Goal: Task Accomplishment & Management: Use online tool/utility

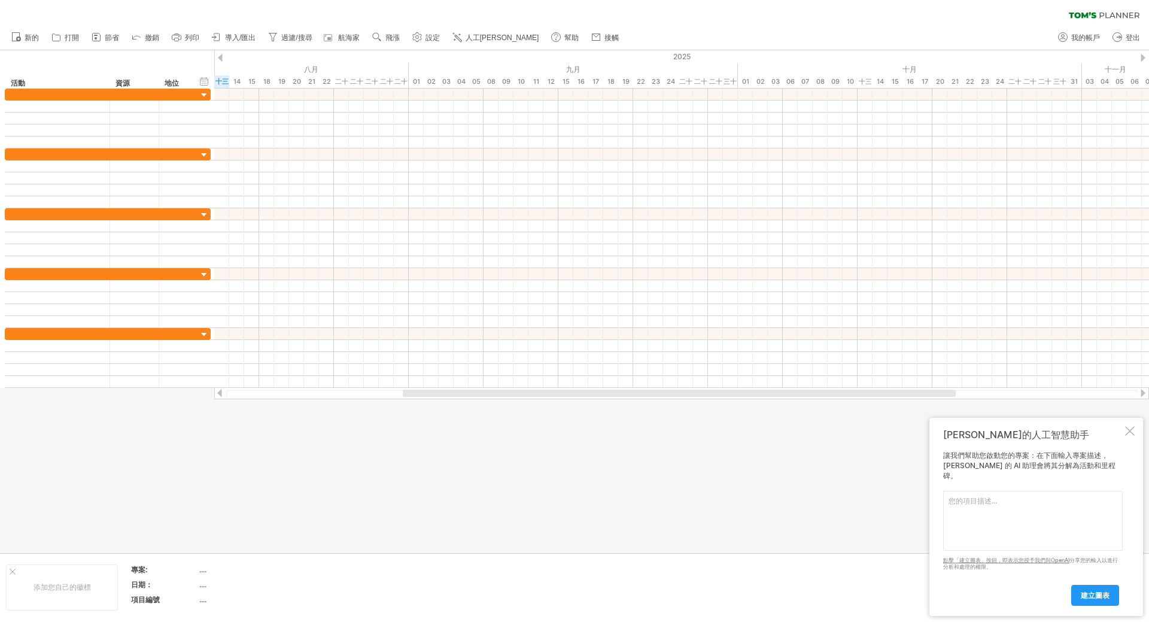
click at [973, 539] on textarea at bounding box center [1033, 521] width 180 height 60
type textarea "J"
type textarea "玩"
type textarea "碩士在職備審資料完成, 包括未來研究計畫 (論文主題預計是"人才錯配-半導體產業" 以及拜訪大學教授寫推薦函"
click at [1079, 599] on link "建立圖表" at bounding box center [1095, 595] width 48 height 21
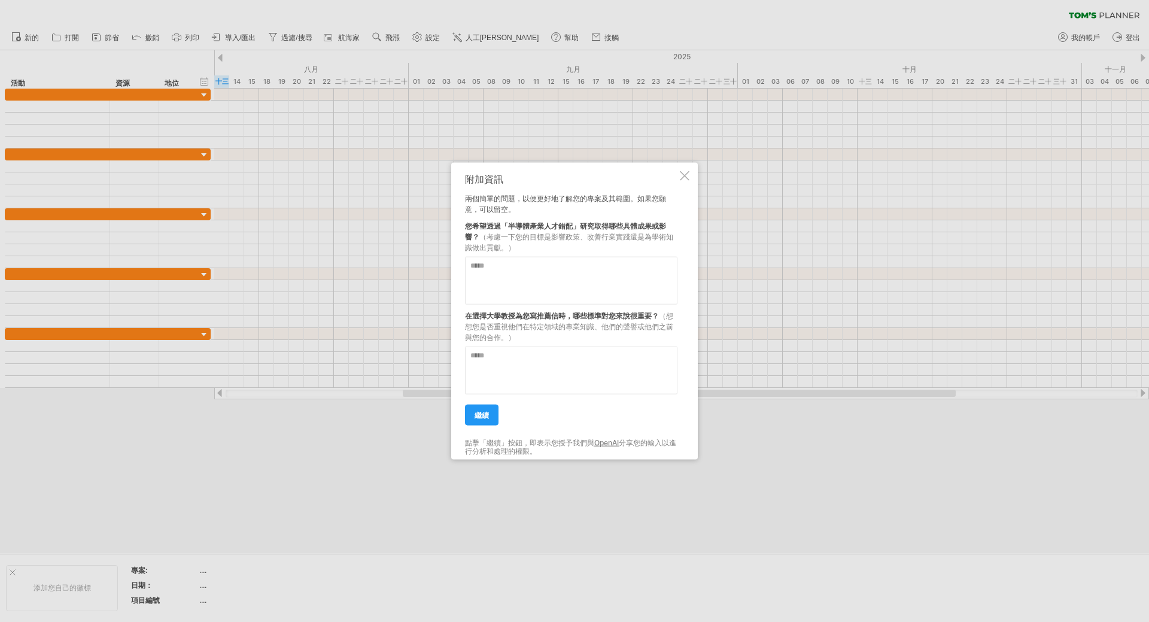
click at [630, 290] on textarea at bounding box center [571, 280] width 212 height 48
type textarea "**********"
type textarea "*********"
click at [494, 407] on link "繼續" at bounding box center [482, 414] width 34 height 21
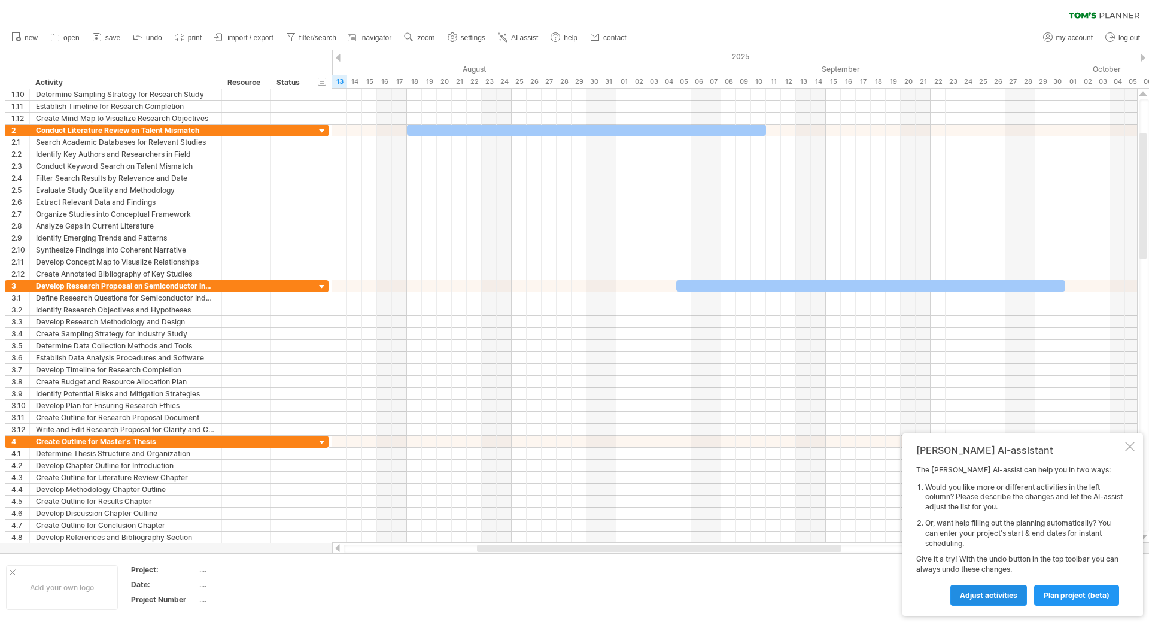
click at [996, 590] on link "Adjust activities" at bounding box center [989, 595] width 77 height 21
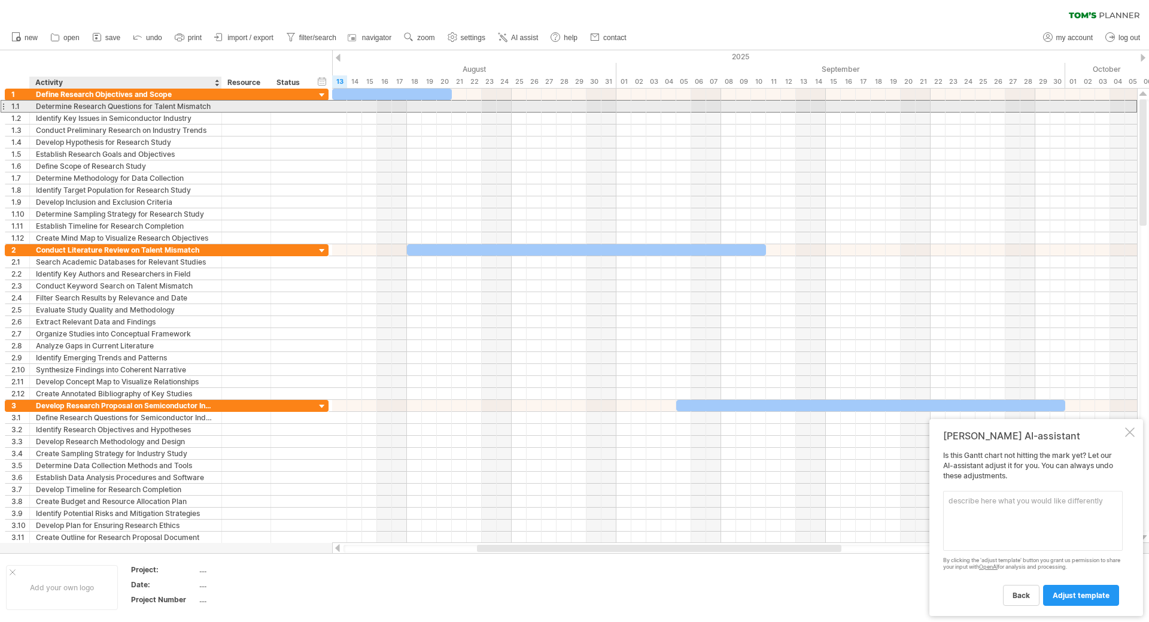
click at [134, 101] on div "Determine Research Questions for Talent Mismatch" at bounding box center [126, 106] width 180 height 11
click at [138, 105] on input "**********" at bounding box center [126, 106] width 180 height 11
click at [195, 113] on div "Identify Key Issues in Semiconductor Industry" at bounding box center [126, 118] width 180 height 11
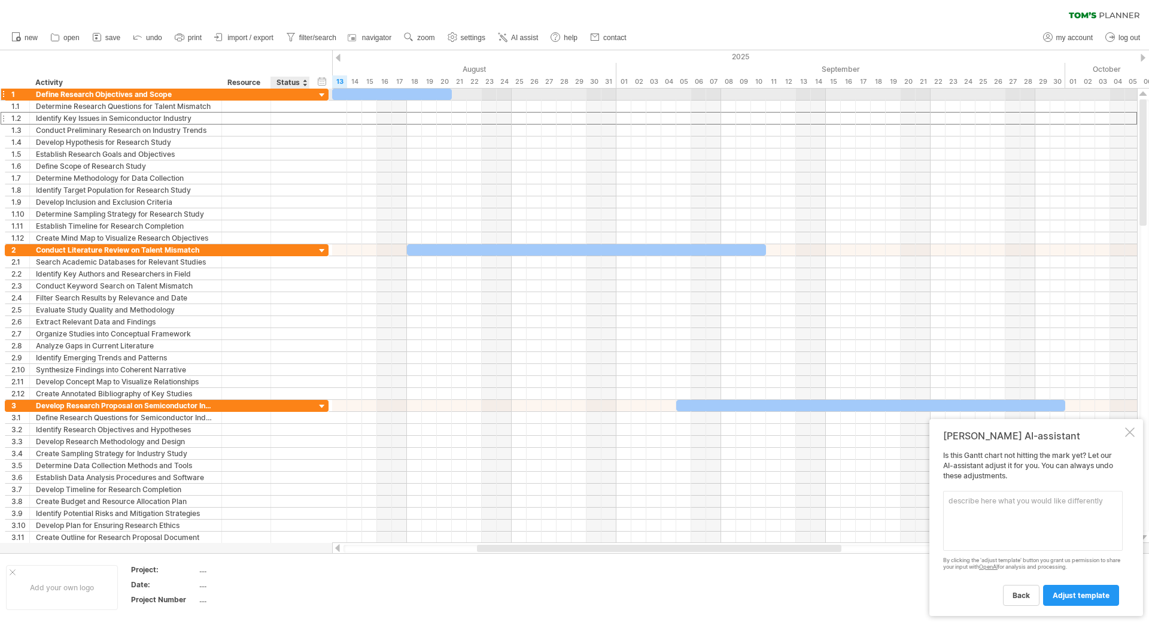
click at [321, 98] on div at bounding box center [322, 95] width 11 height 11
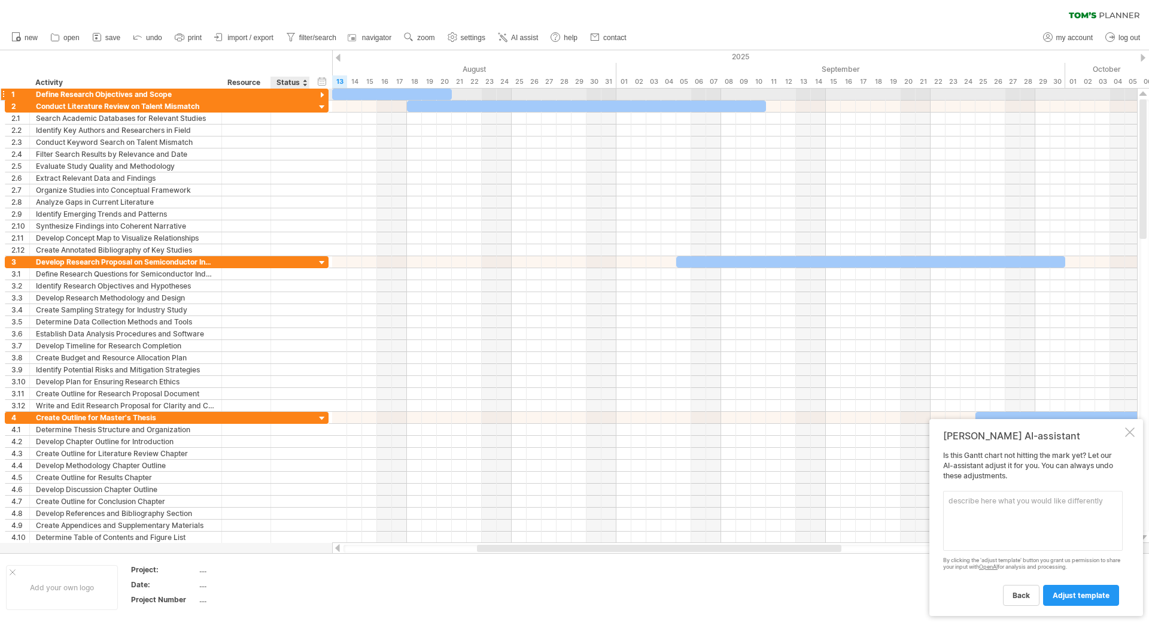
click at [321, 98] on div at bounding box center [322, 95] width 11 height 11
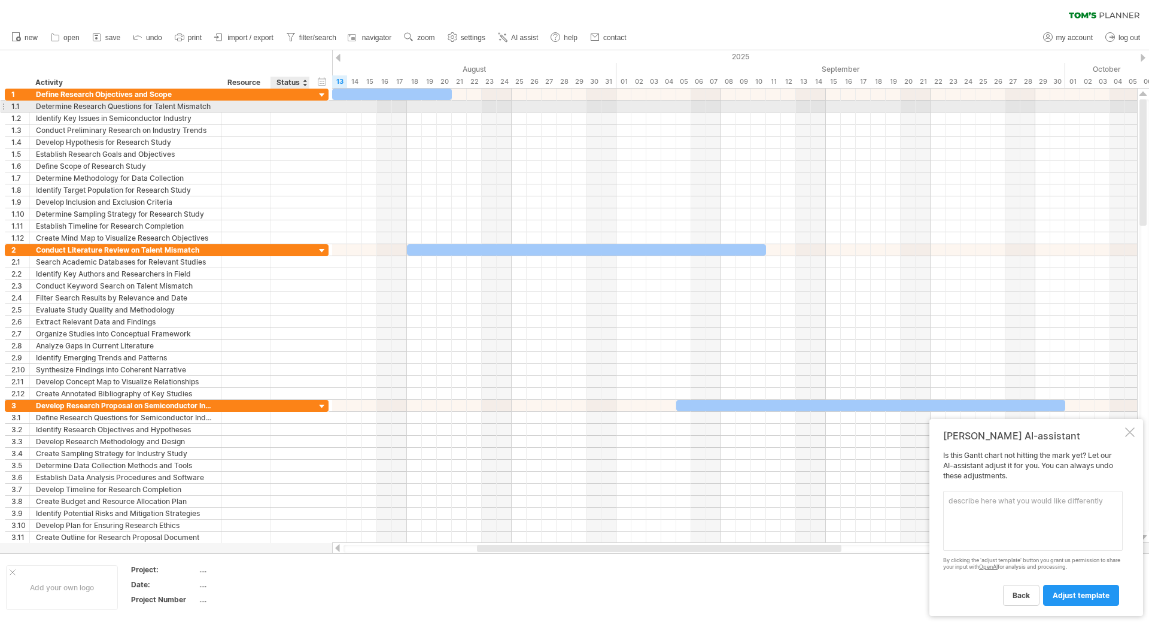
click at [320, 107] on div "**********" at bounding box center [167, 107] width 324 height 12
click at [320, 107] on div "**********" at bounding box center [167, 106] width 324 height 13
click at [320, 107] on div "**********" at bounding box center [167, 107] width 324 height 12
click at [261, 102] on div at bounding box center [246, 106] width 37 height 11
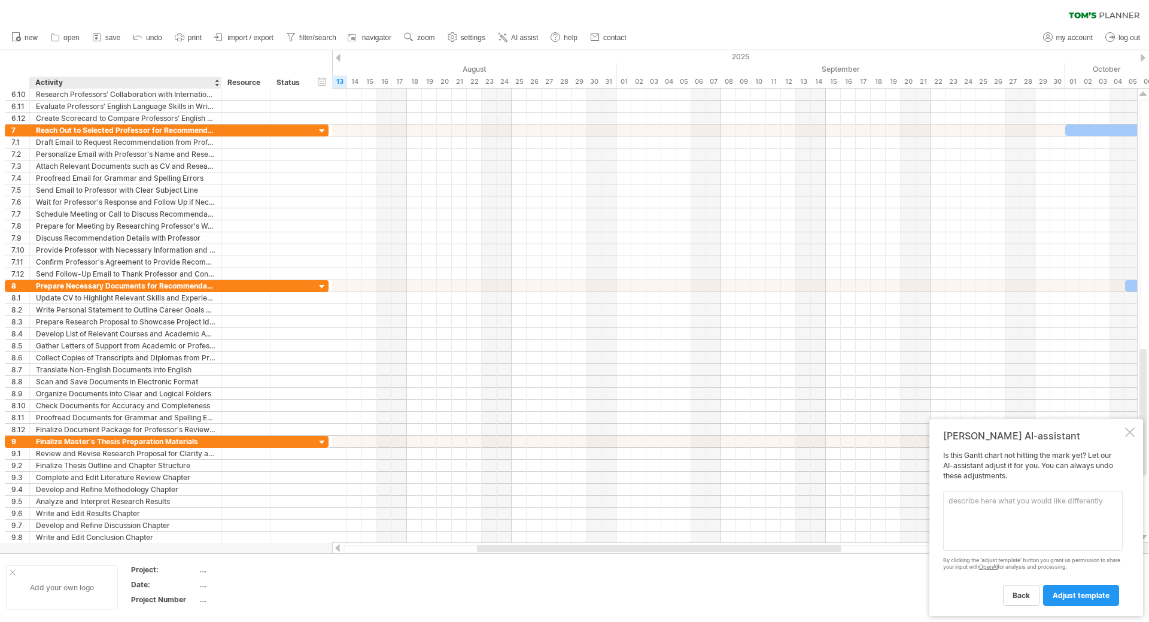
click at [84, 600] on div "Add your own logo" at bounding box center [62, 587] width 112 height 45
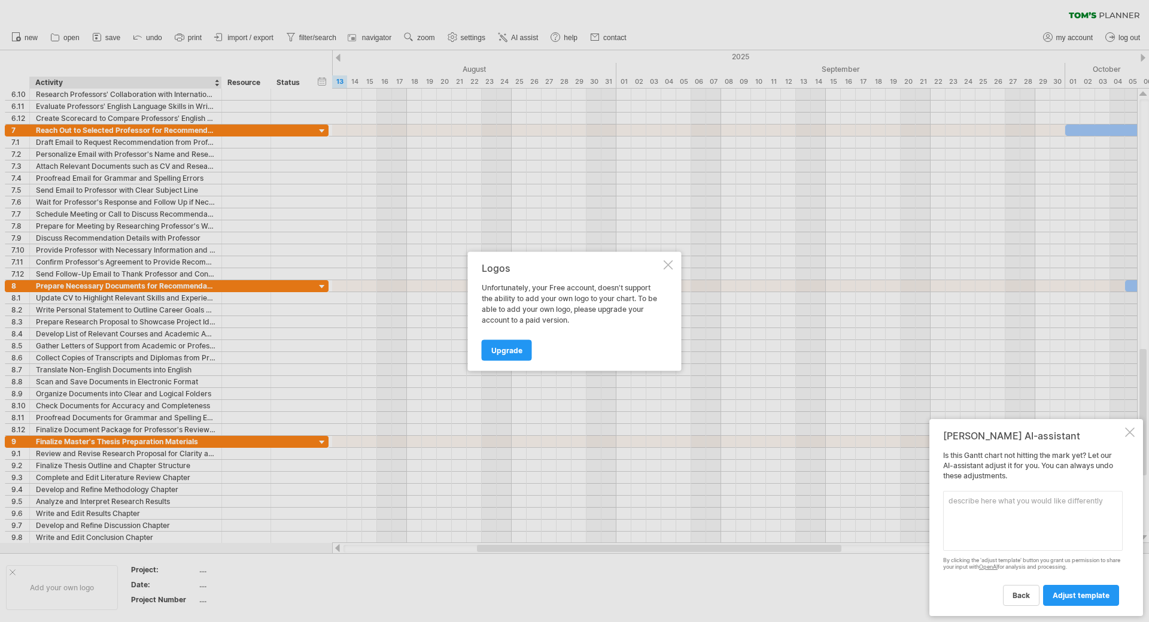
click at [670, 262] on div at bounding box center [669, 265] width 10 height 10
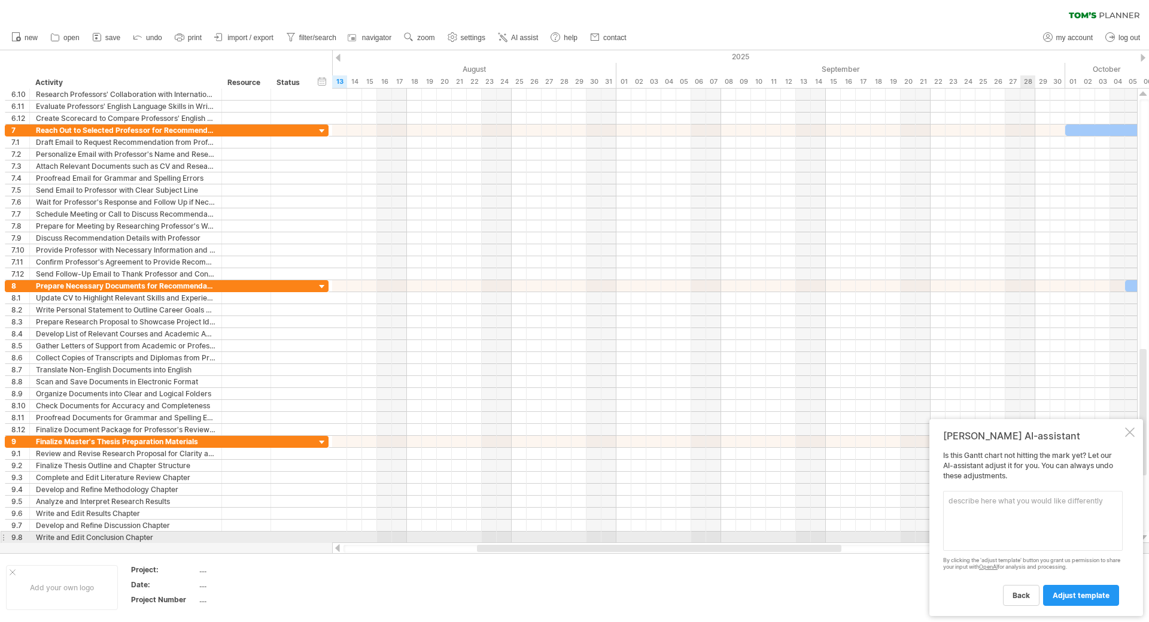
click at [1016, 535] on textarea at bounding box center [1033, 521] width 180 height 60
type textarea "碩"
type textarea "ㄅ"
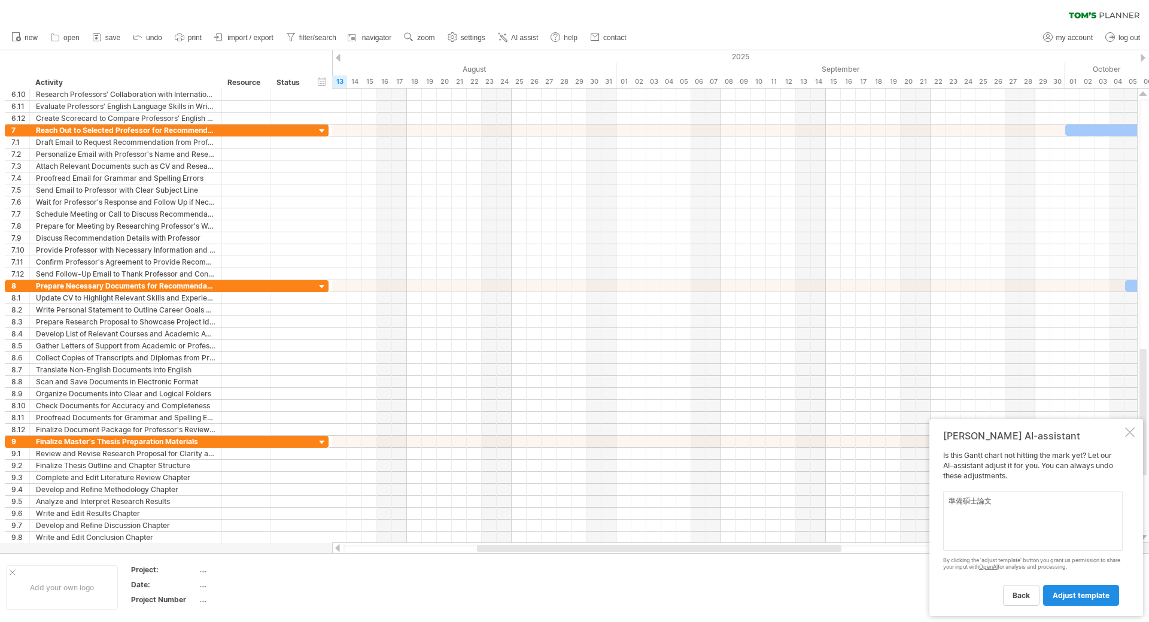
type textarea "準備碩士論文"
click at [1071, 597] on span "adjust template" at bounding box center [1081, 595] width 57 height 9
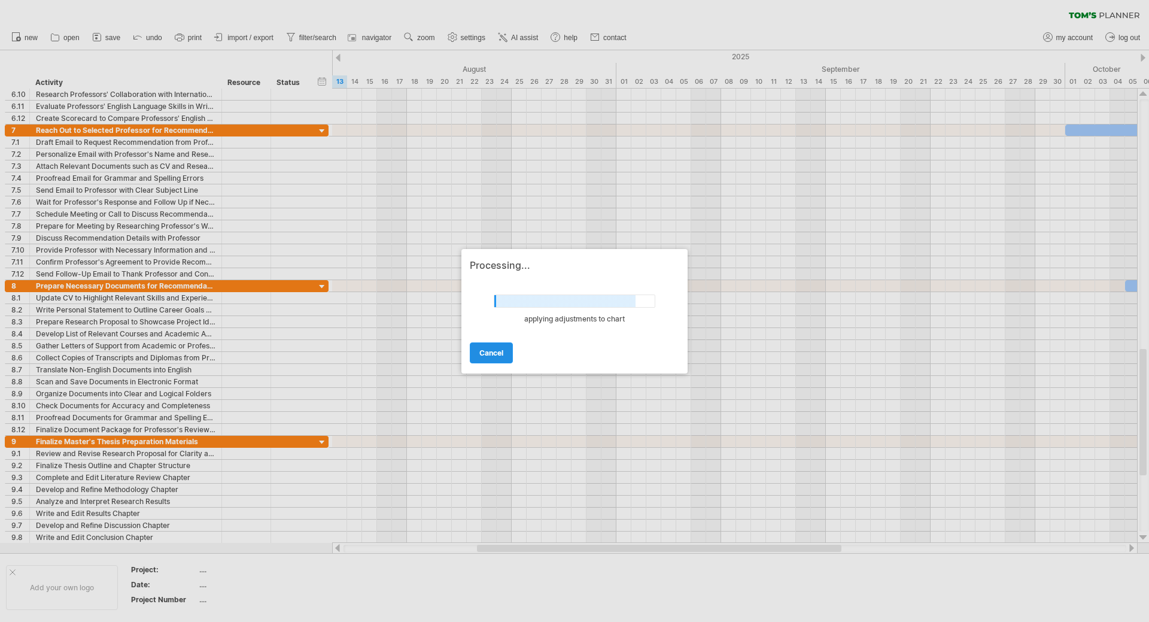
click at [472, 360] on link "cancel" at bounding box center [491, 352] width 43 height 21
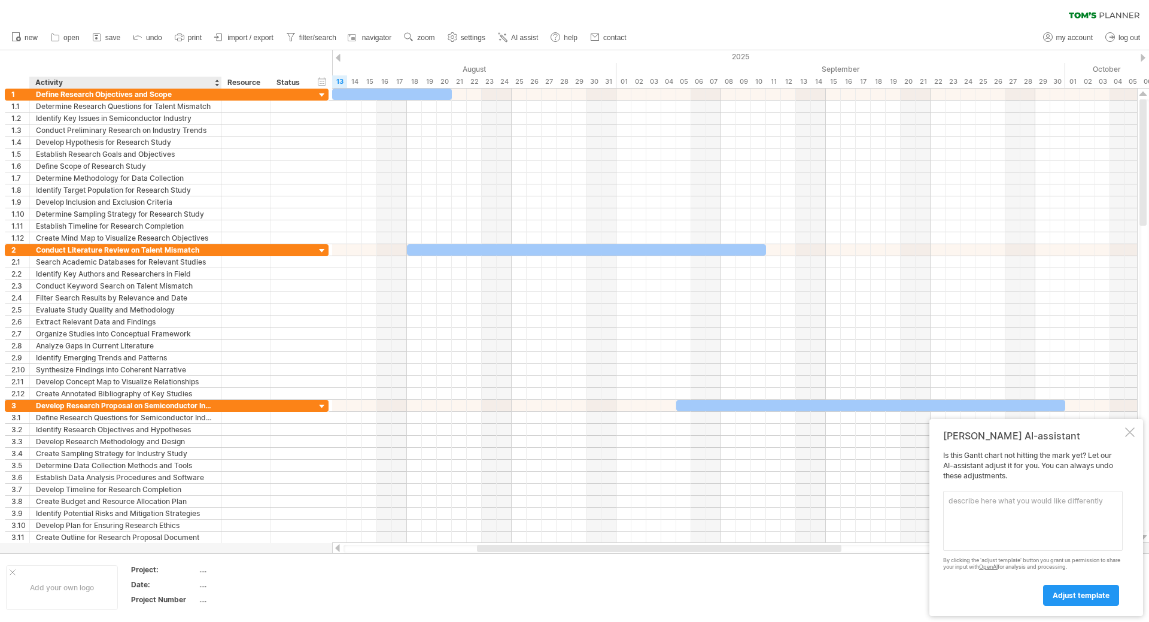
click at [130, 76] on div "hide start/end/duration show start/end/duration ******** Activity ******** Reso…" at bounding box center [166, 69] width 332 height 38
click at [130, 84] on div "Activity" at bounding box center [125, 83] width 180 height 12
click at [217, 83] on div at bounding box center [216, 83] width 5 height 12
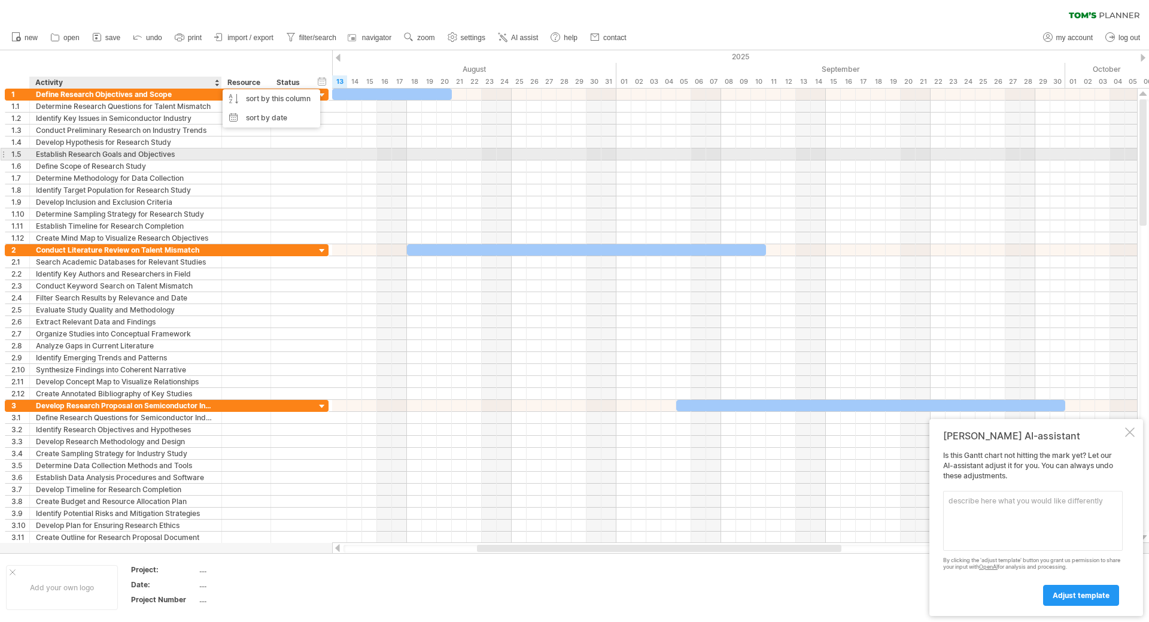
click at [317, 153] on div "**********" at bounding box center [167, 154] width 324 height 12
click at [336, 34] on span "filter/search" at bounding box center [317, 38] width 37 height 8
type input "**********"
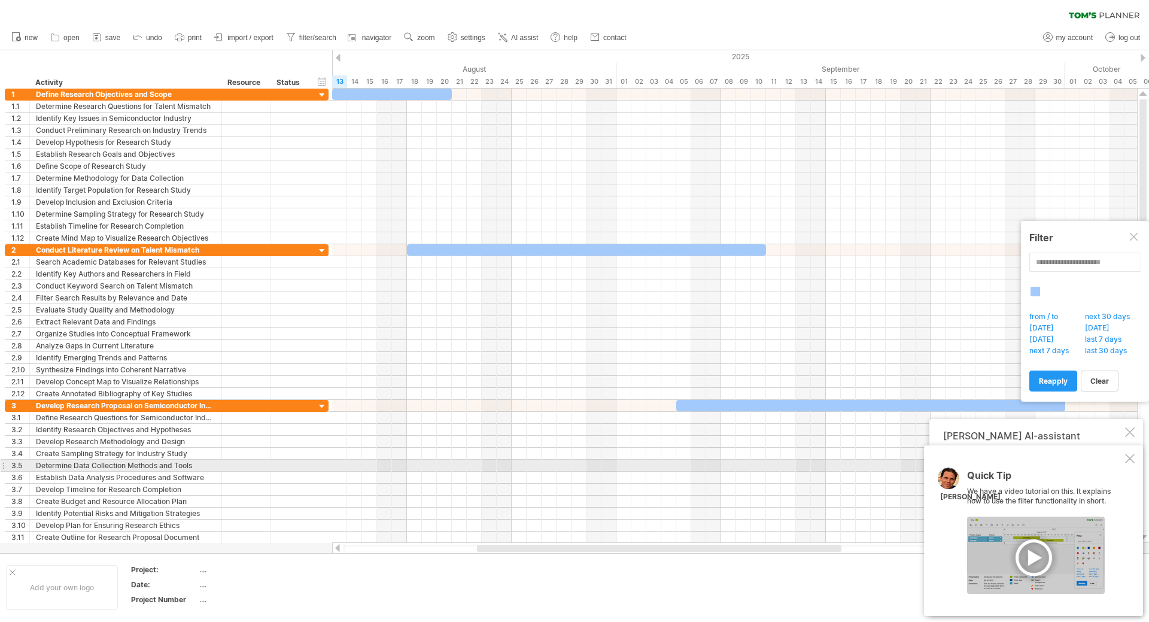
click at [1134, 464] on div "Quick Tip We have a video tutorial on this. It explains how to use the filter f…" at bounding box center [1033, 530] width 219 height 171
click at [1129, 461] on div at bounding box center [1130, 459] width 10 height 10
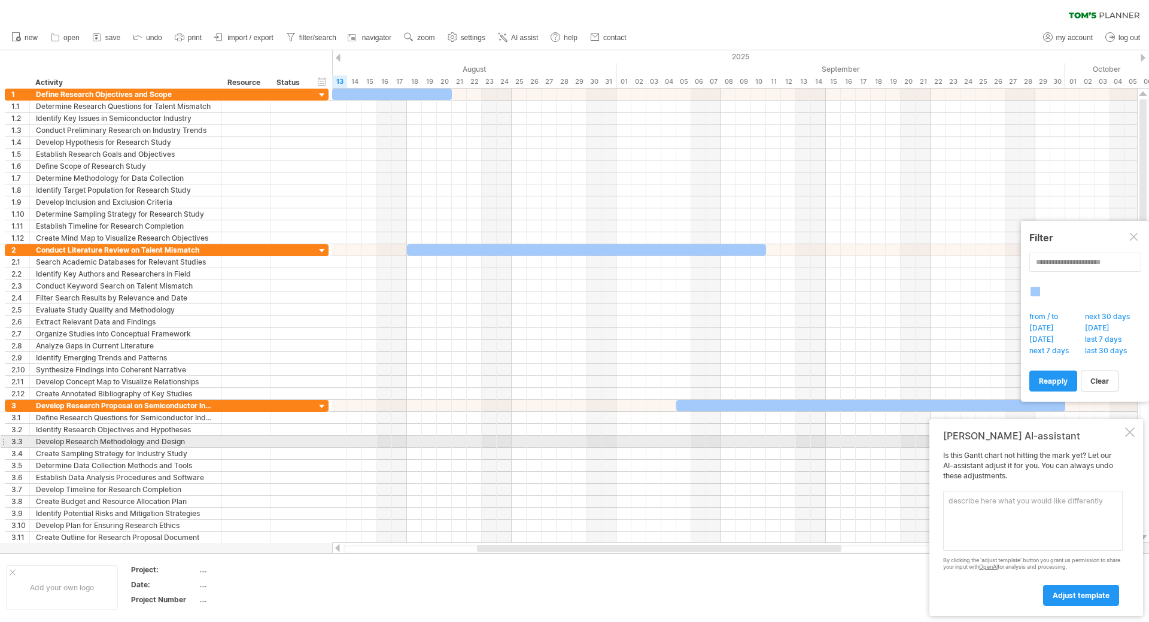
click at [1131, 436] on div at bounding box center [1130, 432] width 10 height 10
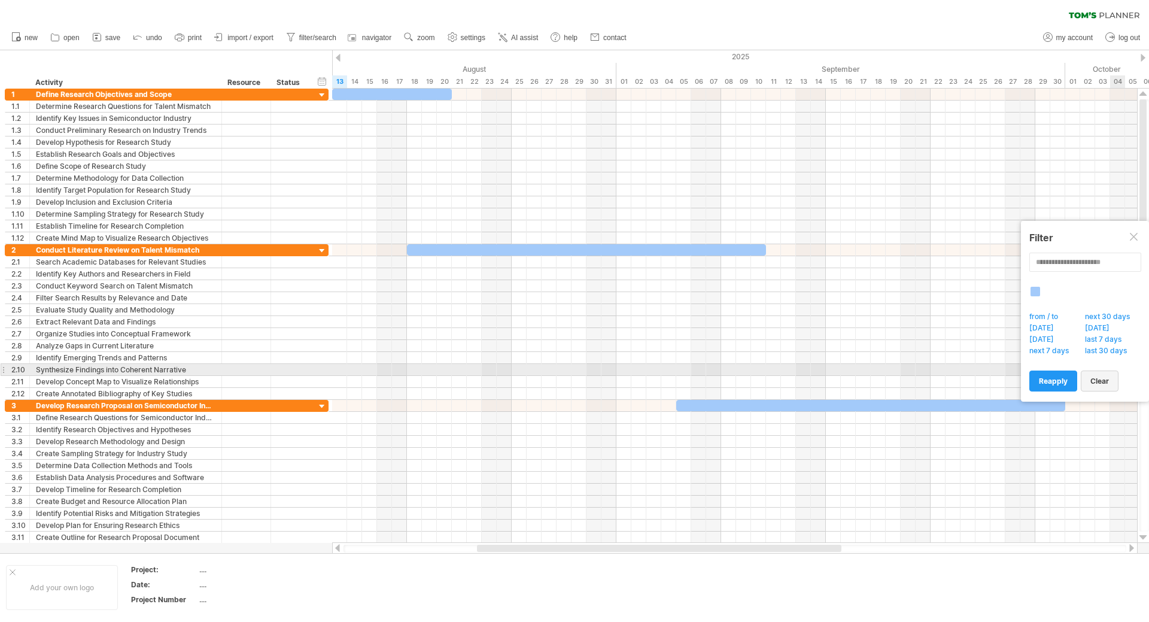
click at [1099, 375] on link "clear" at bounding box center [1100, 381] width 38 height 21
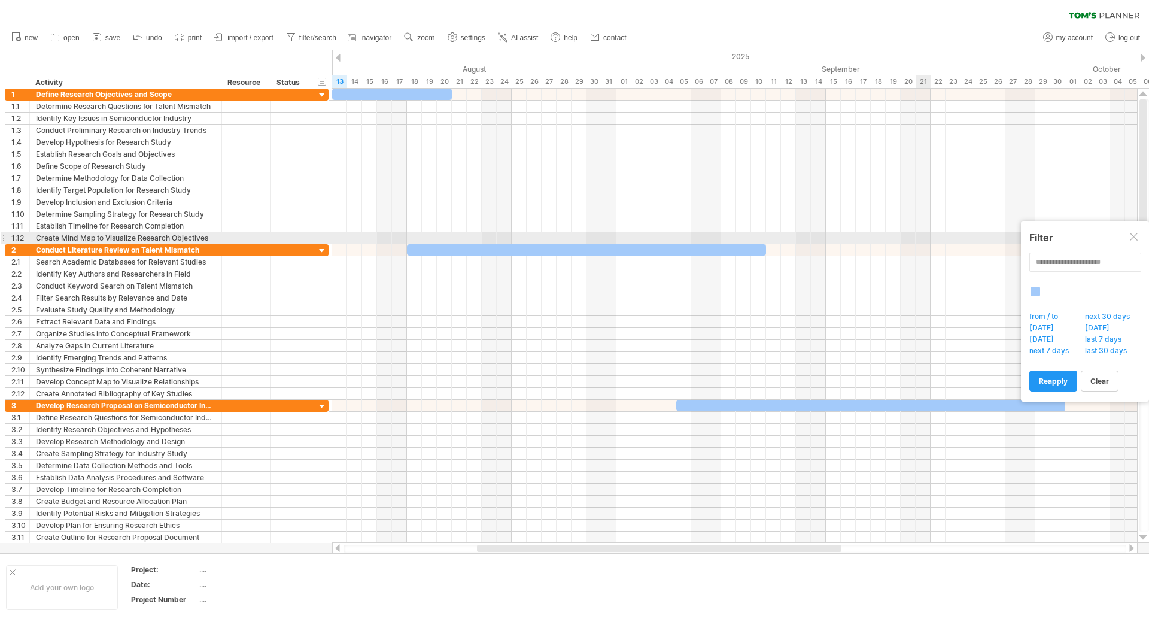
click at [1130, 236] on div at bounding box center [1135, 238] width 10 height 10
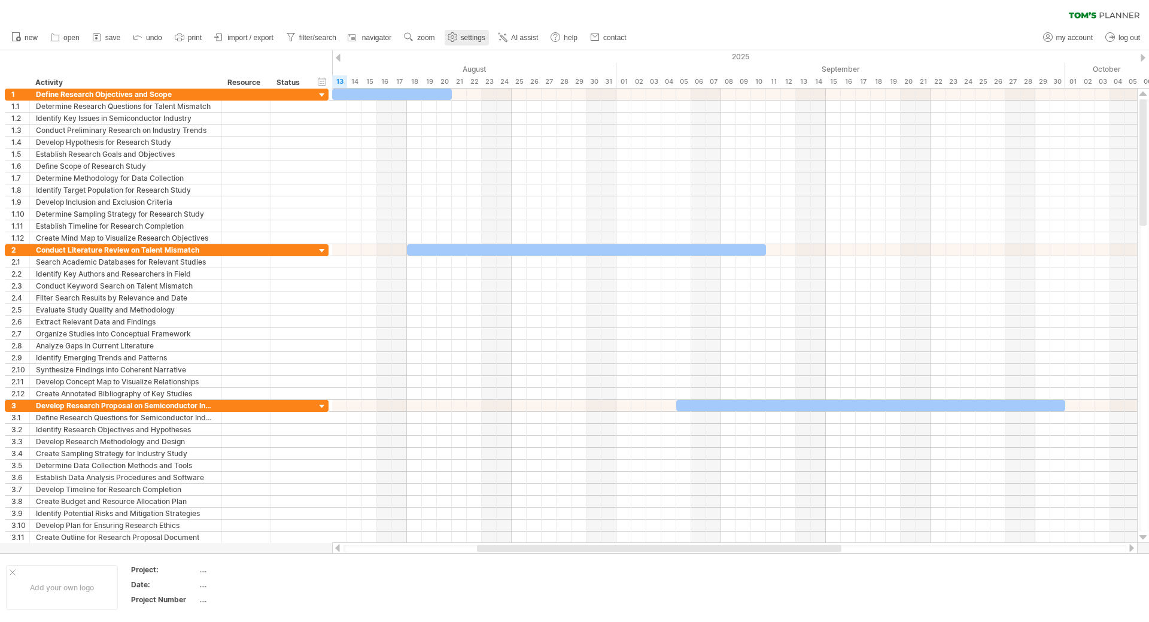
click at [485, 38] on span "settings" at bounding box center [473, 38] width 25 height 8
select select "*"
select select "**"
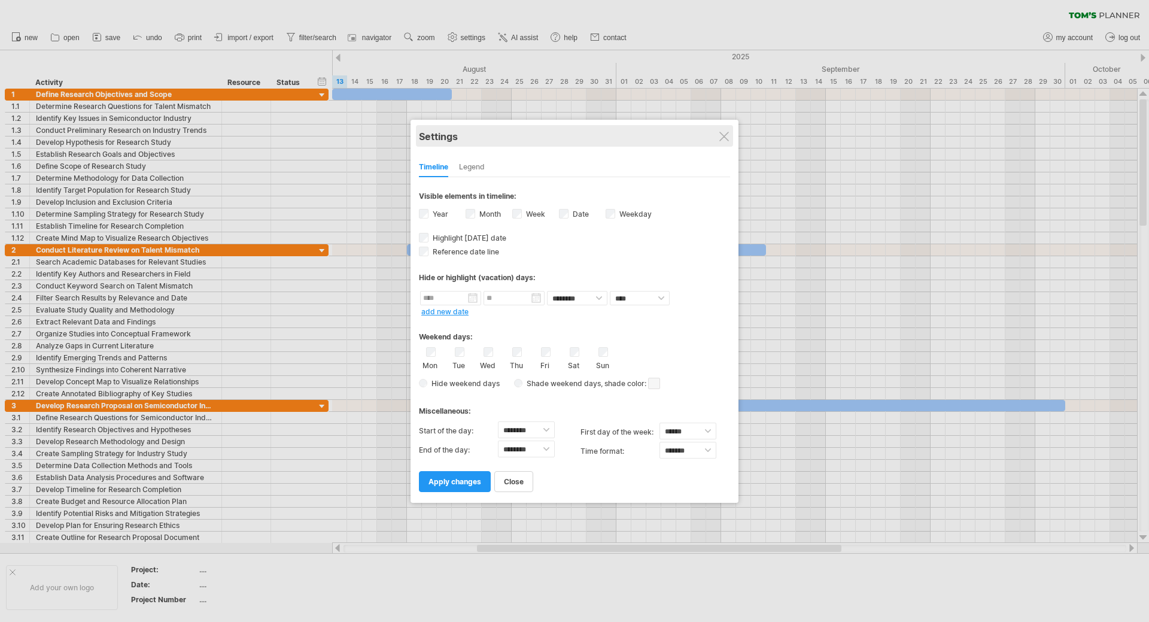
click at [717, 142] on div "Settings" at bounding box center [574, 136] width 311 height 22
click at [722, 135] on div at bounding box center [725, 137] width 10 height 10
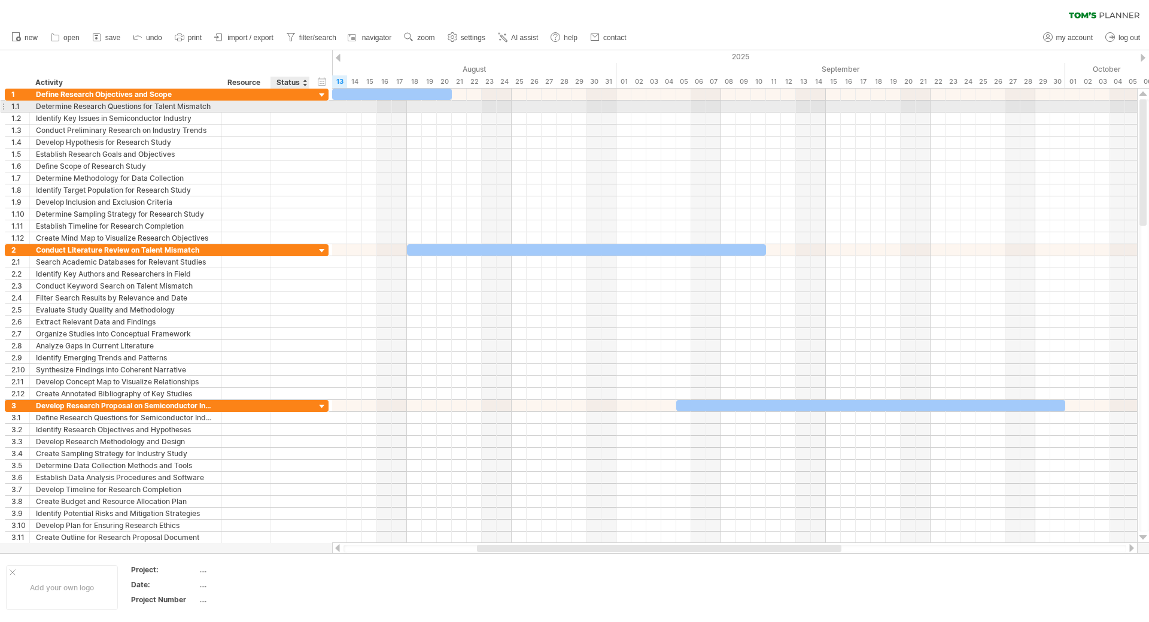
click at [281, 110] on div at bounding box center [290, 106] width 26 height 11
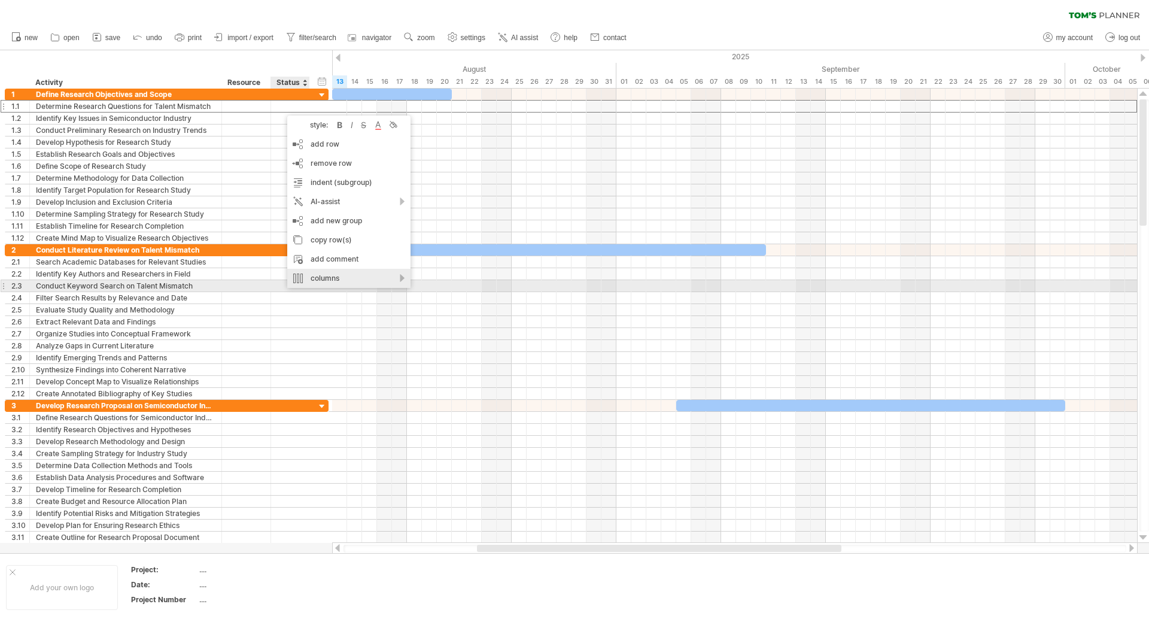
click at [403, 281] on div "columns" at bounding box center [348, 278] width 123 height 19
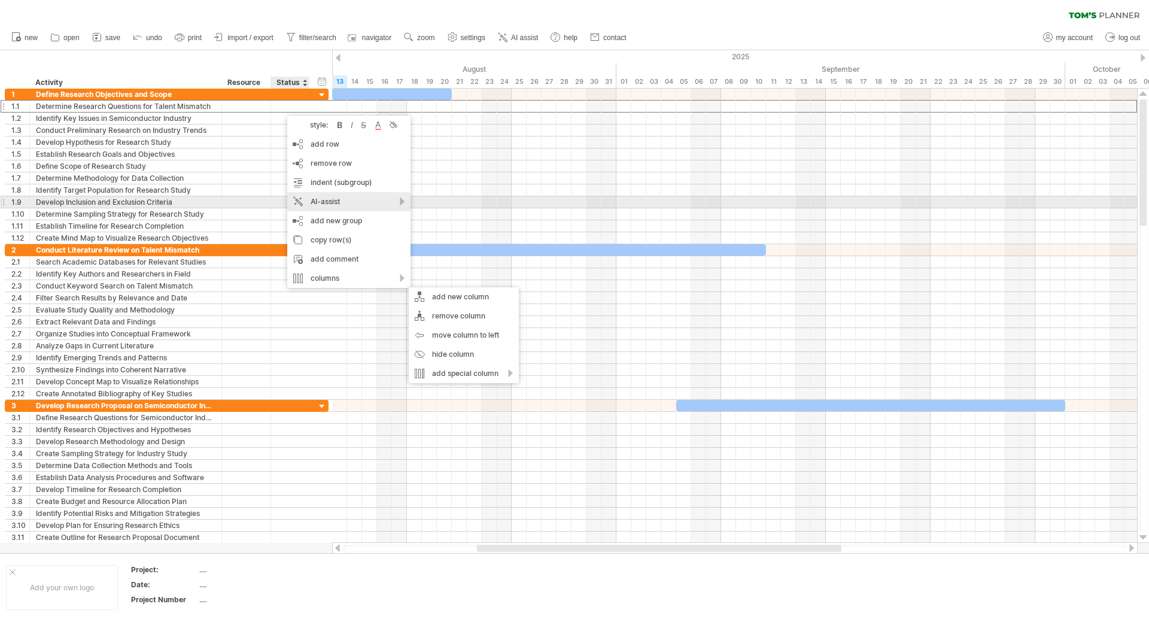
click at [400, 207] on div "AI-assist" at bounding box center [348, 201] width 123 height 19
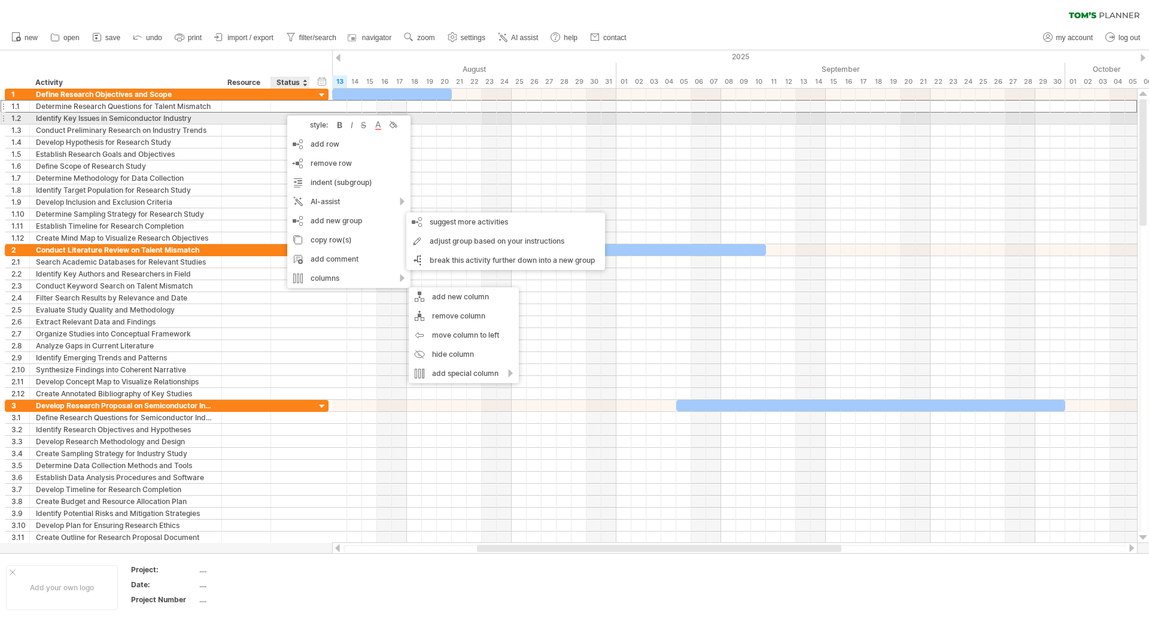
click at [256, 123] on div at bounding box center [246, 118] width 37 height 11
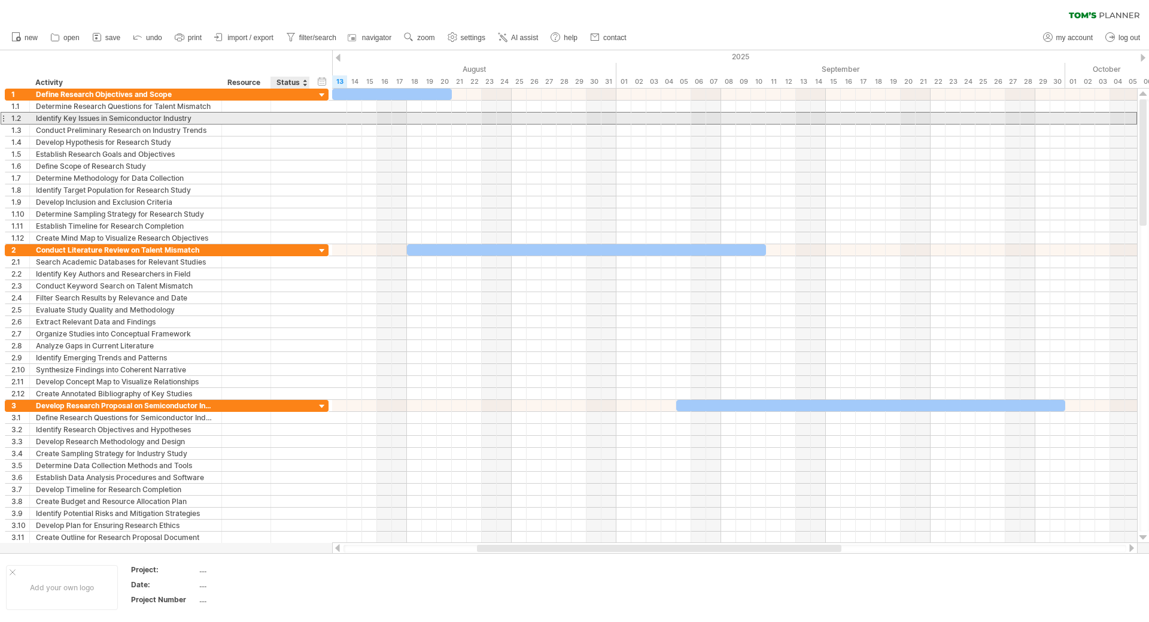
click at [290, 121] on div at bounding box center [290, 118] width 26 height 11
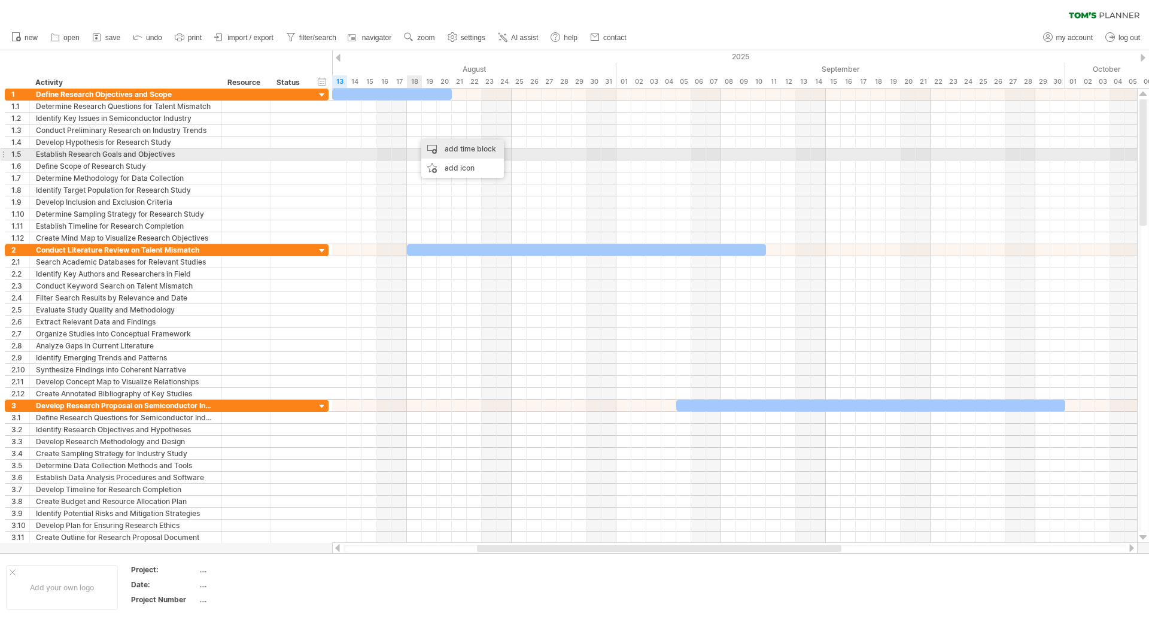
click at [459, 149] on div "add time block" at bounding box center [462, 148] width 83 height 19
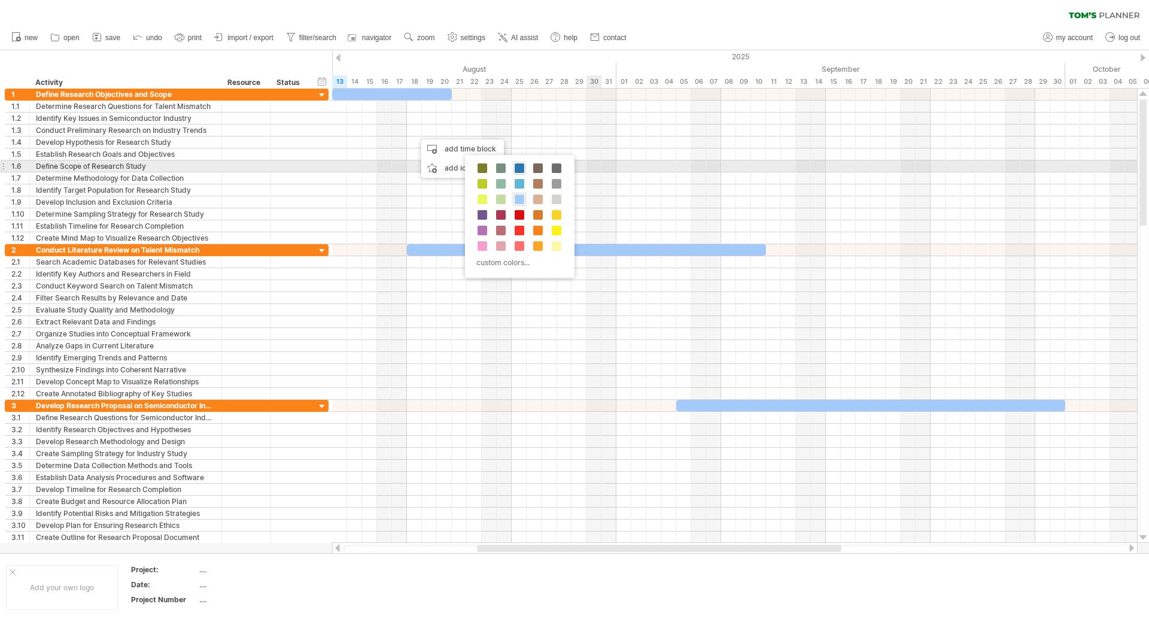
click at [524, 170] on span at bounding box center [520, 168] width 10 height 10
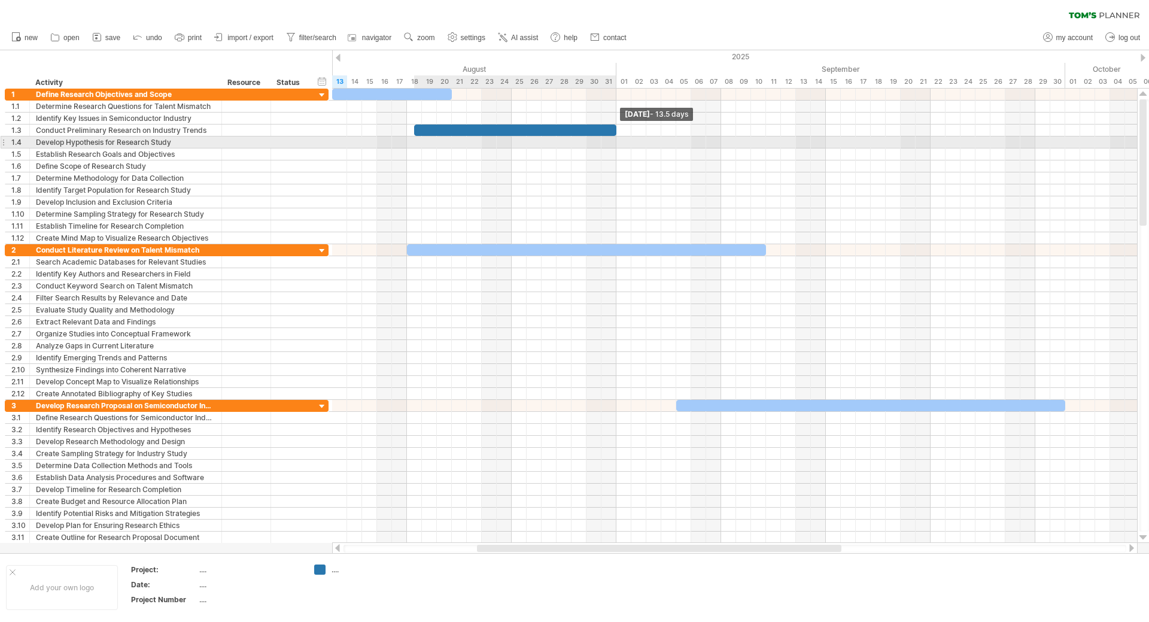
drag, startPoint x: 430, startPoint y: 131, endPoint x: 614, endPoint y: 139, distance: 184.5
click at [614, 139] on div "[DATE] - 13.5 days" at bounding box center [734, 316] width 805 height 454
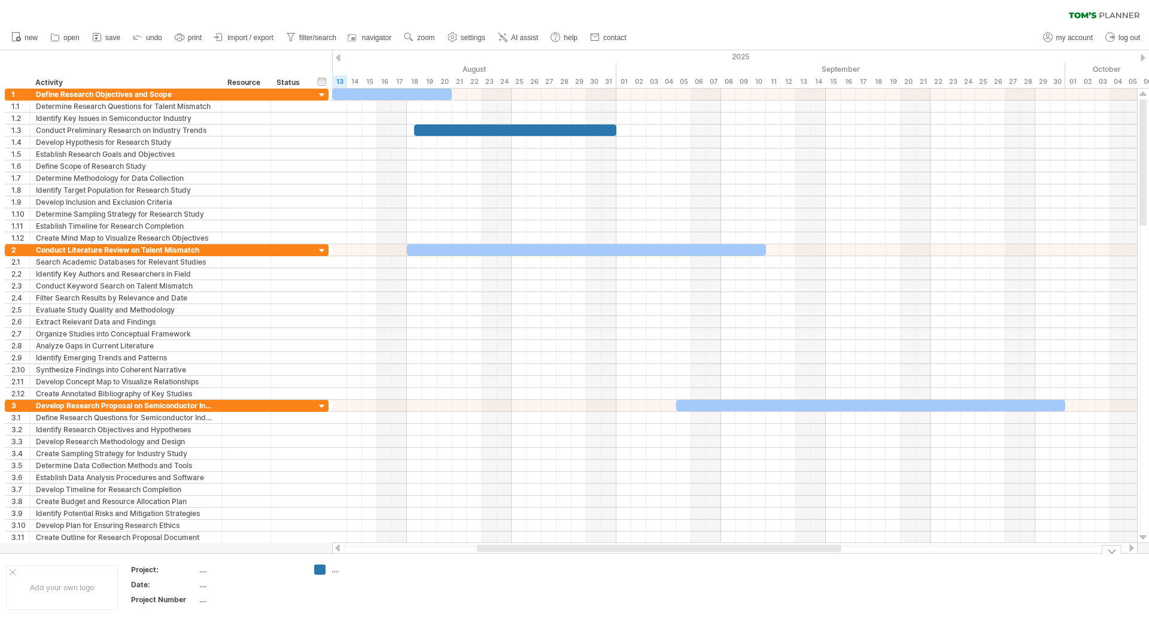
click at [334, 570] on div "...." at bounding box center [364, 569] width 65 height 10
type input "*"
type input "****"
click at [417, 597] on td at bounding box center [450, 587] width 95 height 46
click at [338, 571] on div "Work" at bounding box center [364, 569] width 65 height 10
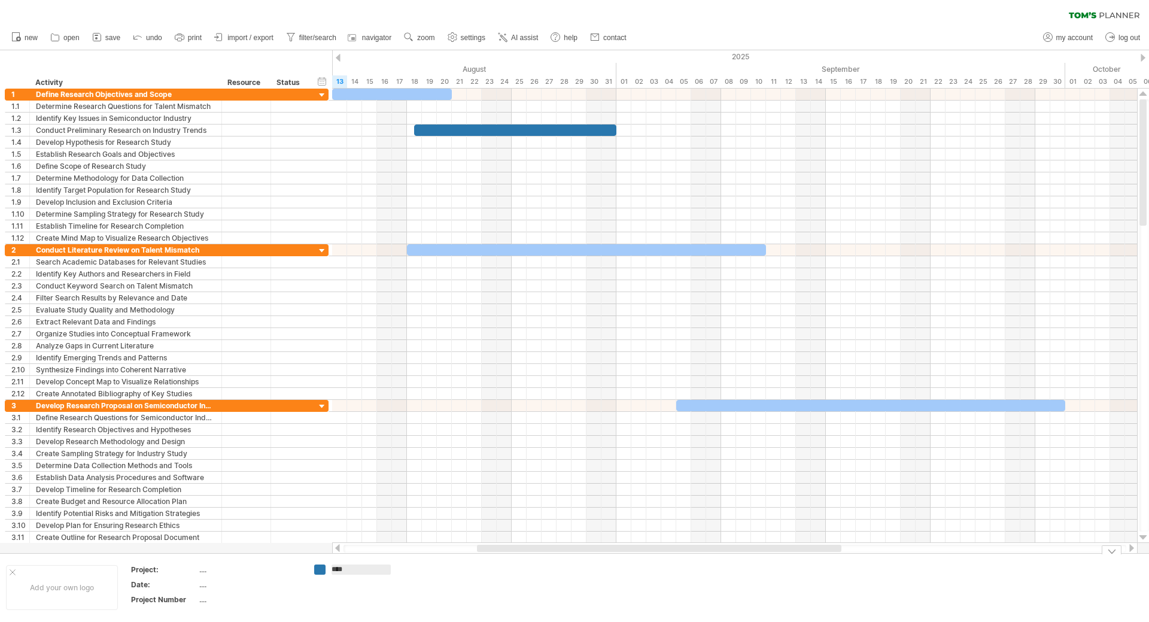
click at [338, 571] on input "****" at bounding box center [361, 569] width 59 height 10
click at [363, 572] on input "****" at bounding box center [361, 569] width 59 height 10
click at [362, 571] on input "****" at bounding box center [361, 569] width 59 height 10
click at [344, 567] on div "Work" at bounding box center [364, 569] width 65 height 10
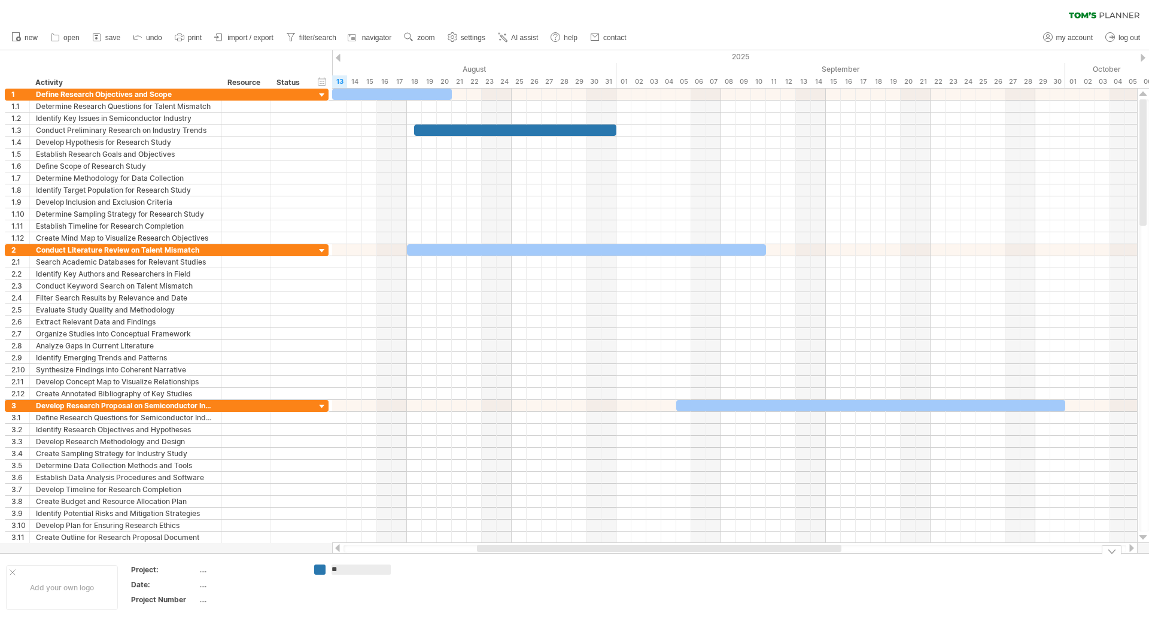
type input "*"
type input "******"
click at [356, 582] on td "Master" at bounding box center [355, 587] width 95 height 46
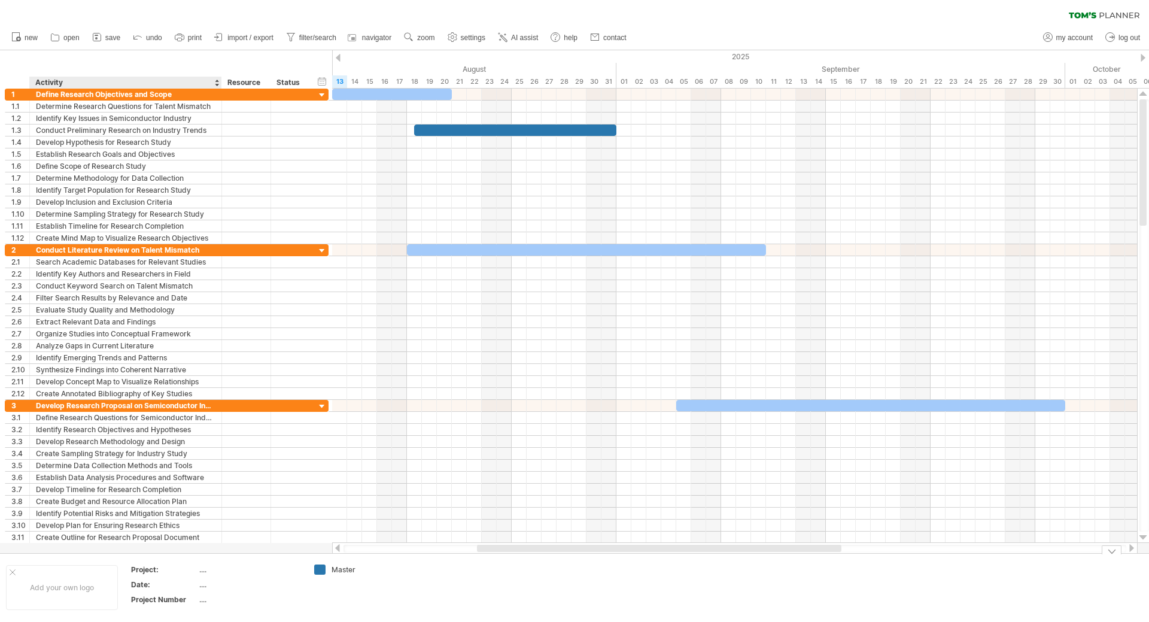
click at [204, 569] on div "...." at bounding box center [249, 569] width 101 height 10
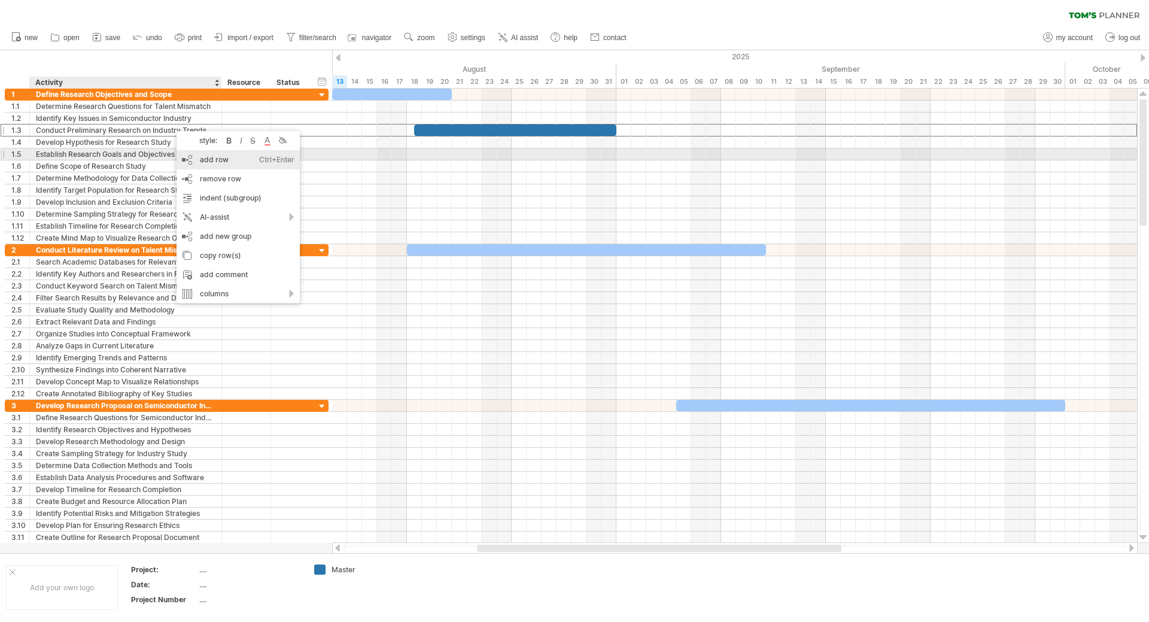
click at [182, 160] on div "add row Ctrl+Enter Cmd+Enter" at bounding box center [238, 159] width 123 height 19
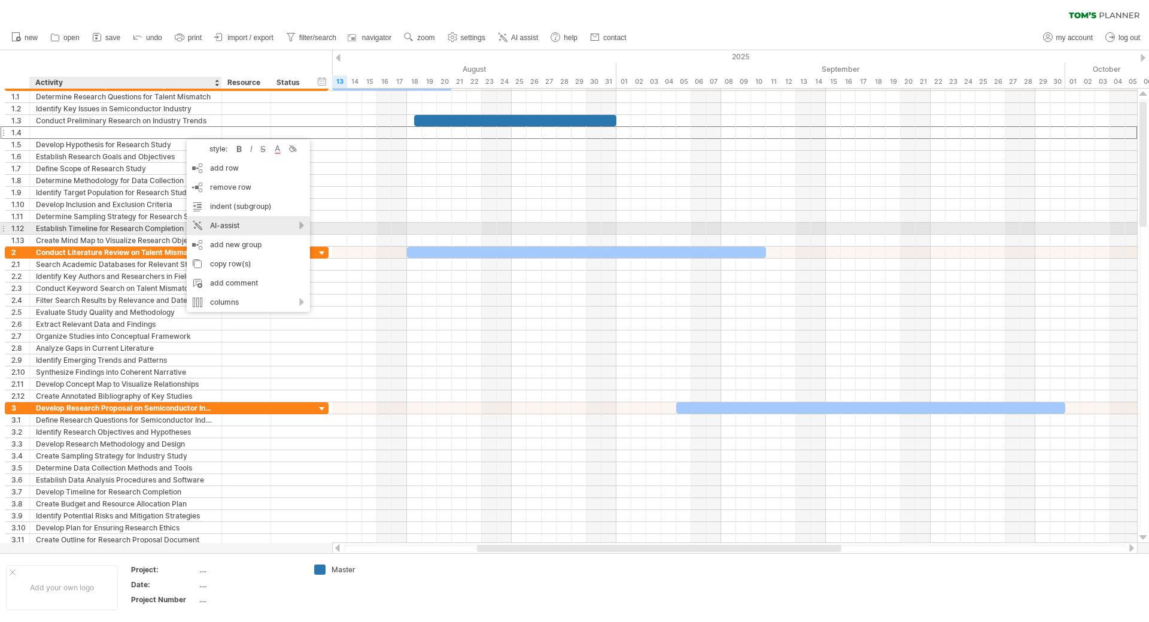
click at [306, 229] on div "AI-assist" at bounding box center [248, 225] width 123 height 19
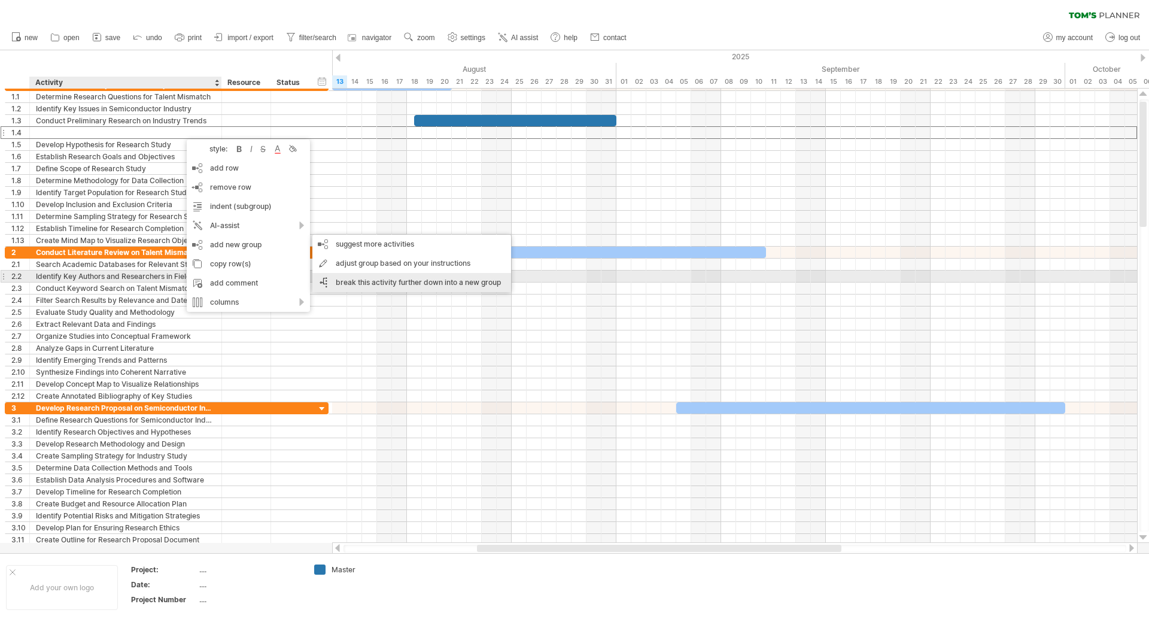
click at [359, 278] on div "break this activity further down into a new group" at bounding box center [411, 282] width 199 height 19
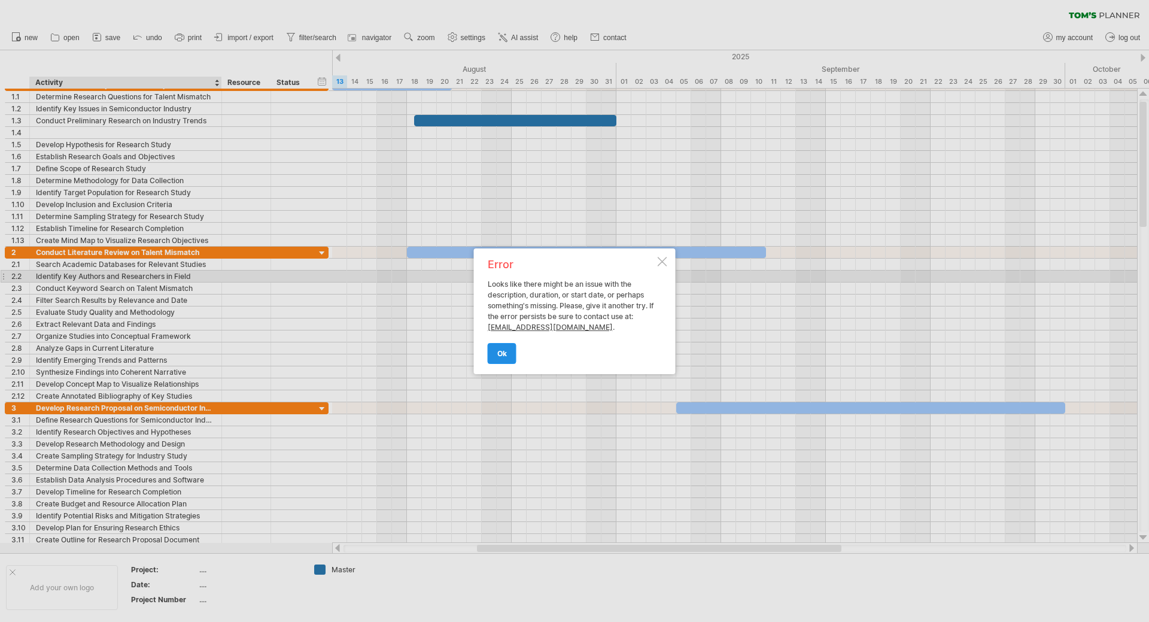
click at [502, 354] on span "ok" at bounding box center [502, 353] width 10 height 9
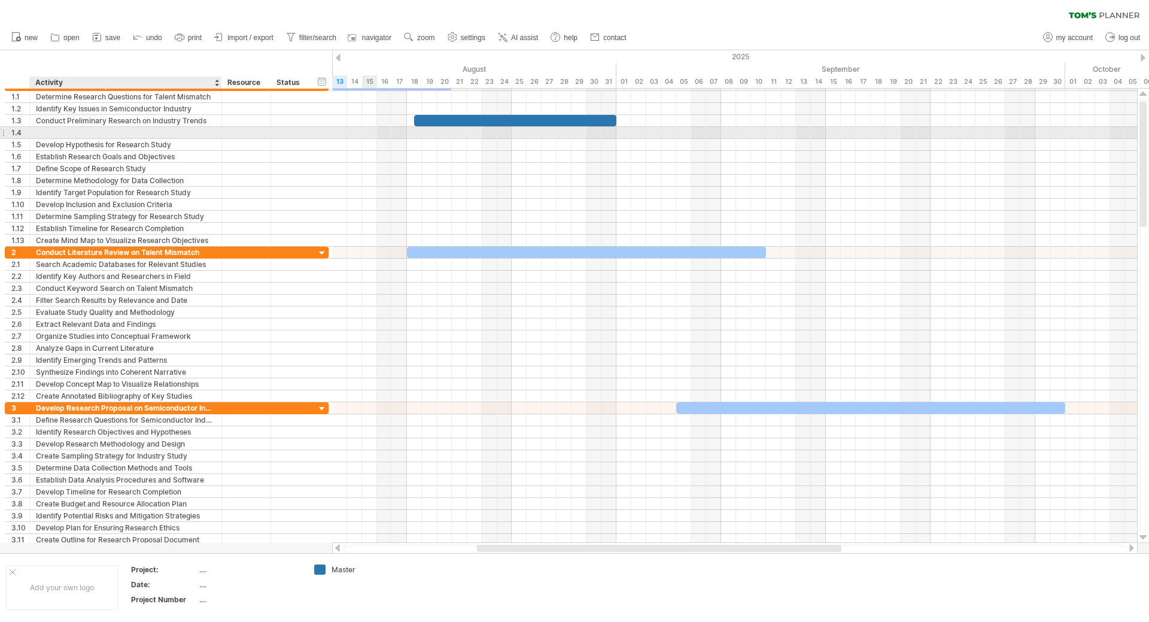
click at [112, 130] on div at bounding box center [126, 132] width 180 height 11
click at [112, 130] on input "text" at bounding box center [126, 132] width 180 height 11
type input "*"
type input "******"
click at [151, 134] on div "碩士備審資料" at bounding box center [126, 132] width 180 height 11
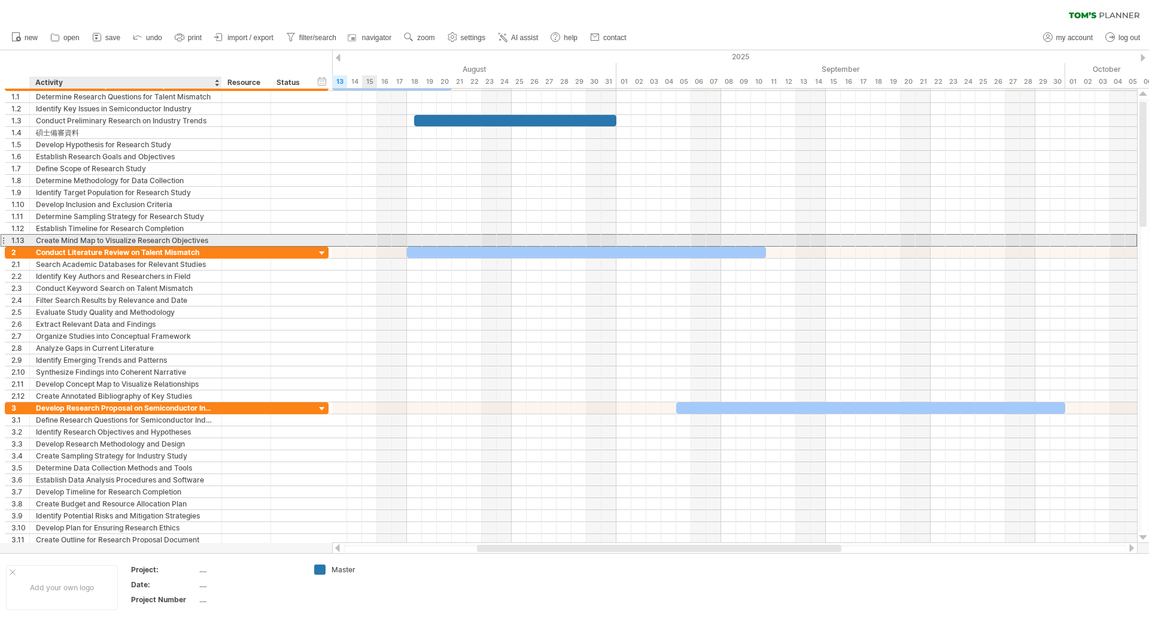
click at [223, 243] on div at bounding box center [246, 240] width 49 height 11
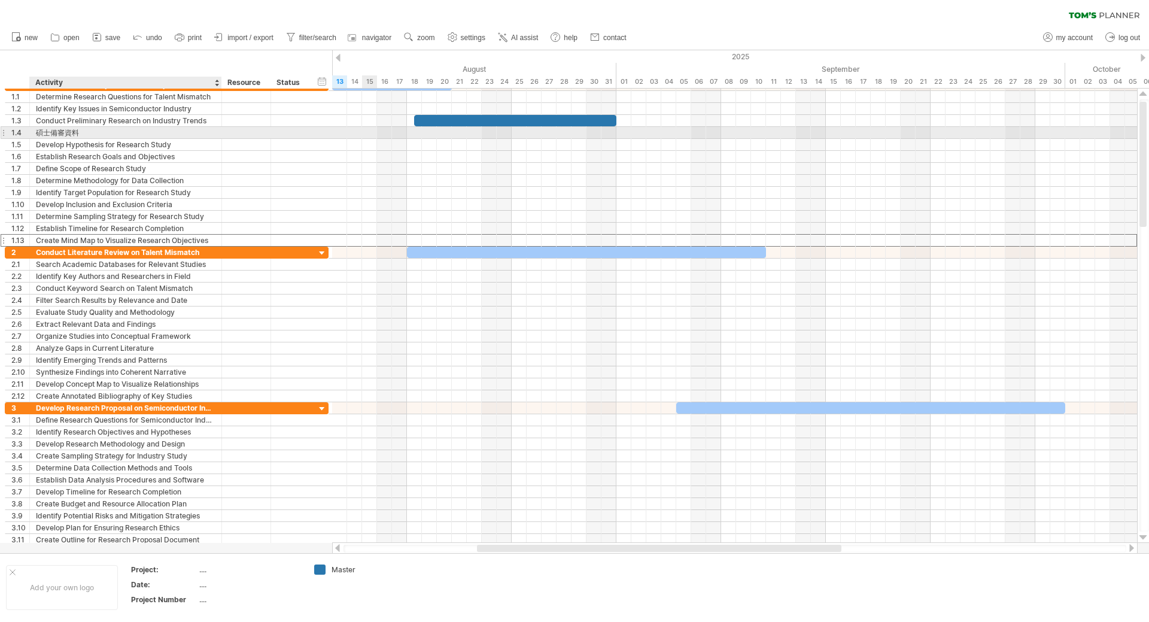
click at [122, 133] on div "碩士備審資料" at bounding box center [126, 132] width 180 height 11
click at [238, 223] on div "AI-assist" at bounding box center [188, 224] width 123 height 19
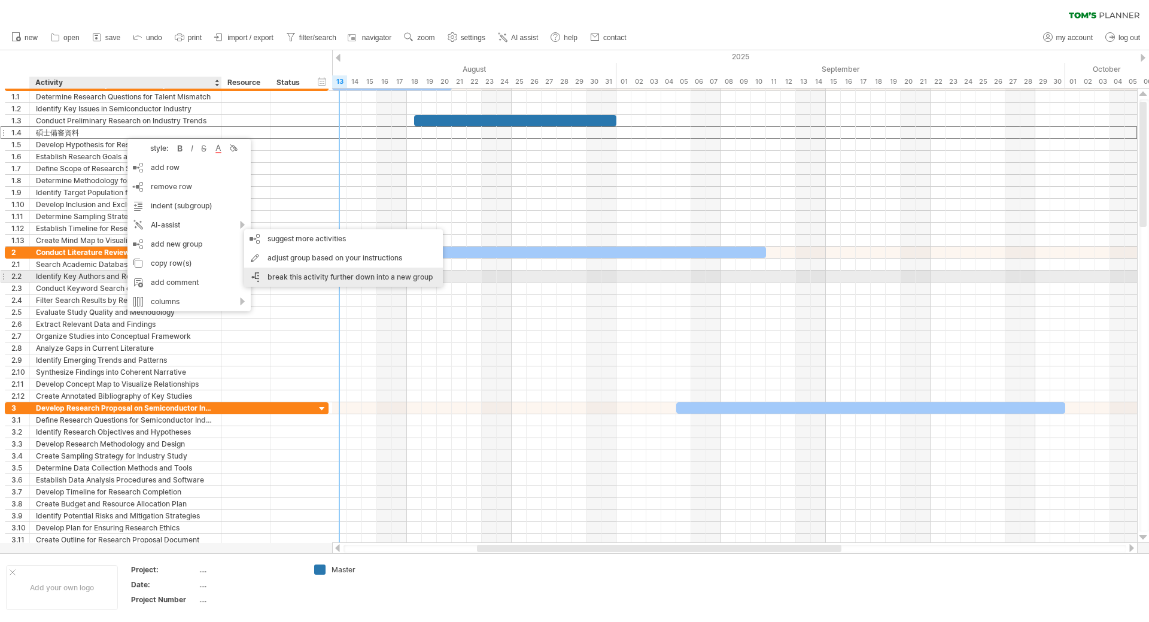
click at [304, 277] on div "break this activity further down into a new group" at bounding box center [343, 277] width 199 height 19
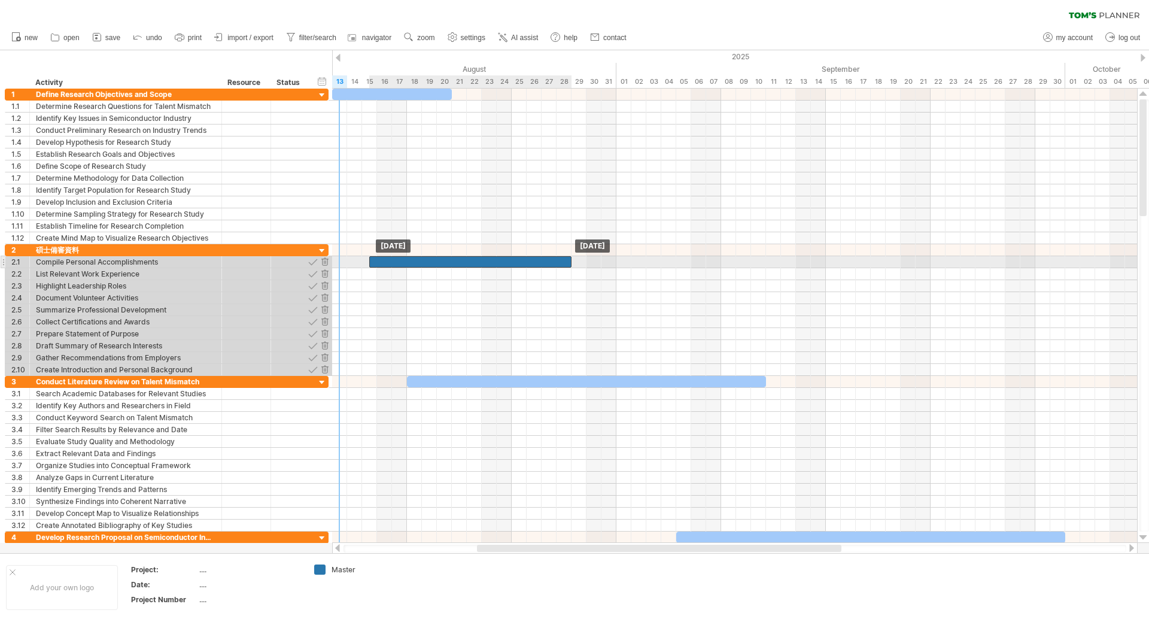
drag, startPoint x: 457, startPoint y: 130, endPoint x: 414, endPoint y: 267, distance: 143.1
click at [562, 262] on div at bounding box center [470, 261] width 202 height 11
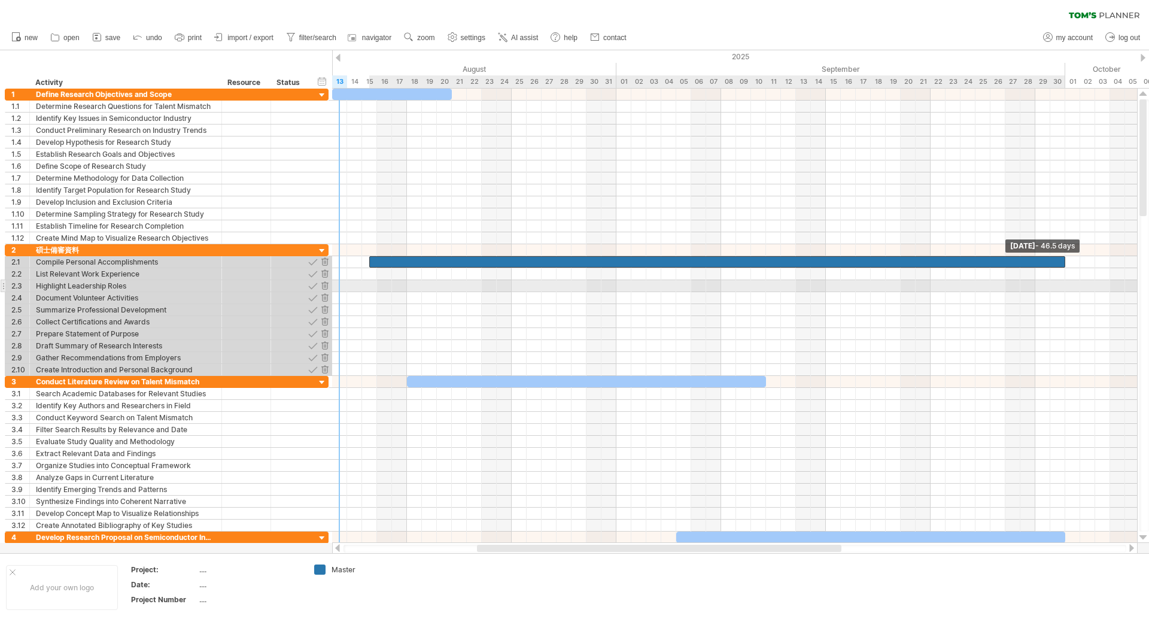
drag, startPoint x: 571, startPoint y: 265, endPoint x: 1066, endPoint y: 284, distance: 495.4
click at [1066, 284] on div "[DATE] - 46.5 days [DATE]" at bounding box center [734, 316] width 805 height 454
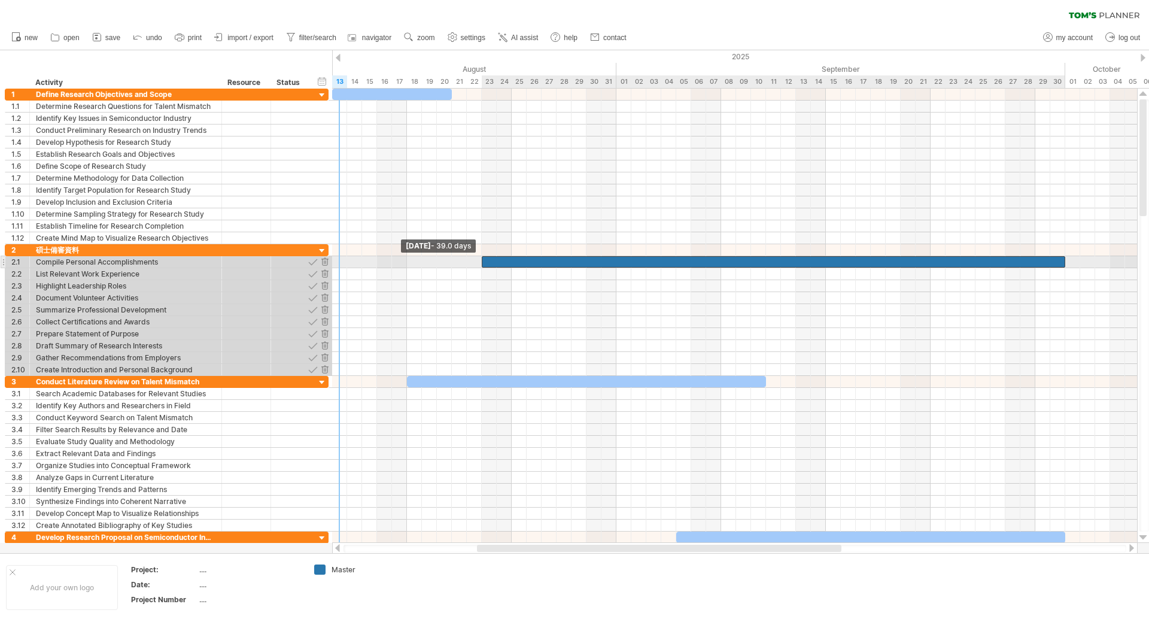
drag, startPoint x: 371, startPoint y: 262, endPoint x: 486, endPoint y: 266, distance: 115.0
click at [486, 266] on div at bounding box center [774, 261] width 584 height 11
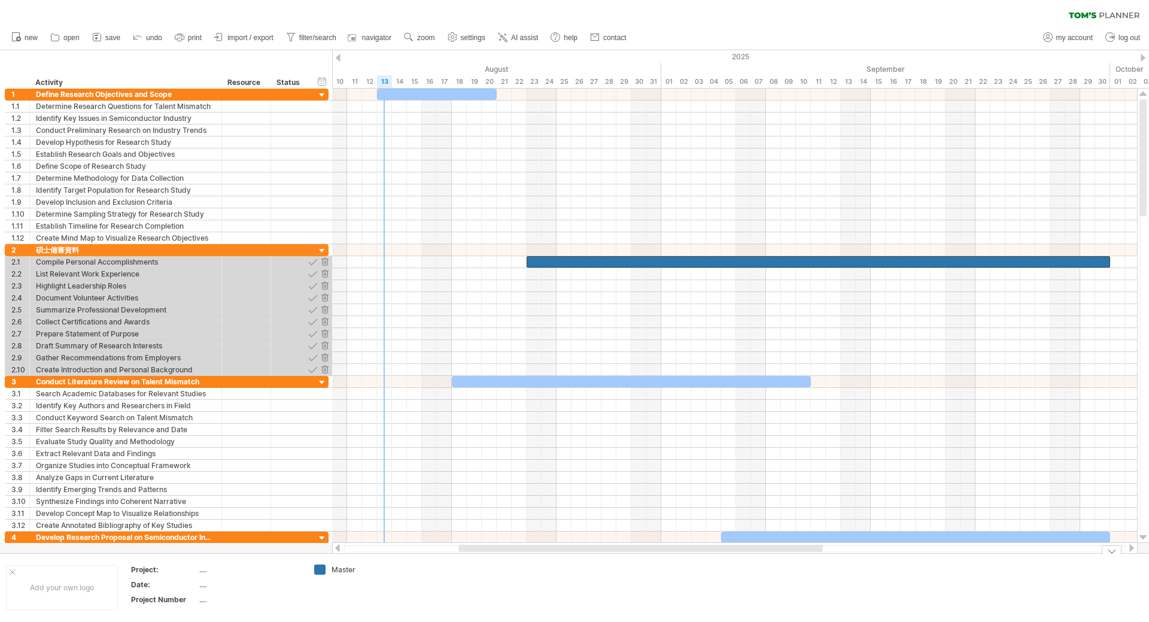
drag, startPoint x: 837, startPoint y: 547, endPoint x: 816, endPoint y: 561, distance: 24.9
click at [816, 561] on div "Trying to reach [DOMAIN_NAME] Connected again... 0% clear filter new 1" at bounding box center [574, 311] width 1149 height 622
click at [153, 262] on div "Compile Personal Accomplishments" at bounding box center [126, 261] width 180 height 11
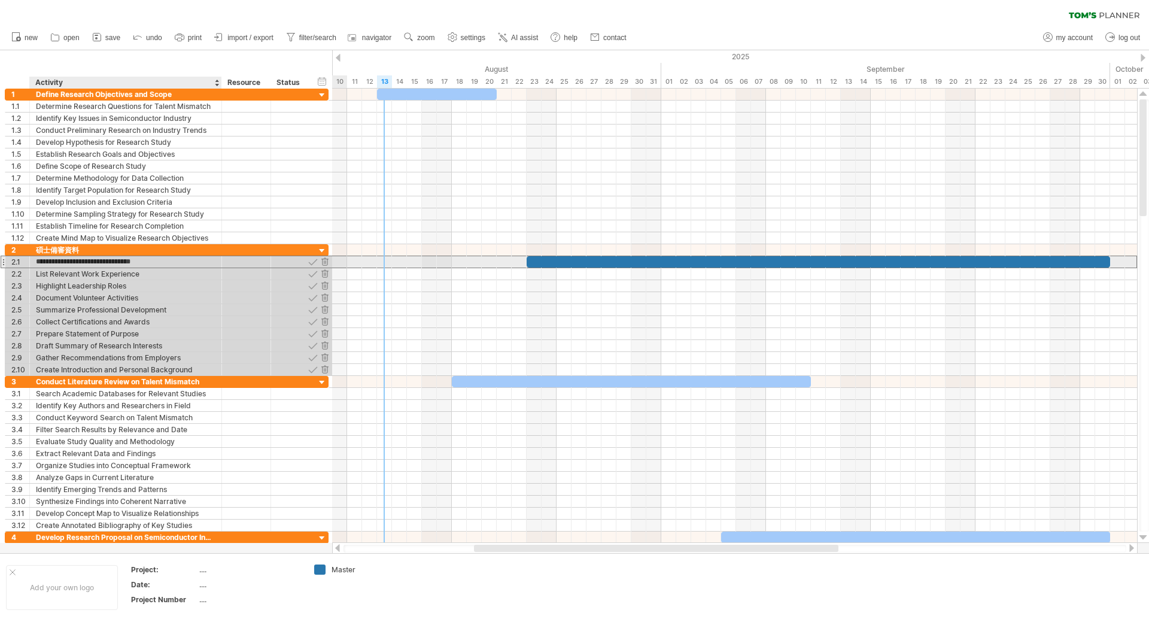
click at [181, 263] on input "**********" at bounding box center [126, 261] width 180 height 11
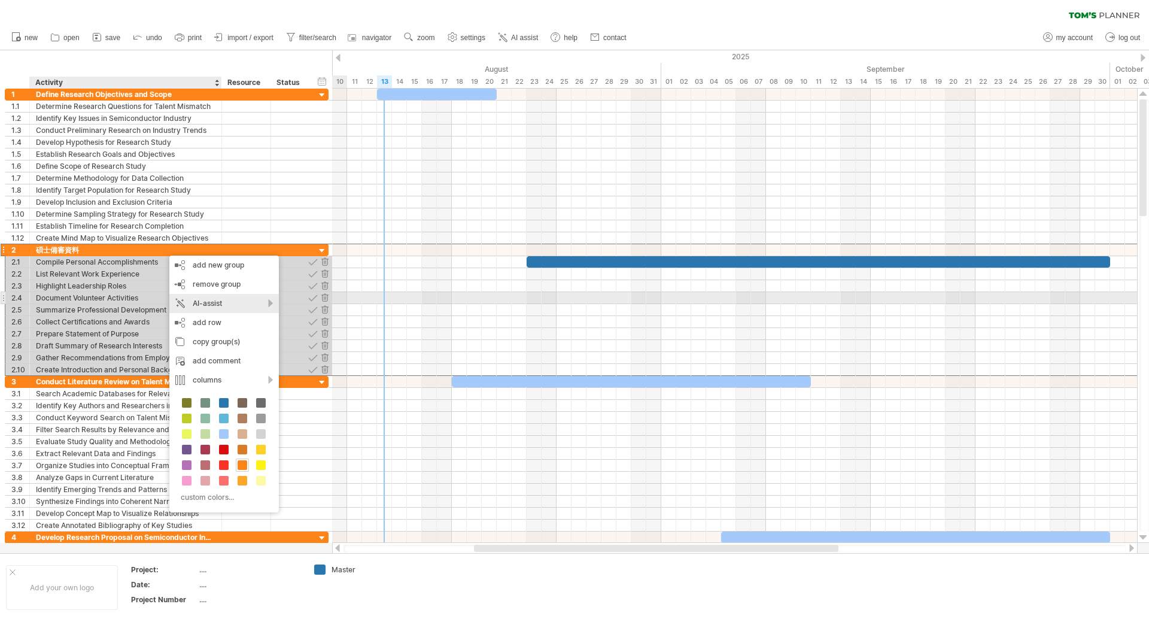
click at [271, 304] on div "AI-assist" at bounding box center [224, 303] width 110 height 19
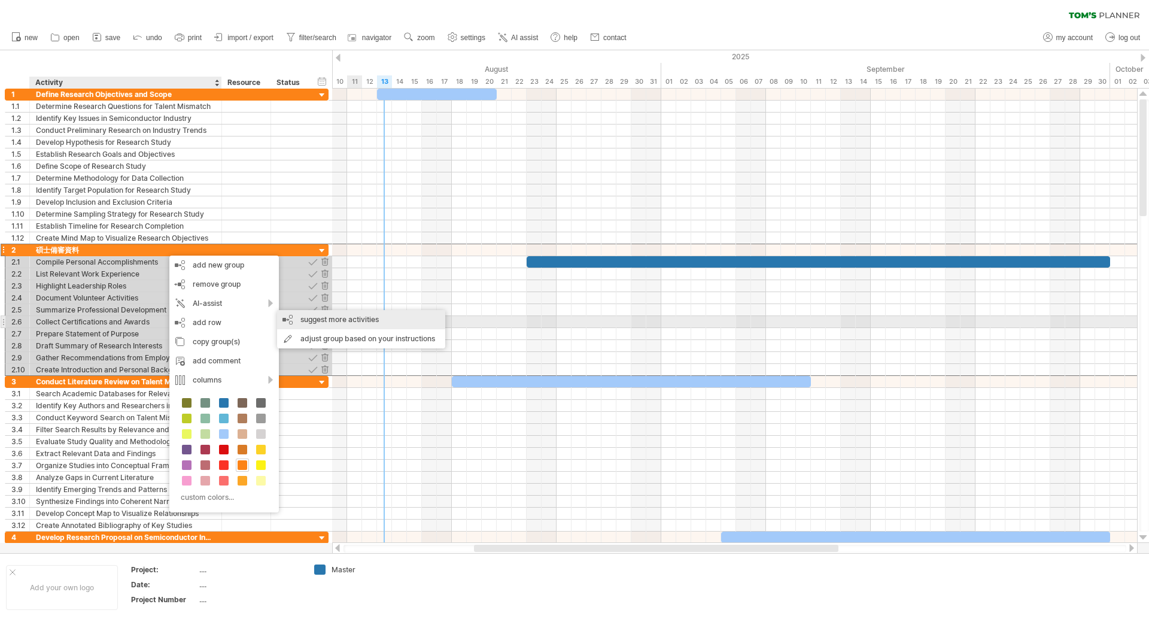
click at [427, 324] on div "suggest more activities" at bounding box center [361, 319] width 168 height 19
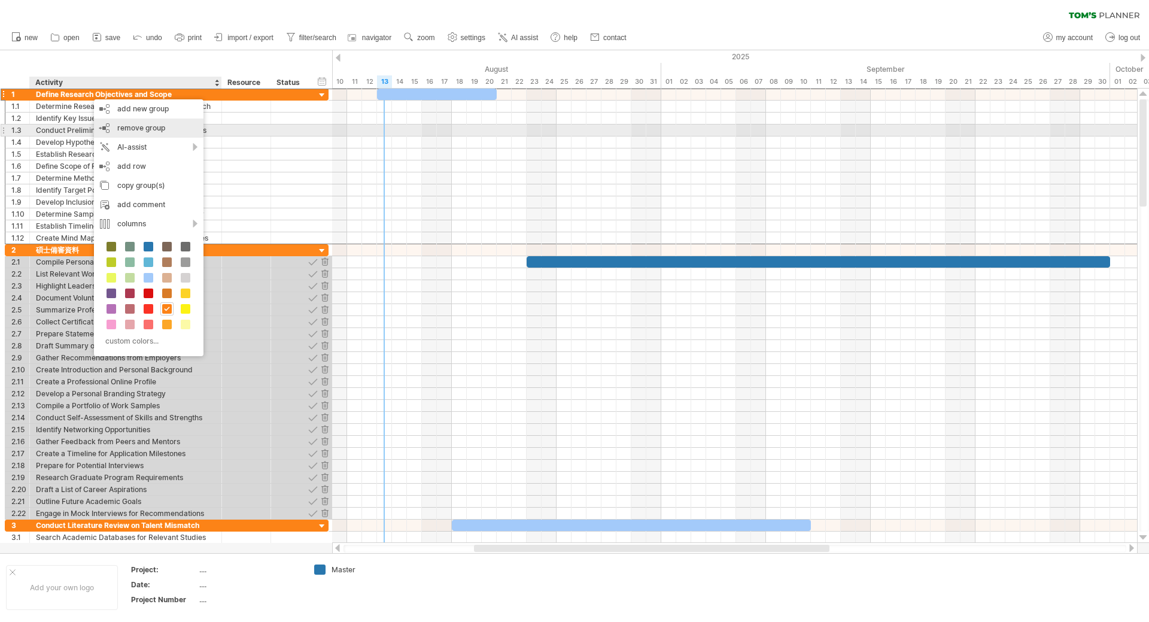
click at [189, 130] on div "remove group remove selected groups" at bounding box center [149, 128] width 110 height 19
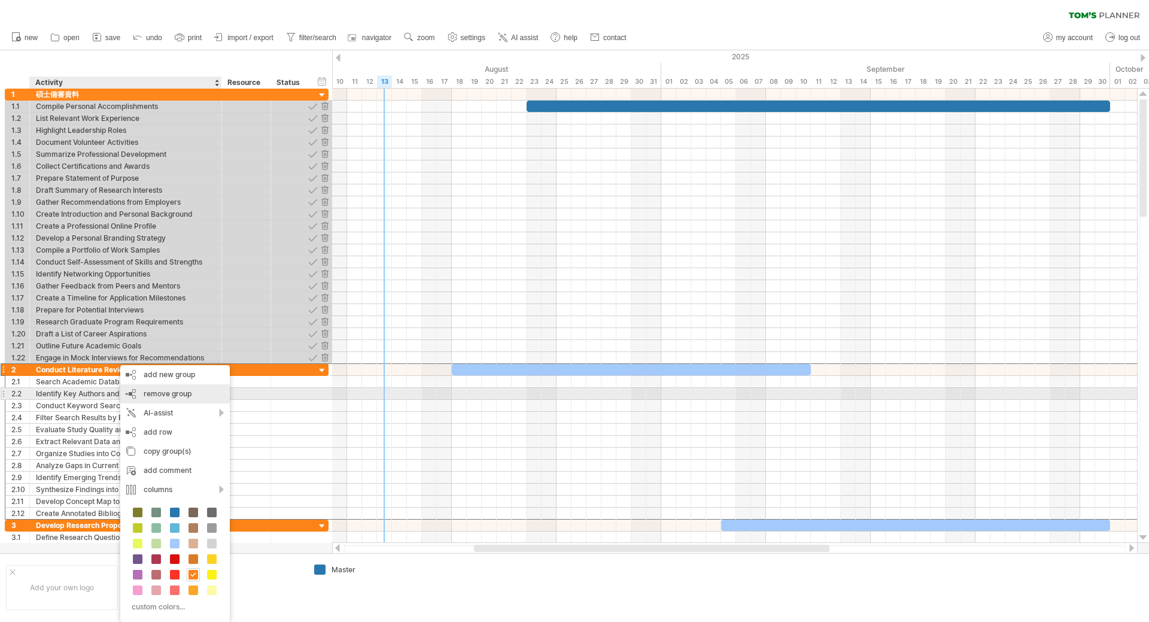
click at [177, 397] on span "remove group" at bounding box center [168, 393] width 48 height 9
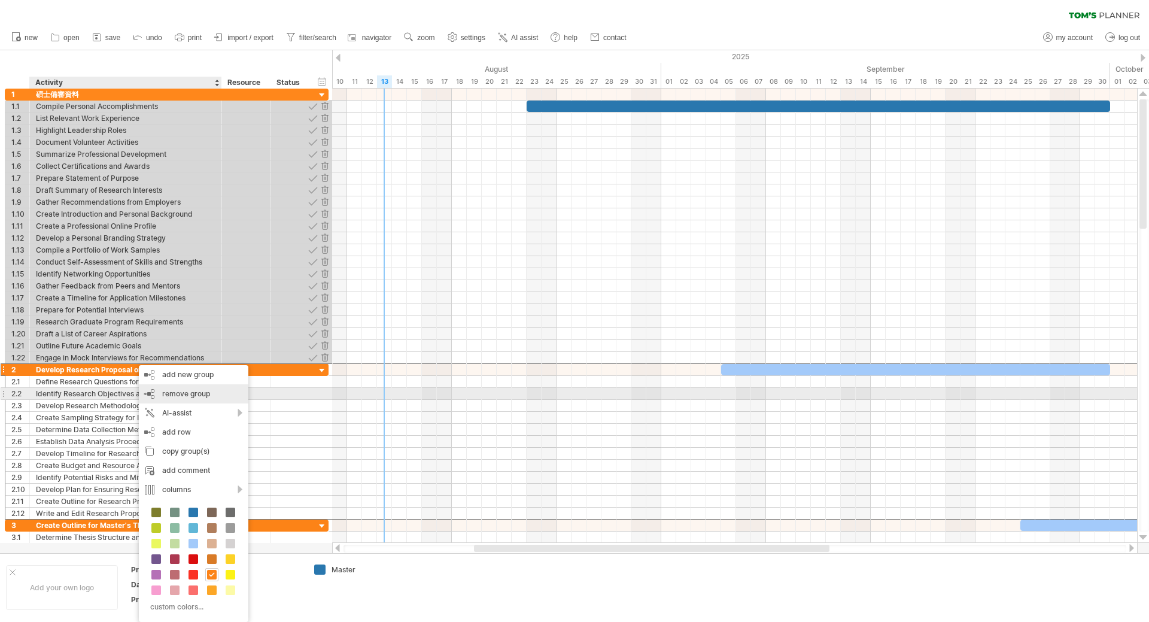
click at [194, 390] on span "remove group" at bounding box center [186, 393] width 48 height 9
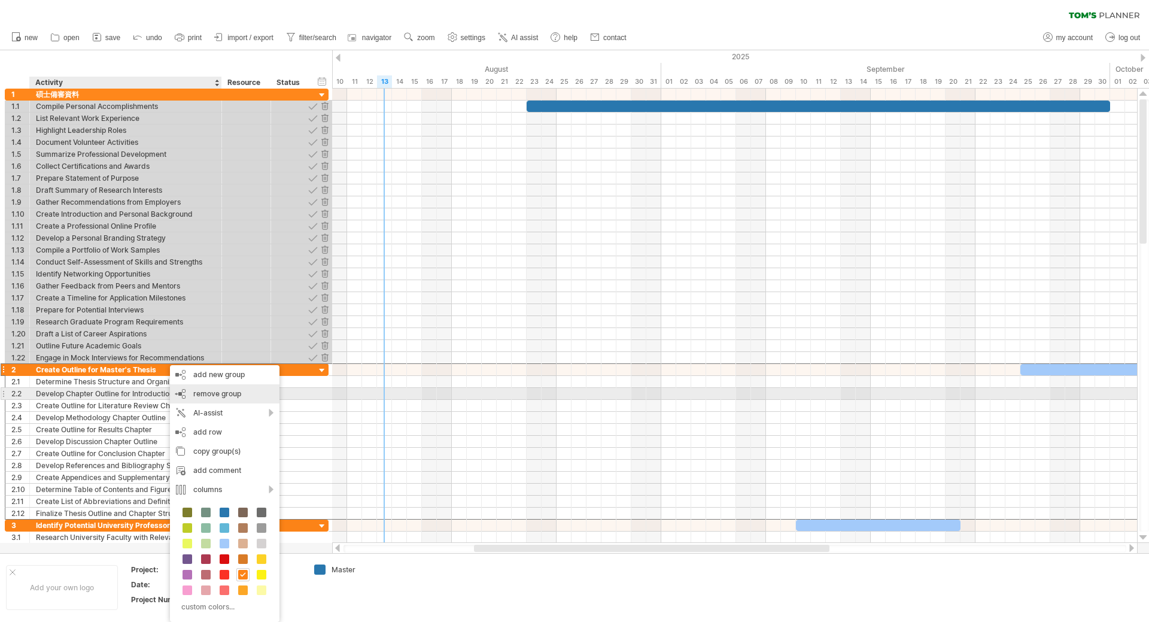
click at [226, 394] on span "remove group" at bounding box center [217, 393] width 48 height 9
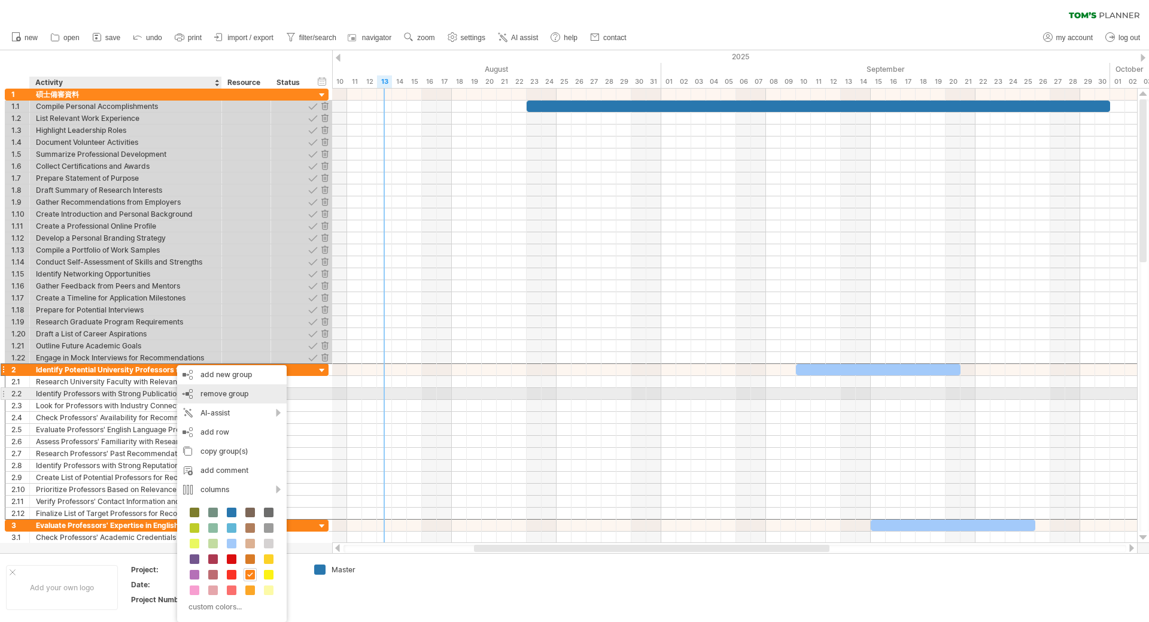
click at [229, 395] on span "remove group" at bounding box center [225, 393] width 48 height 9
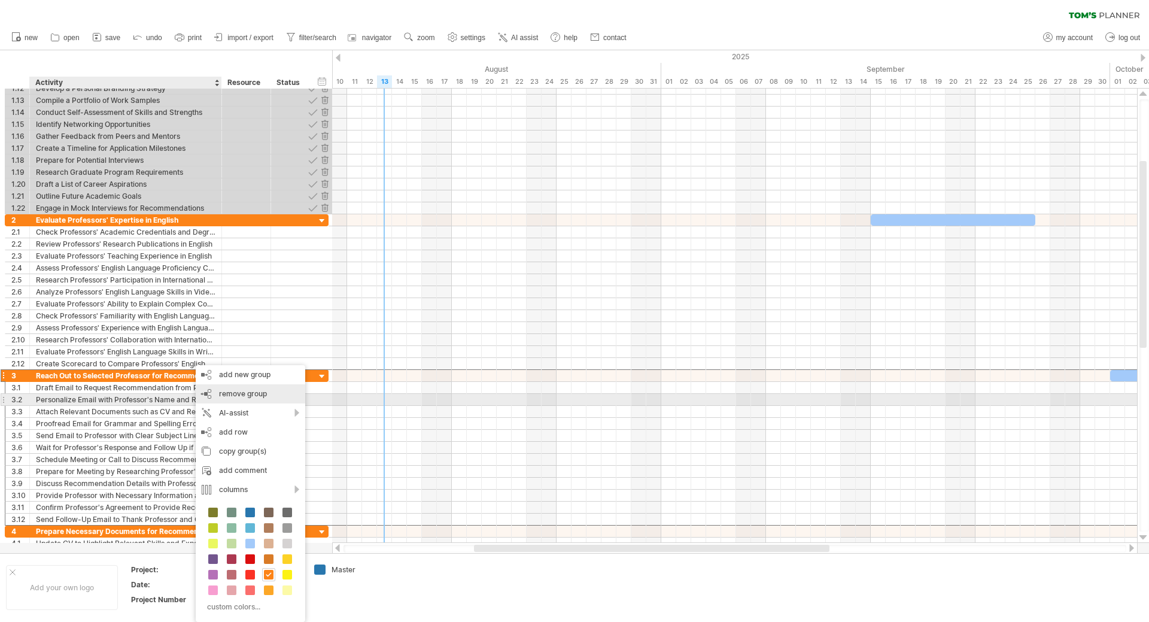
click at [227, 399] on div "remove group remove selected groups" at bounding box center [251, 393] width 110 height 19
click at [224, 394] on span "remove group" at bounding box center [238, 393] width 48 height 9
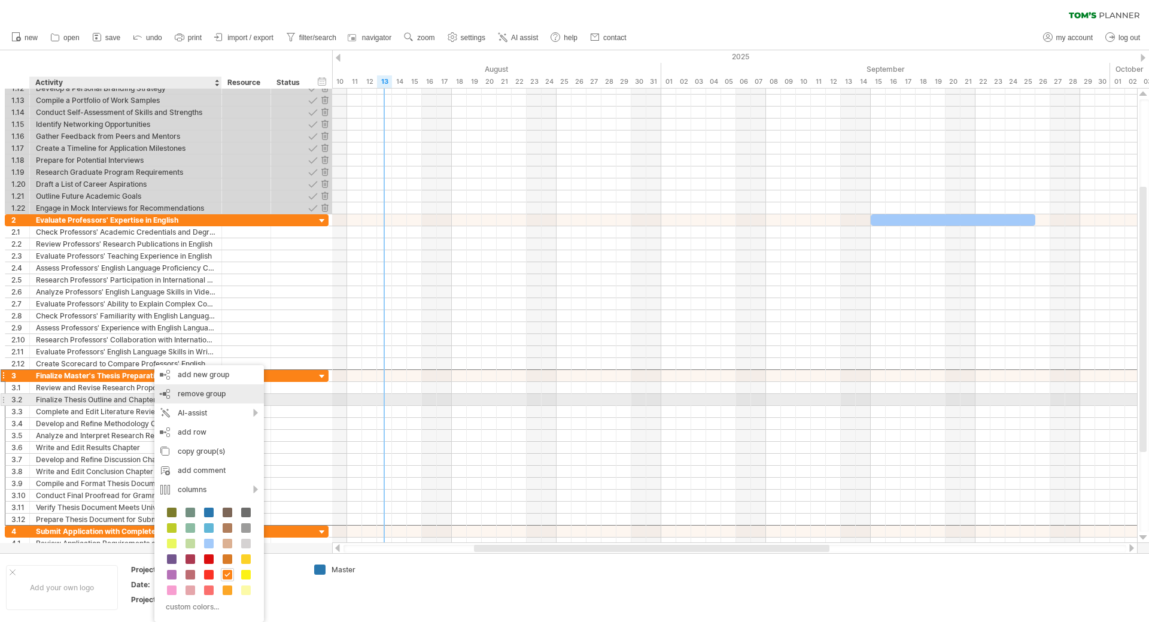
click at [186, 394] on span "remove group" at bounding box center [202, 393] width 48 height 9
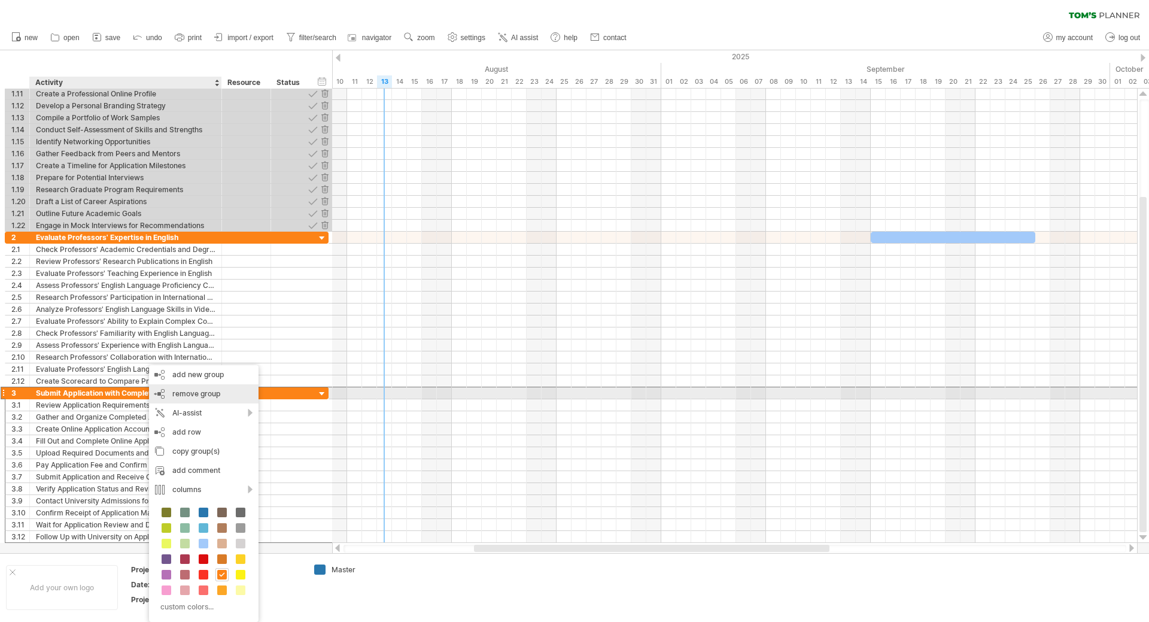
click at [186, 395] on span "remove group" at bounding box center [196, 393] width 48 height 9
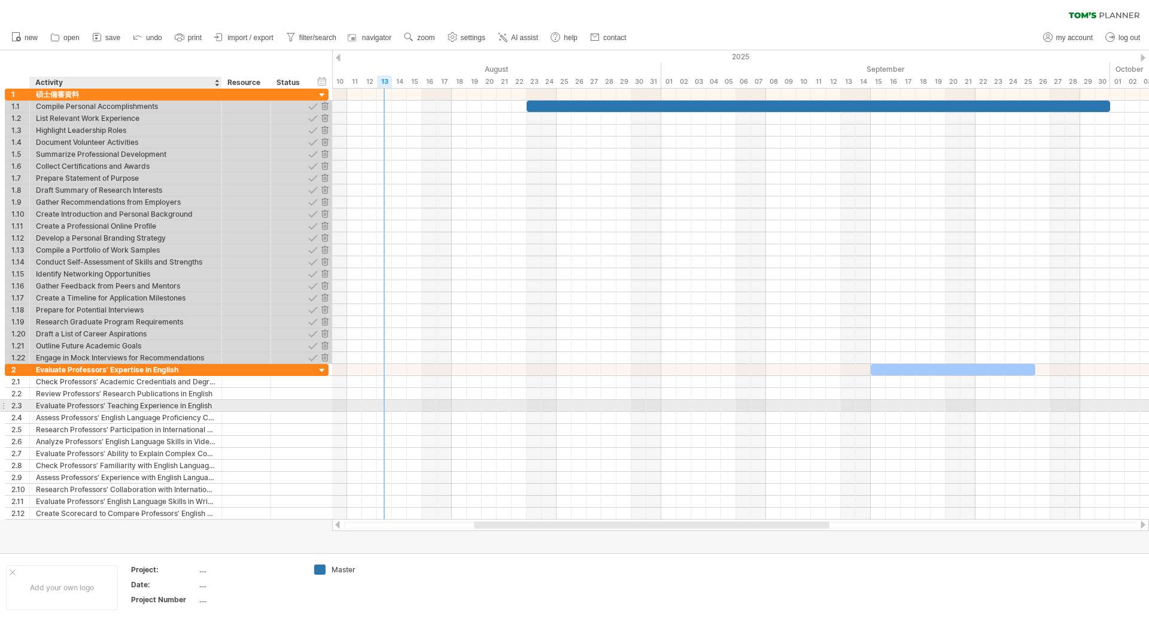
click at [181, 409] on div "Evaluate Professors' Teaching Experience in English" at bounding box center [126, 405] width 180 height 11
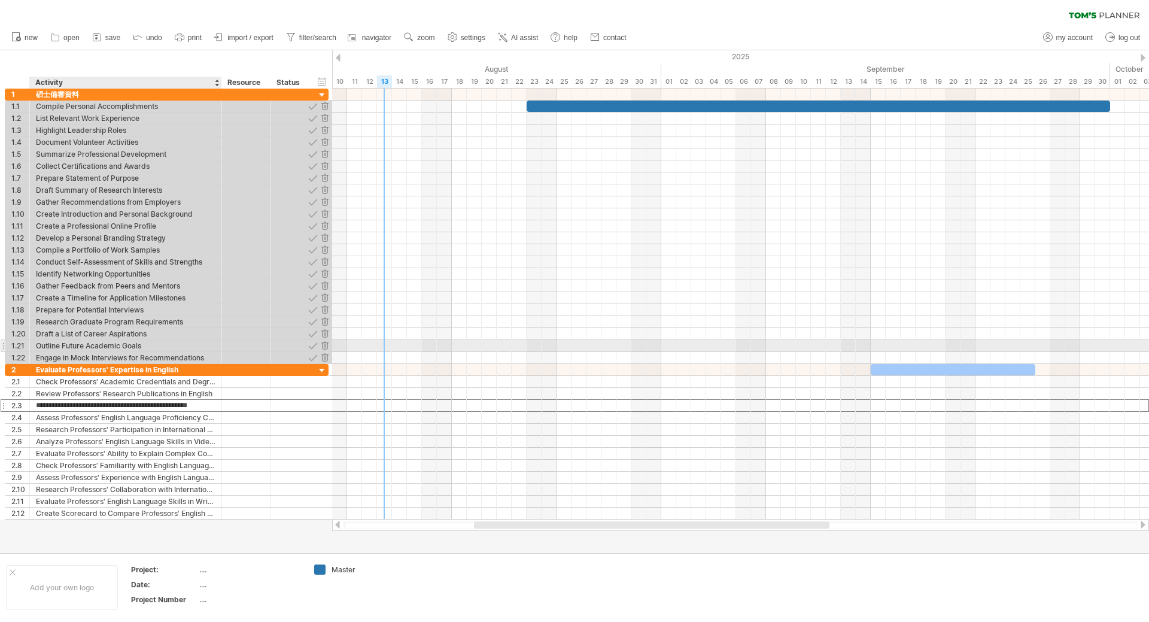
click at [162, 342] on div "Outline Future Academic Goals" at bounding box center [126, 345] width 180 height 11
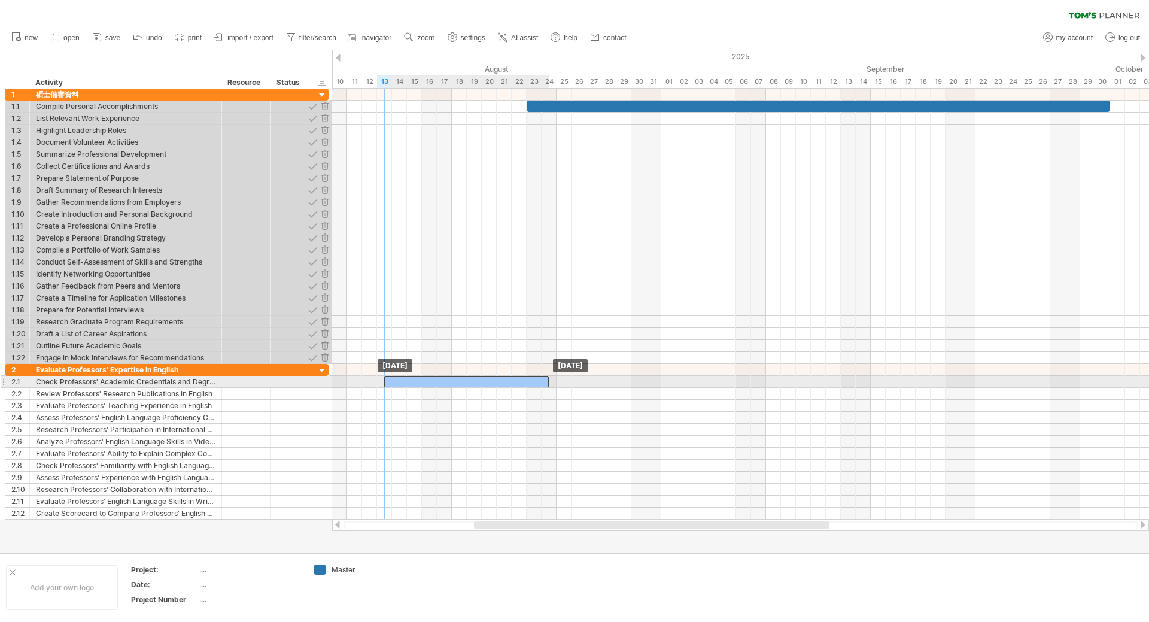
drag, startPoint x: 881, startPoint y: 364, endPoint x: 395, endPoint y: 380, distance: 485.7
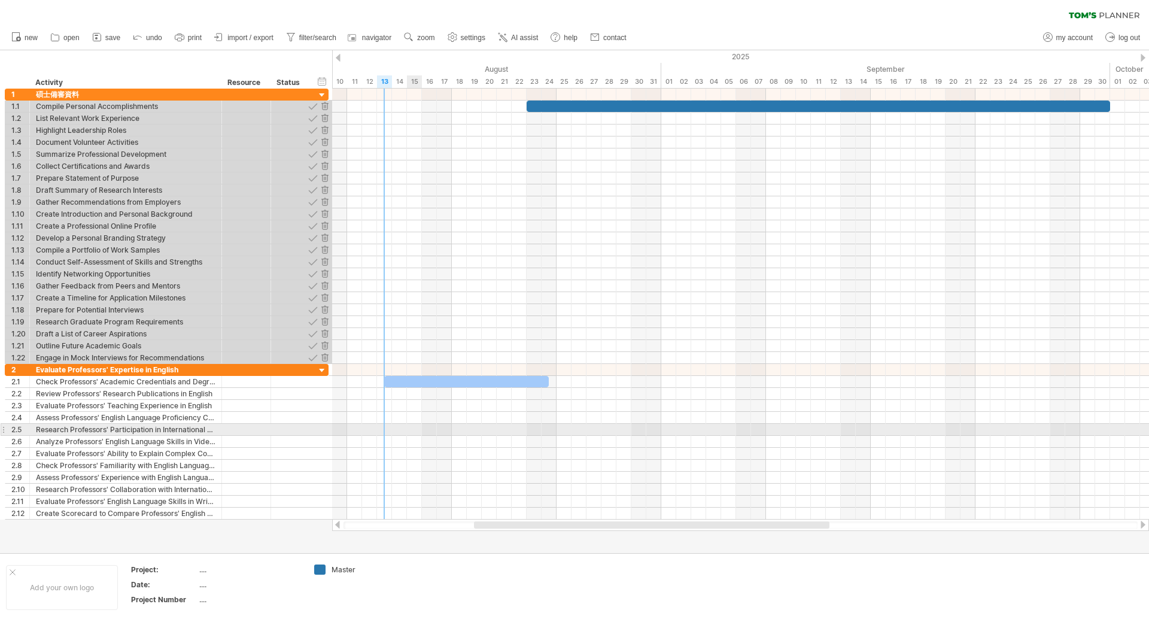
click at [407, 425] on div at bounding box center [740, 430] width 817 height 12
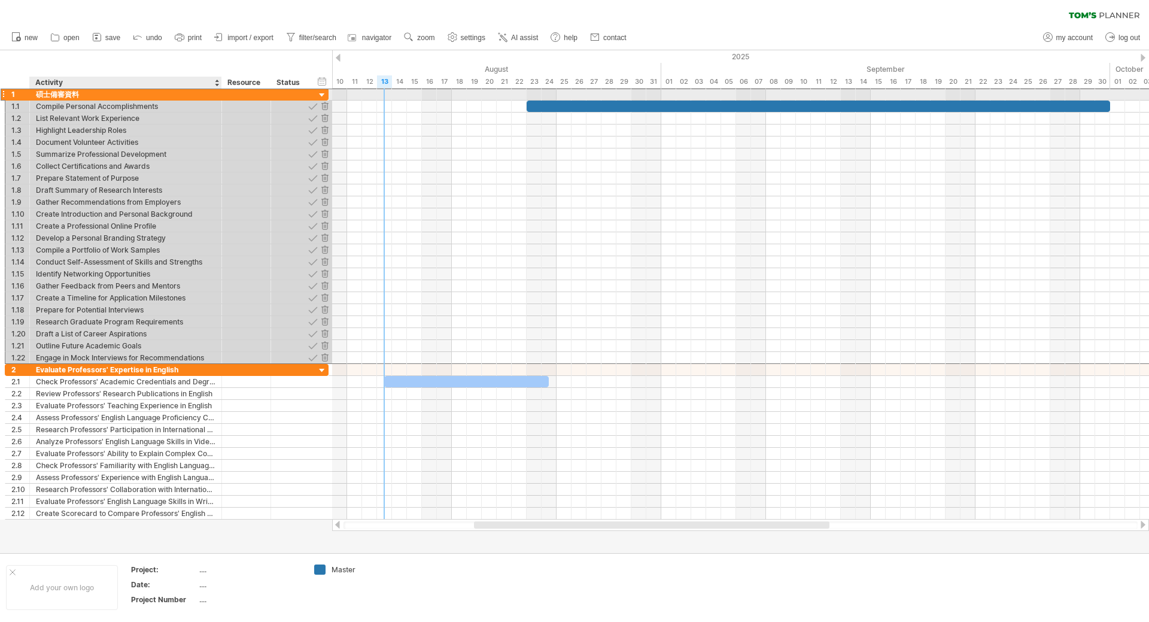
click at [87, 97] on div "碩士備審資料" at bounding box center [126, 94] width 180 height 11
click at [61, 95] on input "******" at bounding box center [126, 94] width 180 height 11
click at [101, 95] on div "碩士備審資料" at bounding box center [126, 94] width 180 height 11
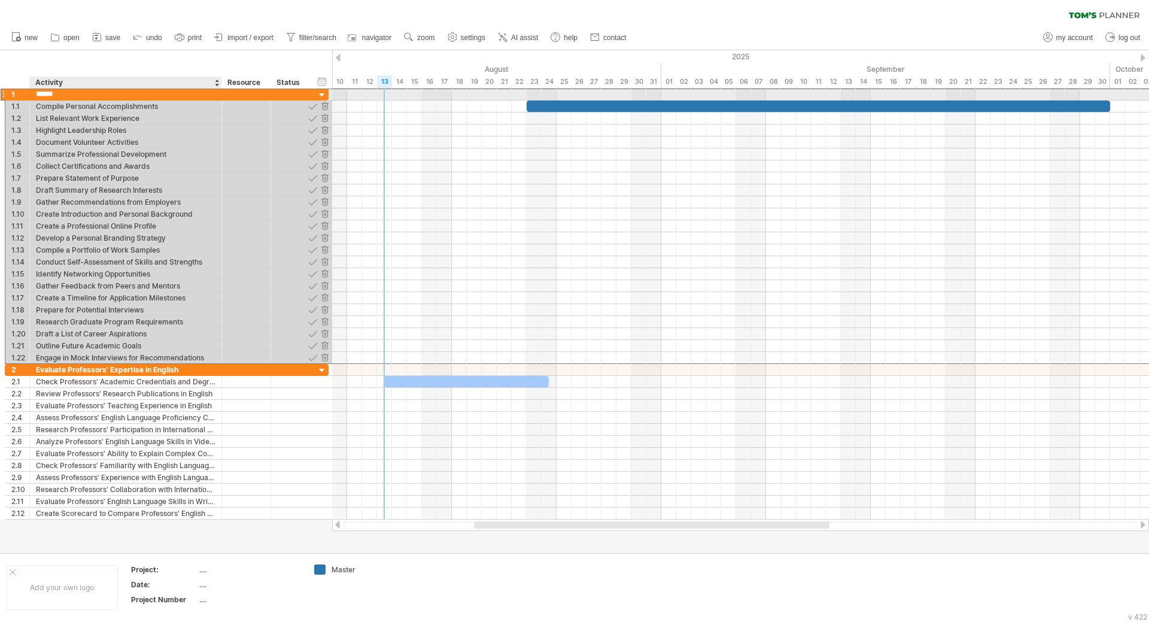
click at [101, 95] on input "******" at bounding box center [126, 94] width 180 height 11
type input "*"
paste input "**********"
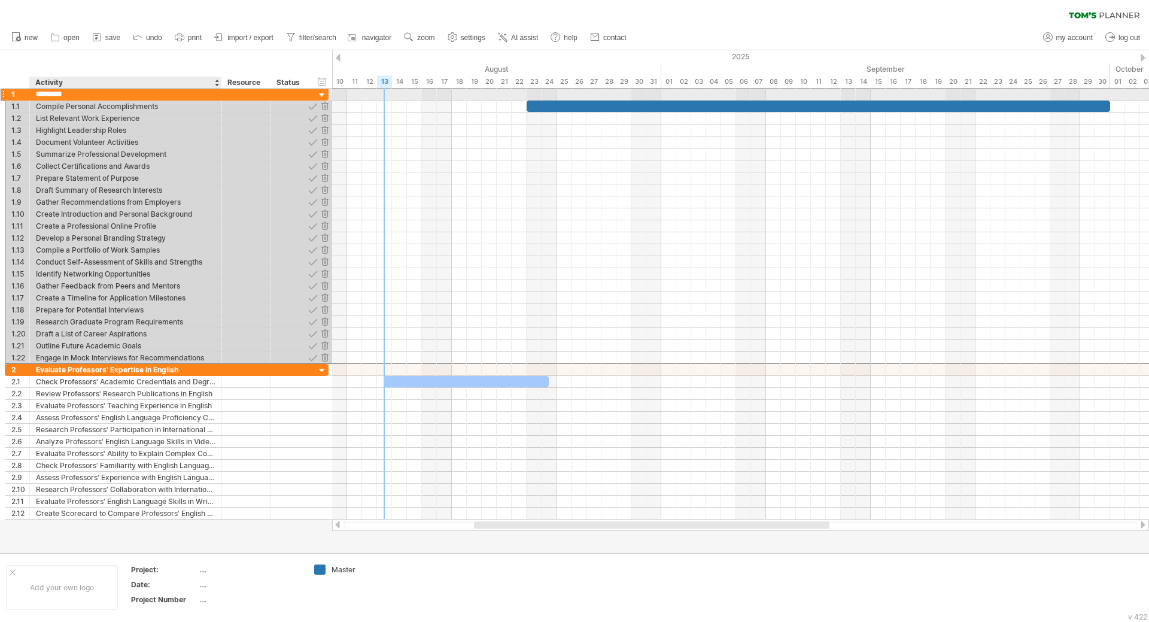
type input "**********"
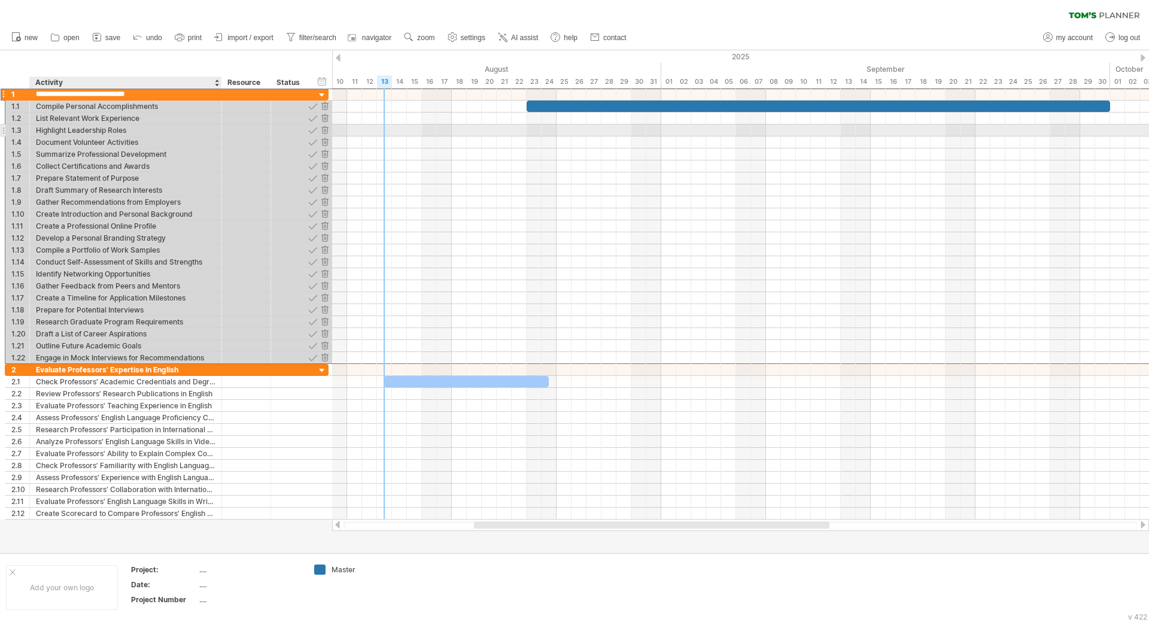
click at [132, 129] on div "Highlight Leadership Roles" at bounding box center [126, 130] width 180 height 11
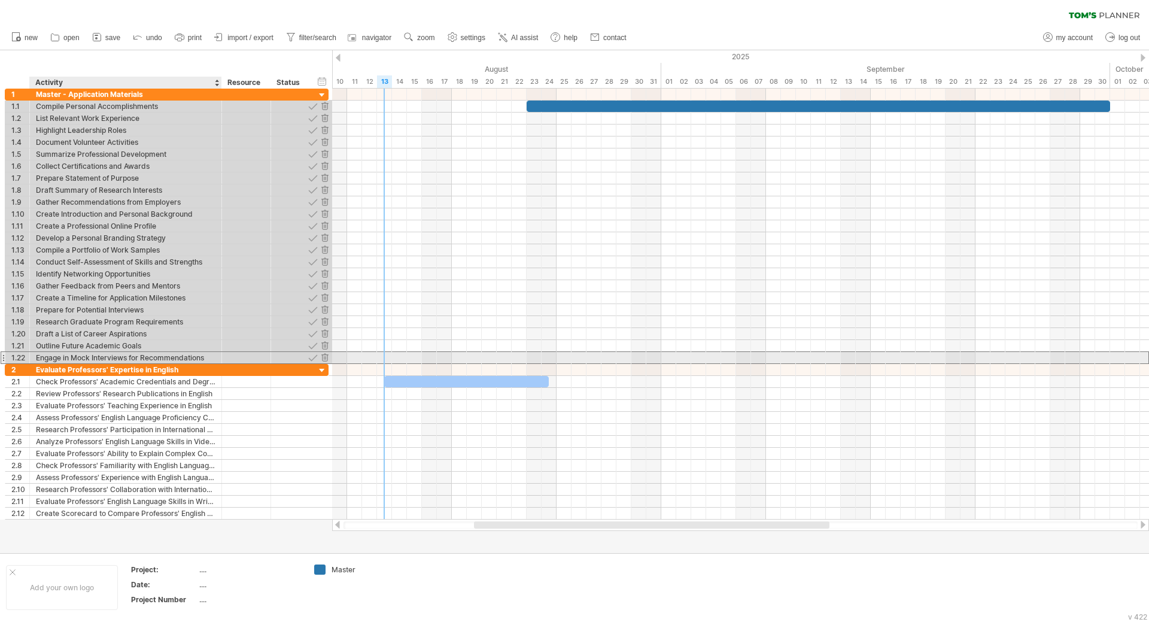
click at [165, 357] on div "Engage in Mock Interviews for Recommendations" at bounding box center [126, 357] width 180 height 11
click at [165, 357] on input "**********" at bounding box center [126, 357] width 180 height 11
type input "*"
type input "**"
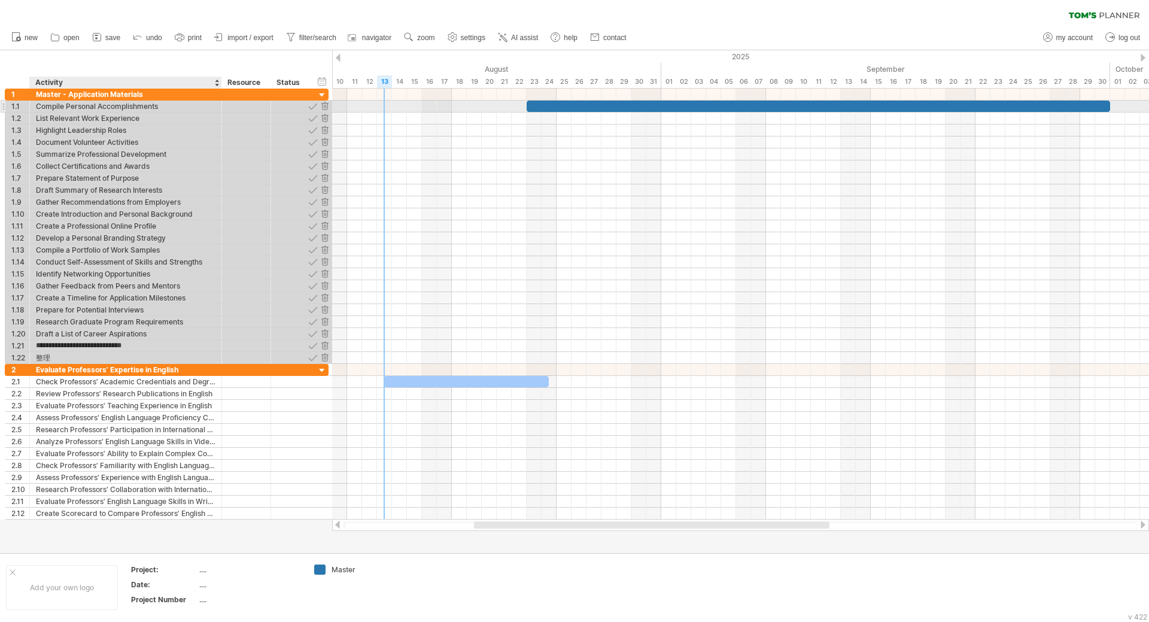
click at [69, 108] on div "Compile Personal Accomplishments" at bounding box center [126, 106] width 180 height 11
click at [69, 108] on input "**********" at bounding box center [126, 106] width 180 height 11
type input "**"
type input "*"
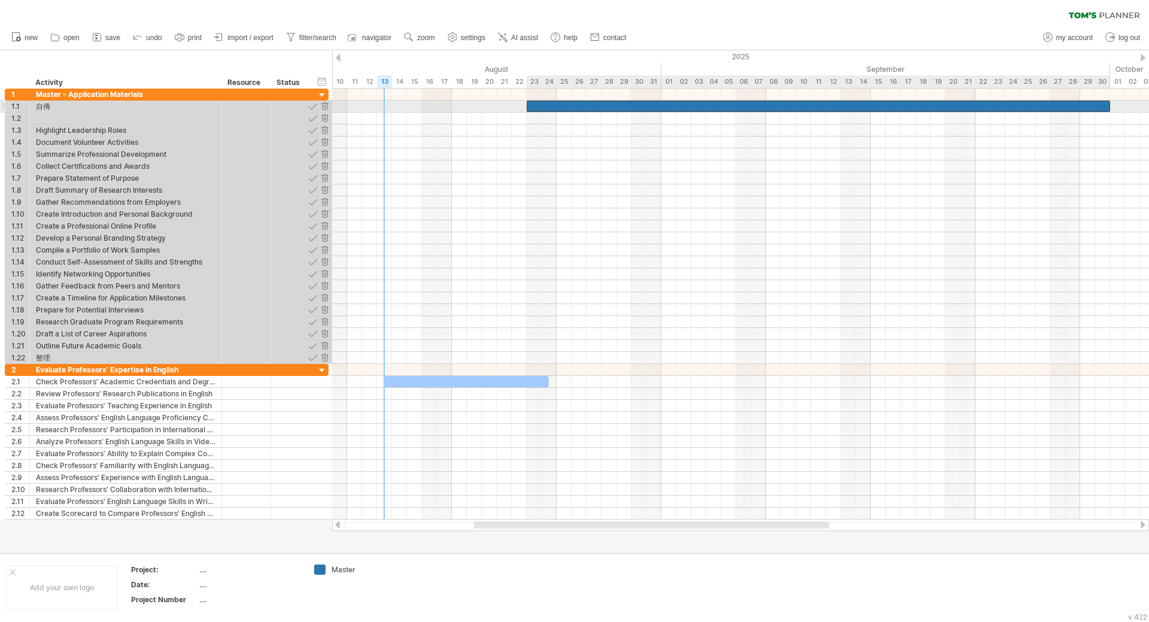
click at [1082, 102] on div at bounding box center [819, 106] width 584 height 11
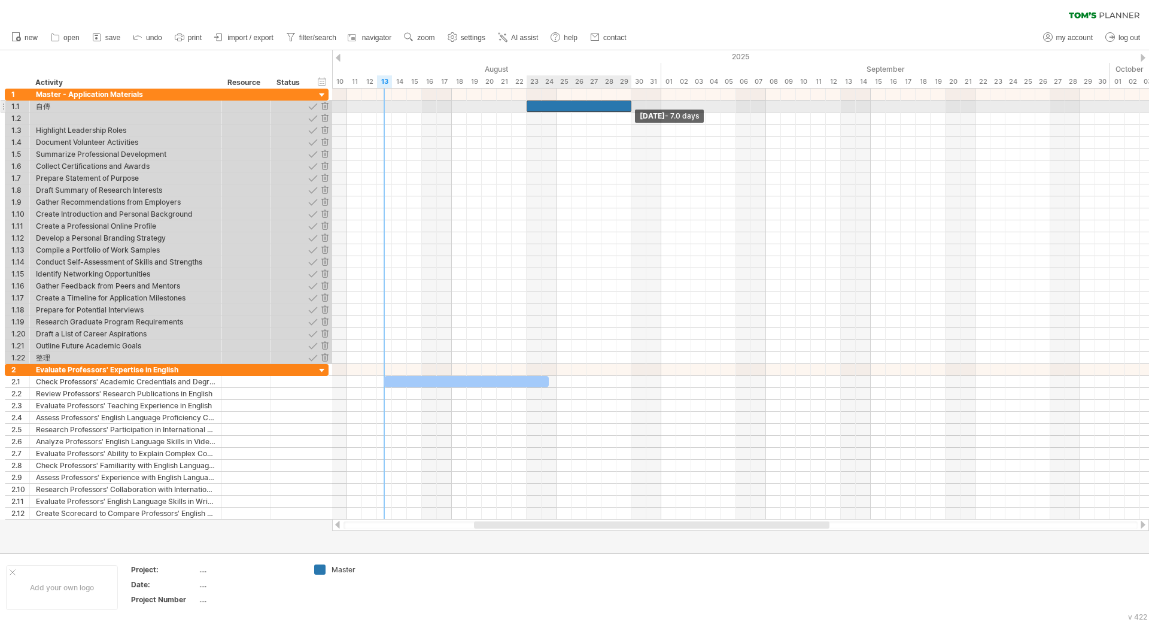
drag, startPoint x: 1111, startPoint y: 106, endPoint x: 632, endPoint y: 108, distance: 479.5
click at [632, 108] on span at bounding box center [631, 106] width 5 height 11
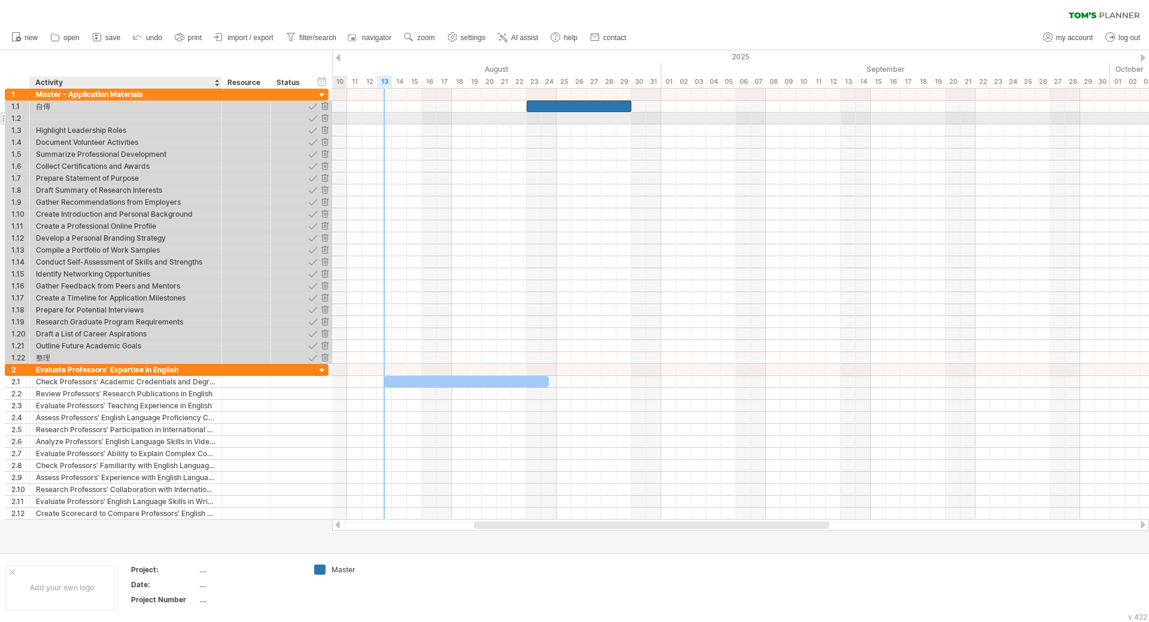
click at [174, 122] on div at bounding box center [126, 118] width 180 height 11
click at [174, 122] on input "text" at bounding box center [126, 118] width 180 height 11
type input "****"
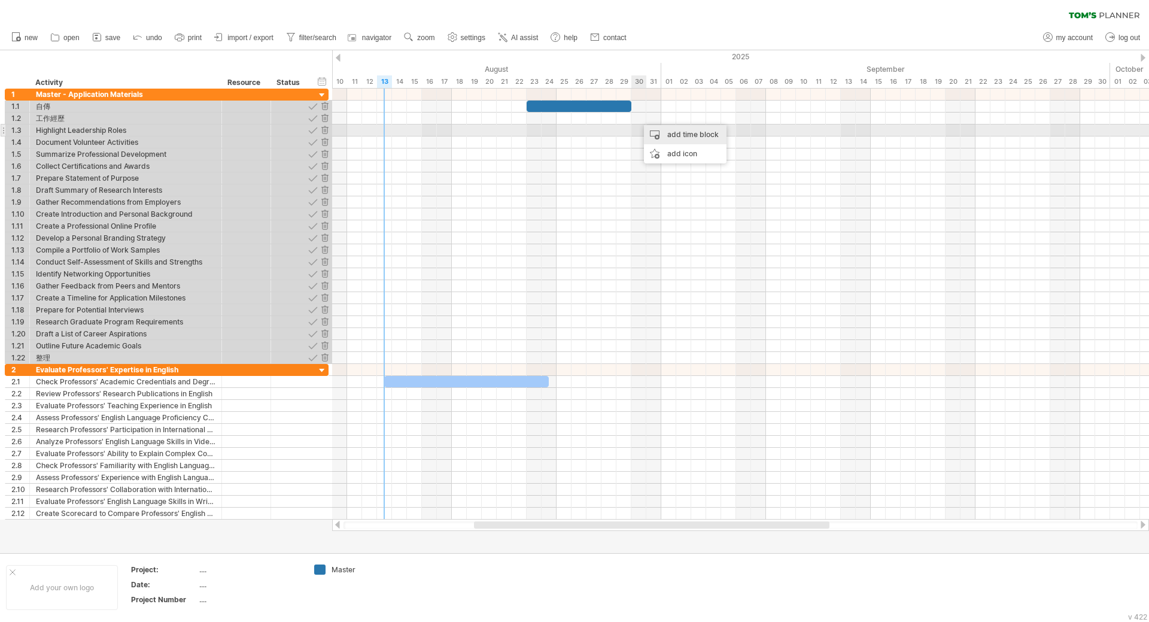
click at [652, 130] on div "add time block" at bounding box center [685, 134] width 83 height 19
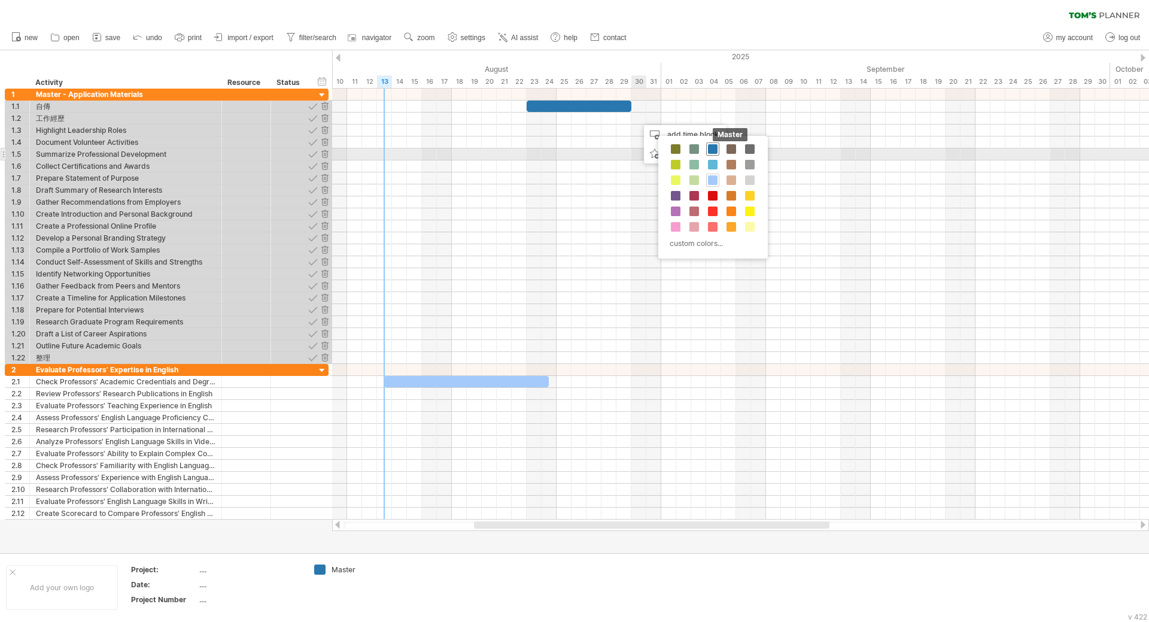
click at [714, 150] on span at bounding box center [713, 149] width 10 height 10
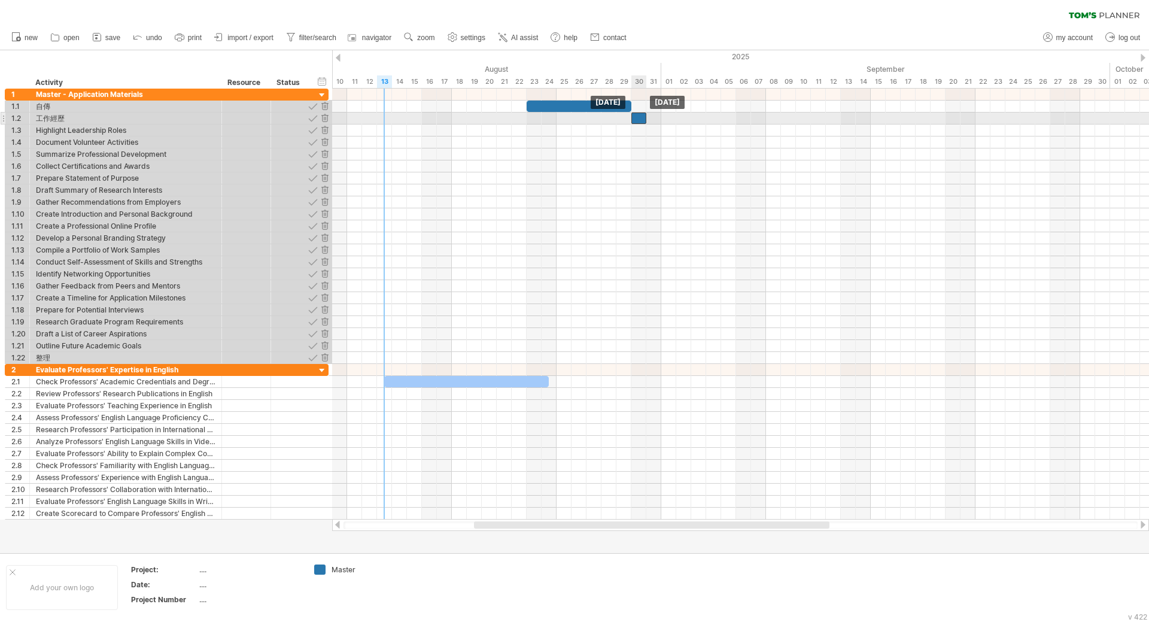
drag, startPoint x: 643, startPoint y: 120, endPoint x: 635, endPoint y: 121, distance: 8.5
click at [635, 121] on div at bounding box center [639, 118] width 15 height 11
drag, startPoint x: 647, startPoint y: 118, endPoint x: 737, endPoint y: 122, distance: 90.5
click at [737, 122] on span at bounding box center [736, 118] width 5 height 11
click at [635, 117] on div at bounding box center [684, 118] width 105 height 11
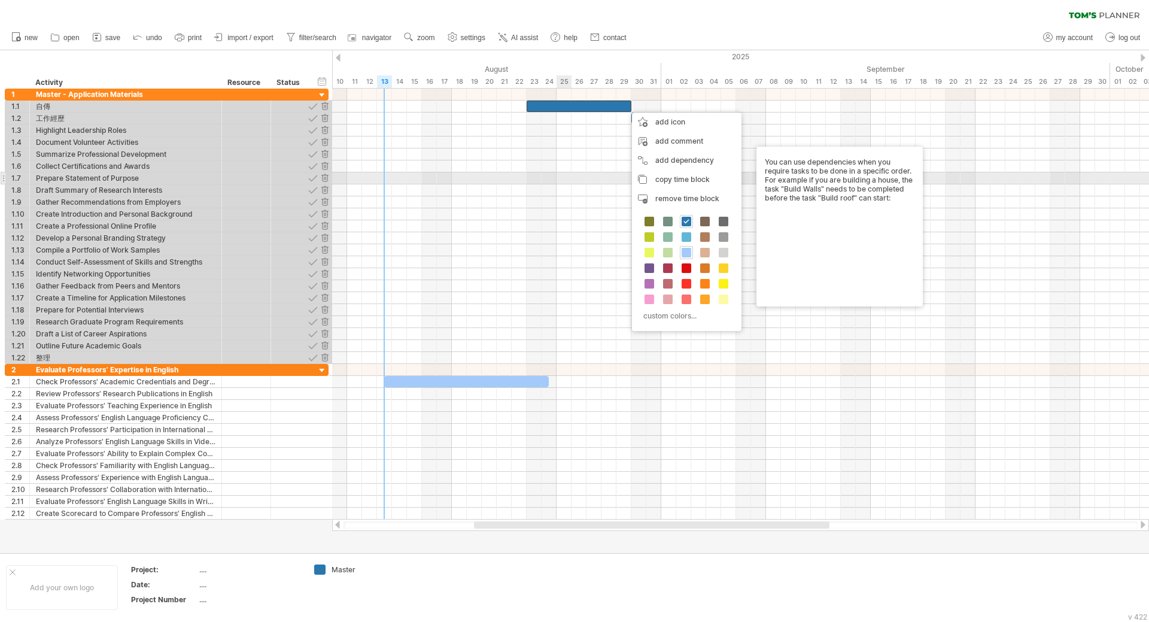
click at [561, 184] on div at bounding box center [740, 178] width 817 height 12
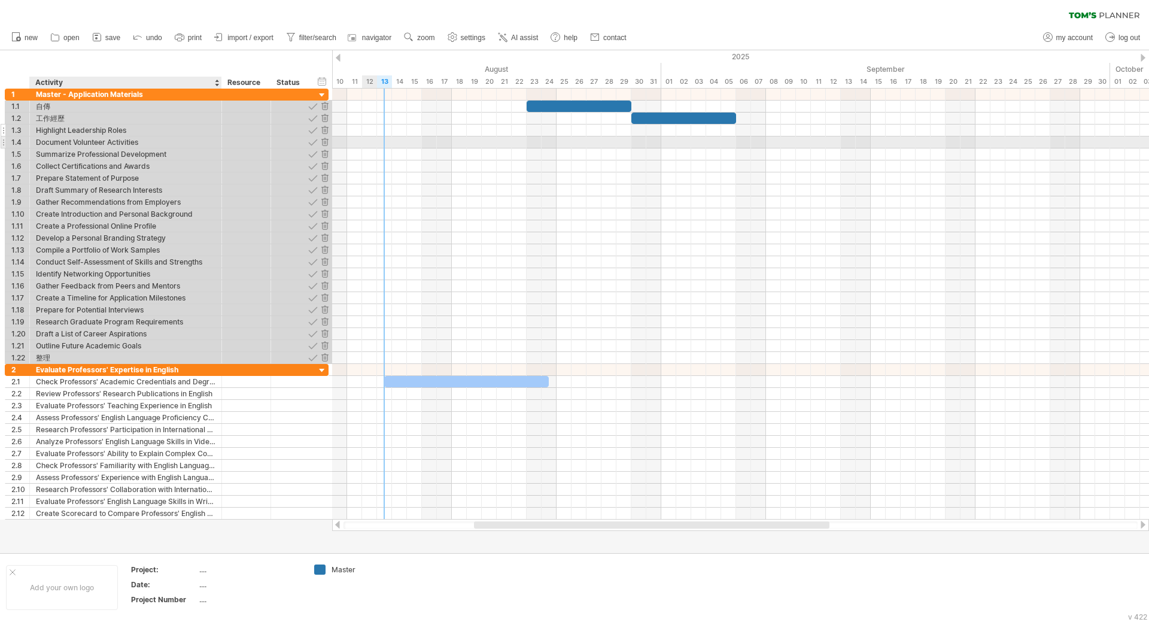
click at [108, 134] on div "Highlight Leadership Roles" at bounding box center [126, 130] width 180 height 11
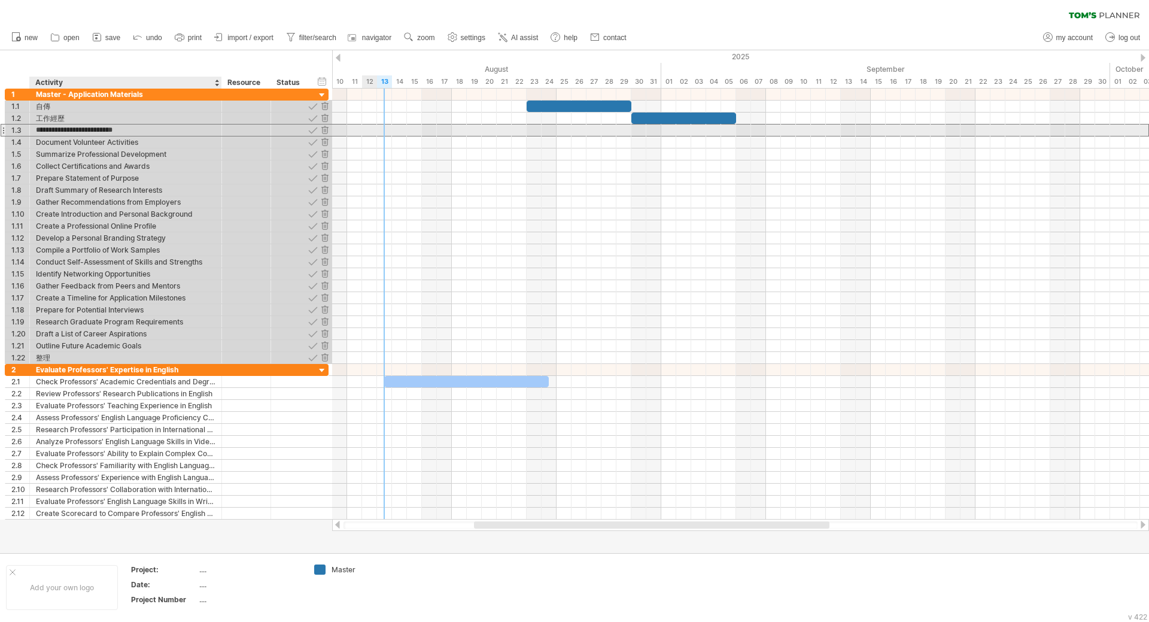
click at [108, 134] on input "**********" at bounding box center [126, 130] width 180 height 11
type input "*****"
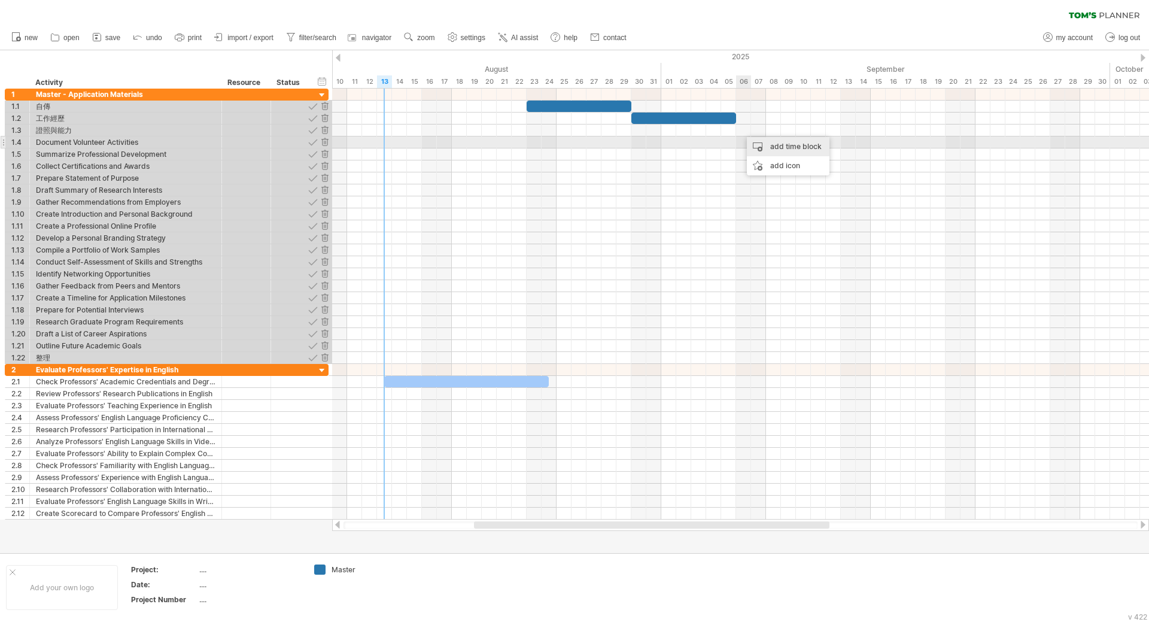
click at [773, 145] on div "add time block" at bounding box center [788, 146] width 83 height 19
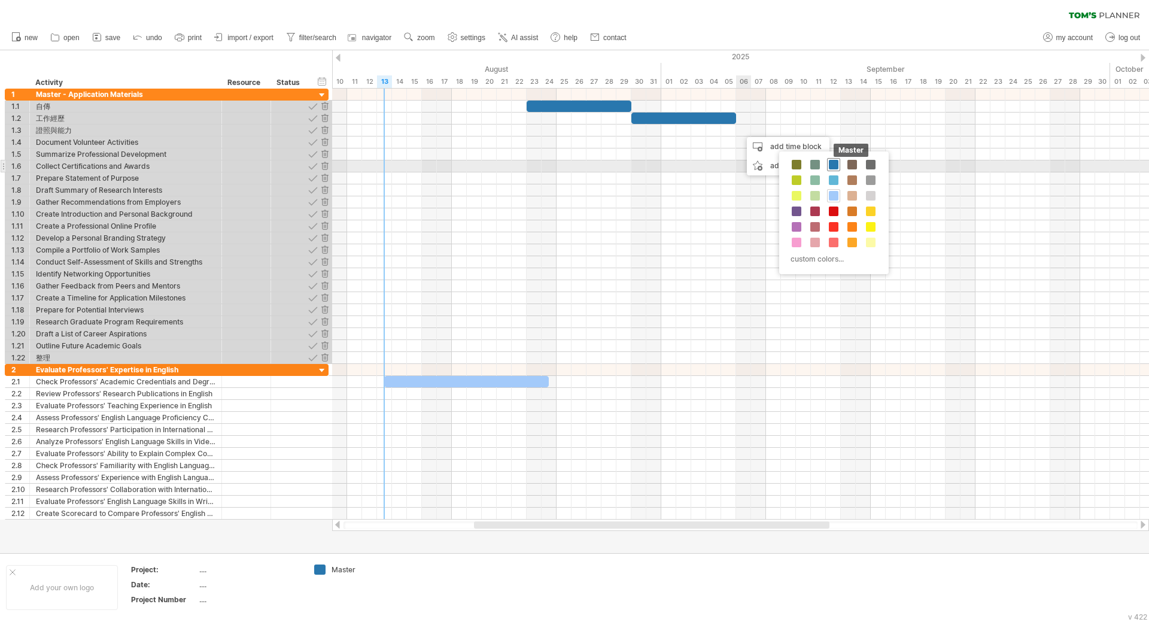
click at [834, 167] on span at bounding box center [834, 165] width 10 height 10
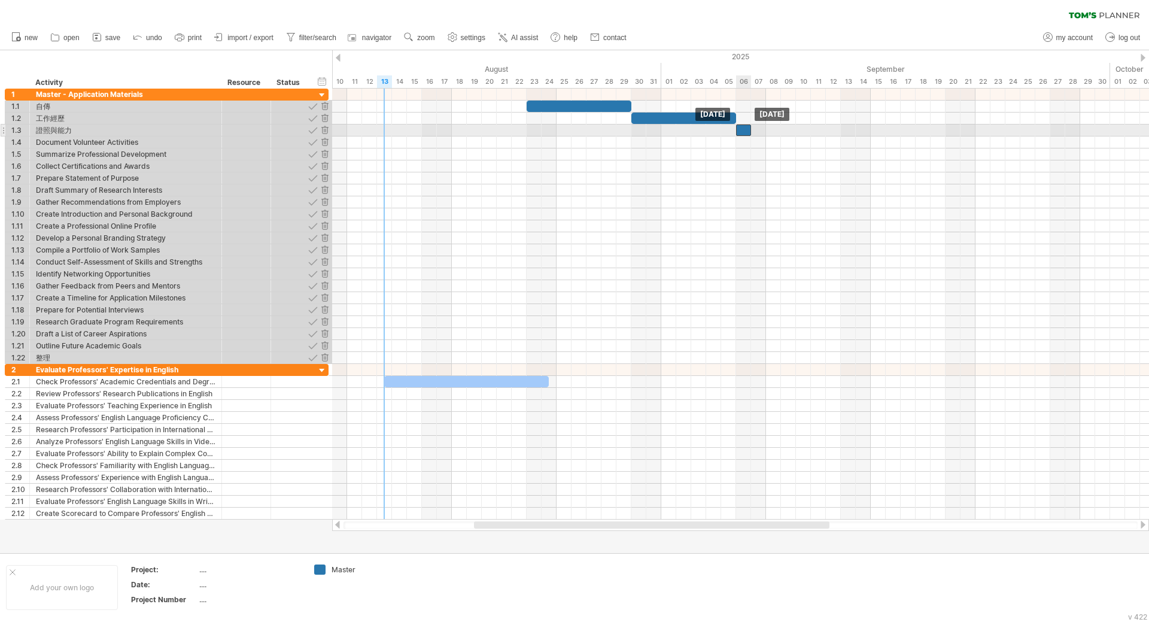
drag, startPoint x: 751, startPoint y: 132, endPoint x: 743, endPoint y: 132, distance: 7.2
click at [743, 132] on div at bounding box center [743, 130] width 15 height 11
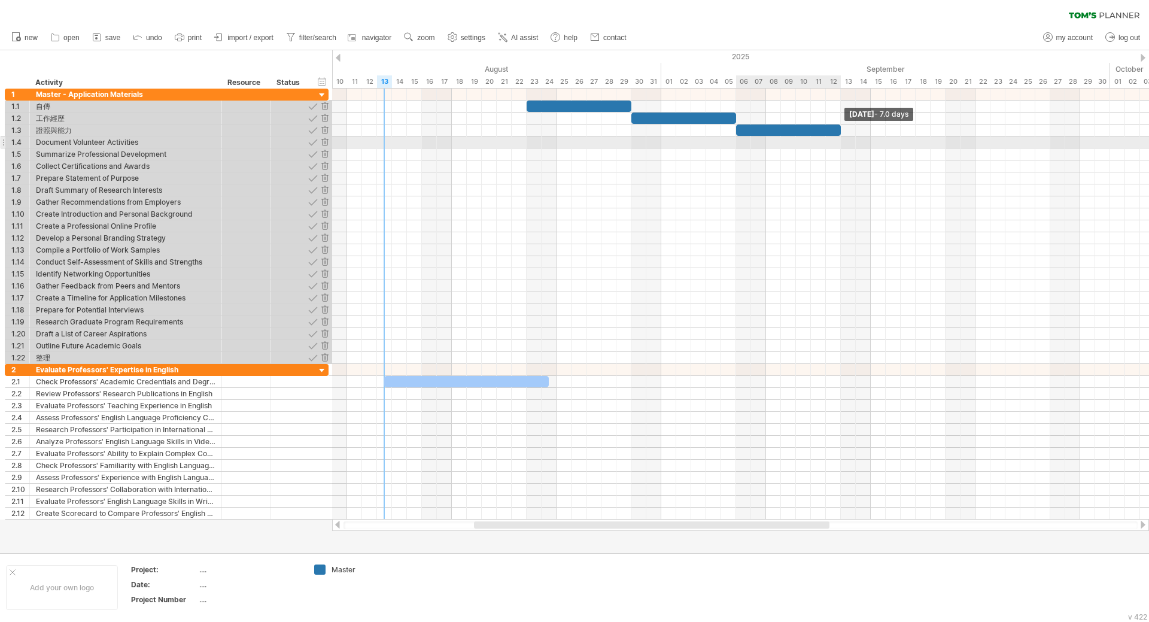
drag, startPoint x: 752, startPoint y: 129, endPoint x: 843, endPoint y: 138, distance: 92.0
click at [843, 138] on div "[DATE] - 7.0 days [DATE]" at bounding box center [740, 304] width 817 height 431
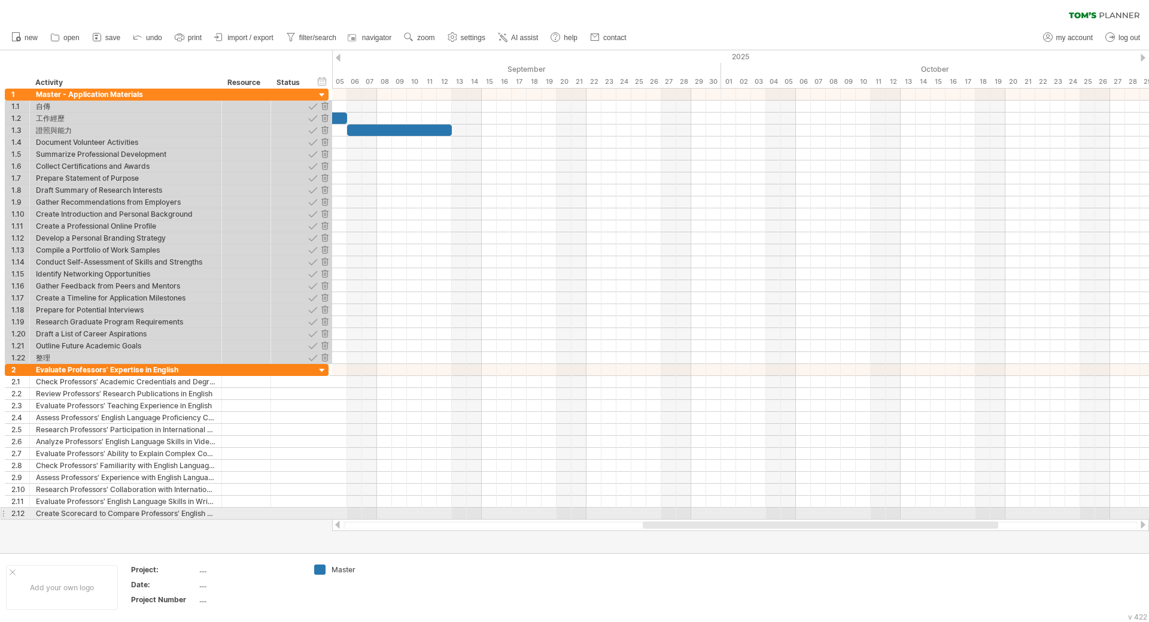
drag, startPoint x: 703, startPoint y: 525, endPoint x: 873, endPoint y: 519, distance: 170.7
click at [873, 519] on div at bounding box center [740, 525] width 817 height 12
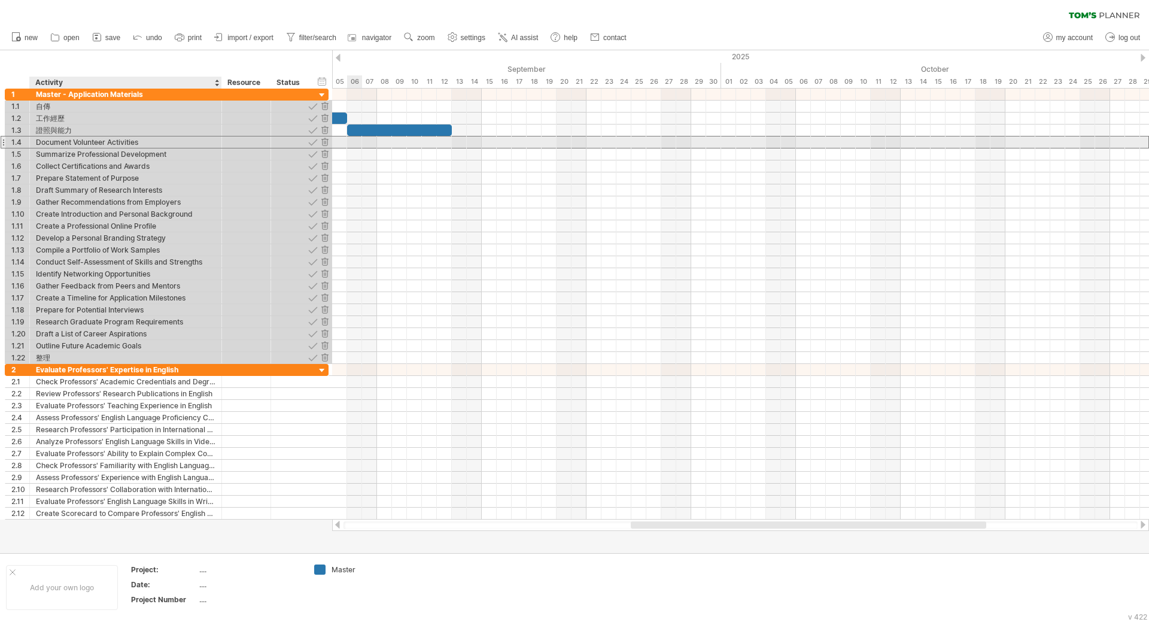
click at [94, 147] on div "Document Volunteer Activities" at bounding box center [126, 141] width 180 height 11
click at [94, 147] on input "**********" at bounding box center [126, 141] width 180 height 11
type input "*"
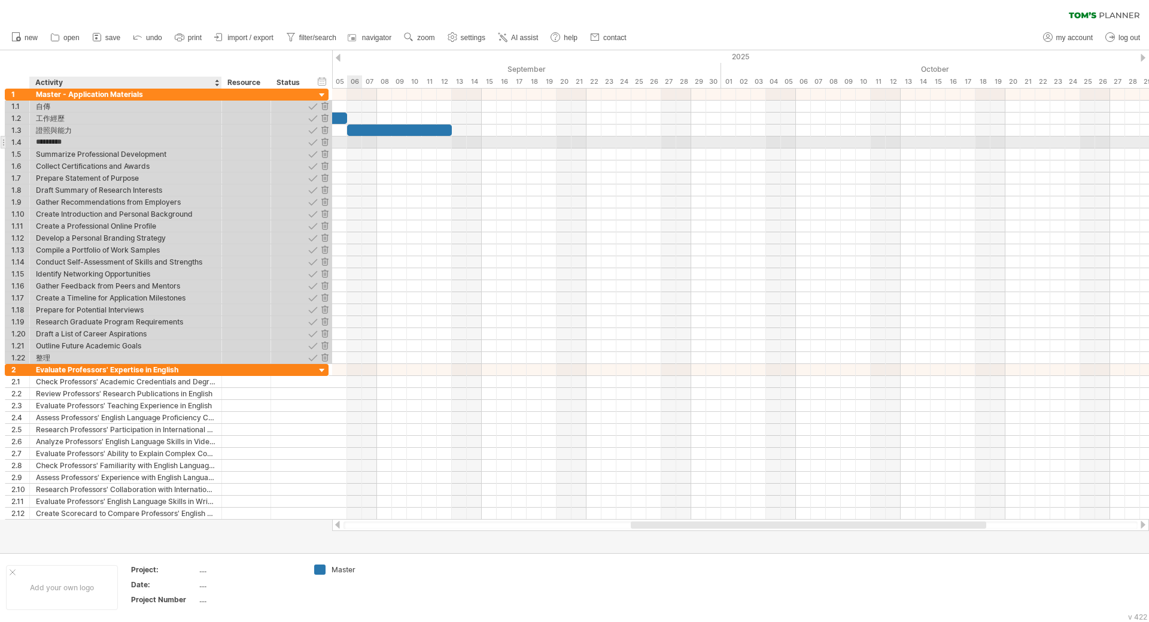
type input "********"
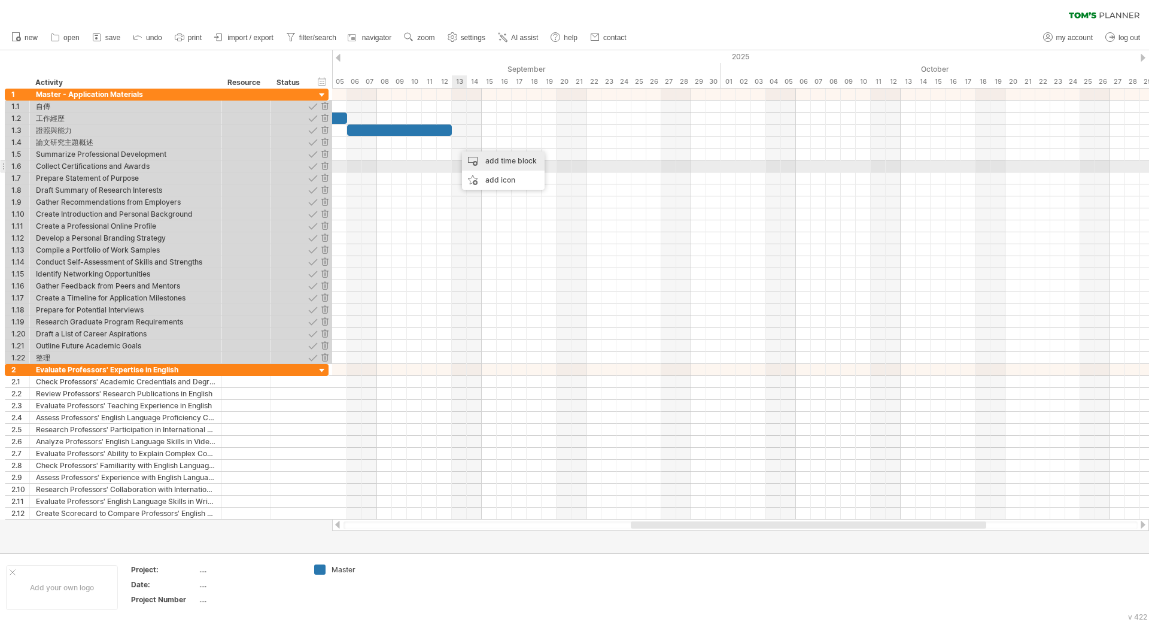
click at [487, 163] on div "add time block" at bounding box center [503, 160] width 83 height 19
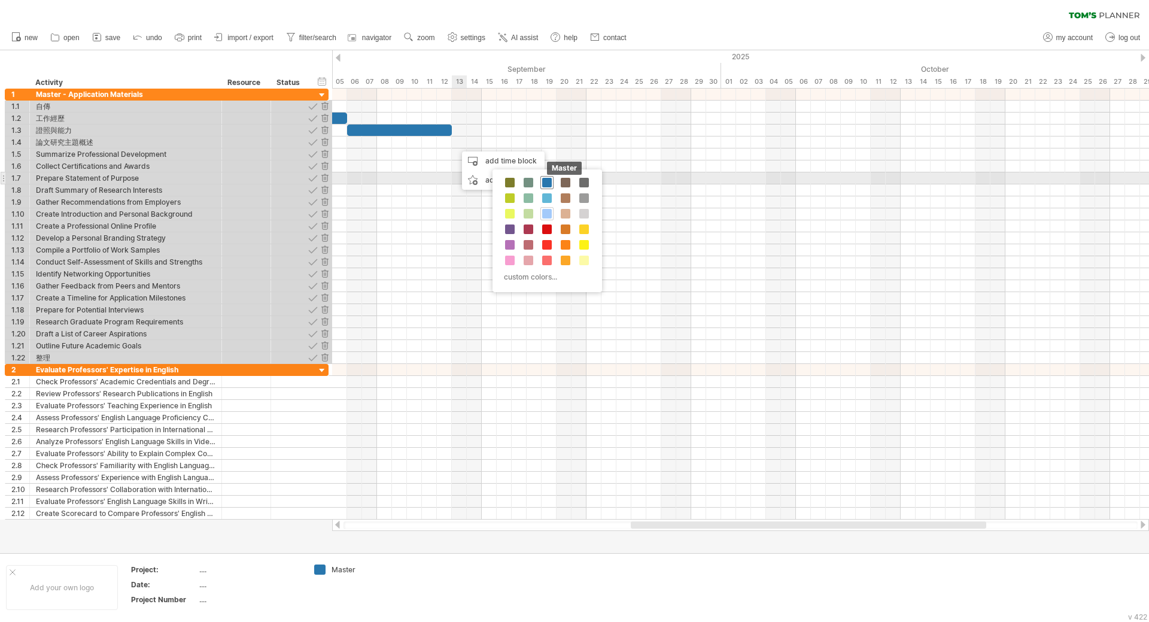
click at [547, 181] on span at bounding box center [547, 183] width 10 height 10
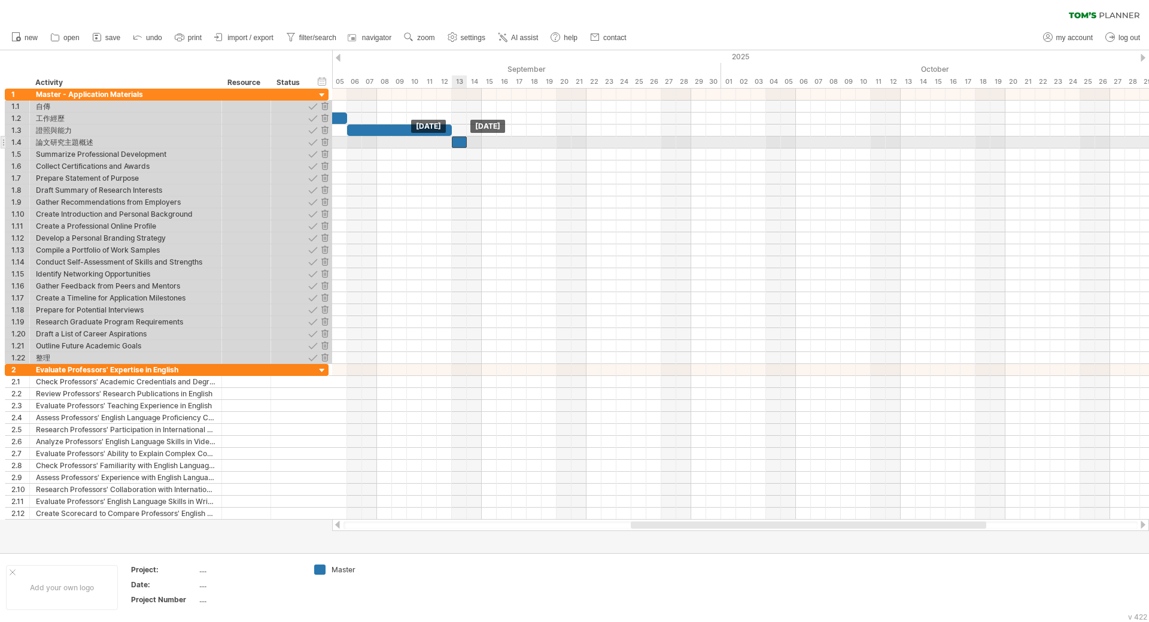
drag, startPoint x: 469, startPoint y: 142, endPoint x: 462, endPoint y: 142, distance: 7.2
click at [462, 142] on div at bounding box center [459, 141] width 15 height 11
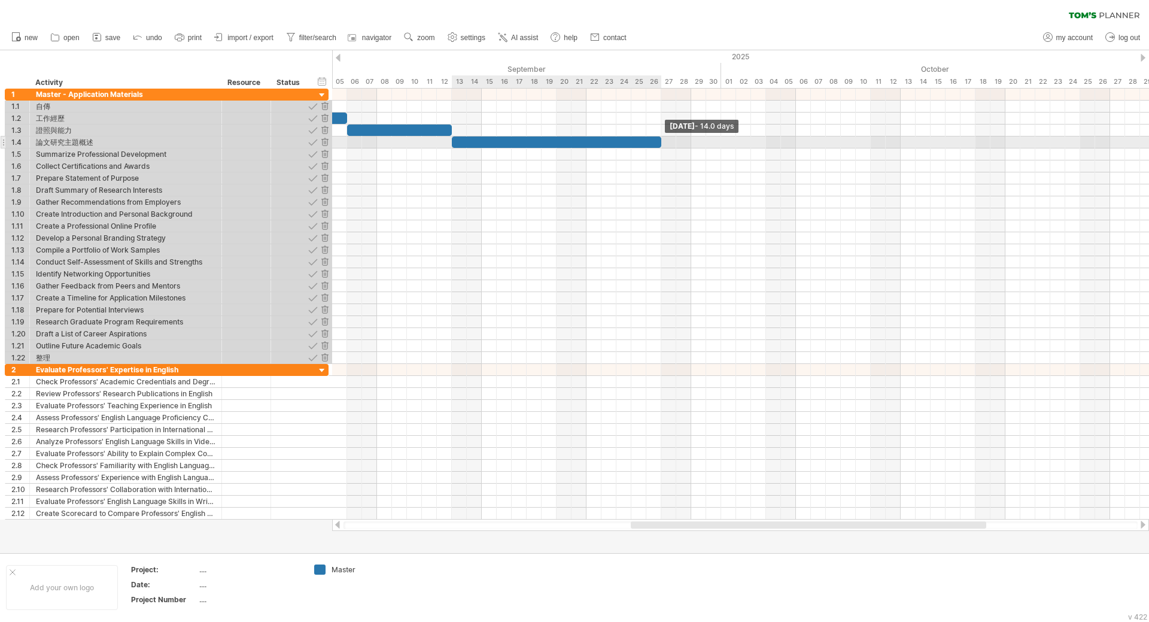
drag, startPoint x: 467, startPoint y: 140, endPoint x: 661, endPoint y: 144, distance: 194.0
click at [661, 144] on span at bounding box center [661, 141] width 5 height 11
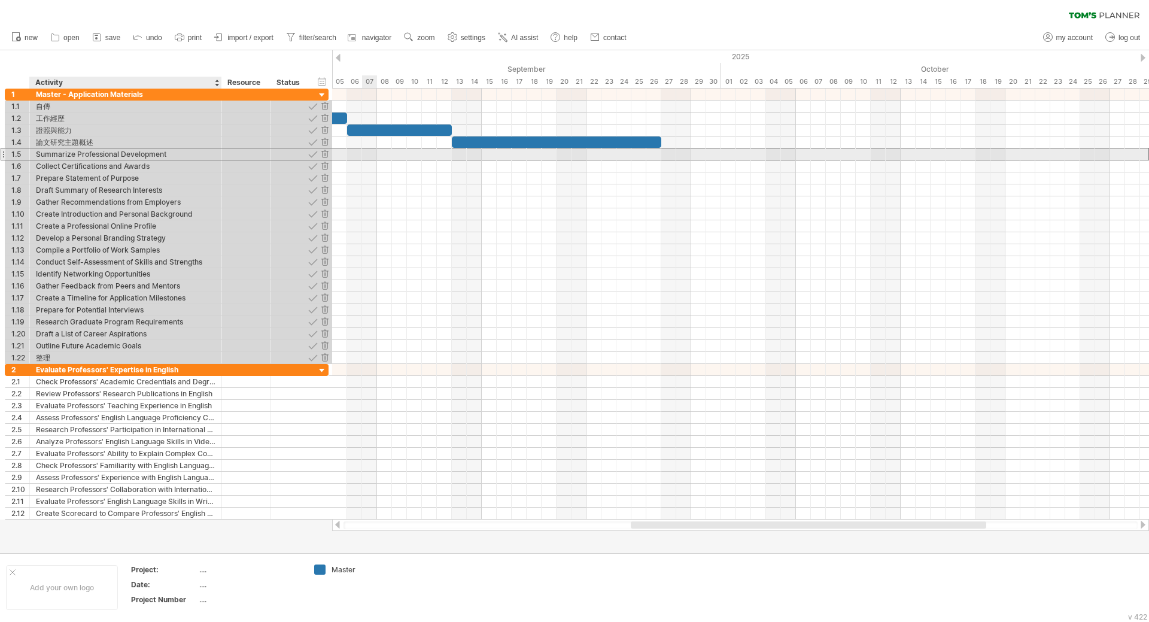
click at [65, 154] on div "Summarize Professional Development" at bounding box center [126, 153] width 180 height 11
click at [65, 154] on input "**********" at bounding box center [126, 153] width 180 height 11
type input "**********"
click at [667, 157] on div at bounding box center [740, 154] width 817 height 12
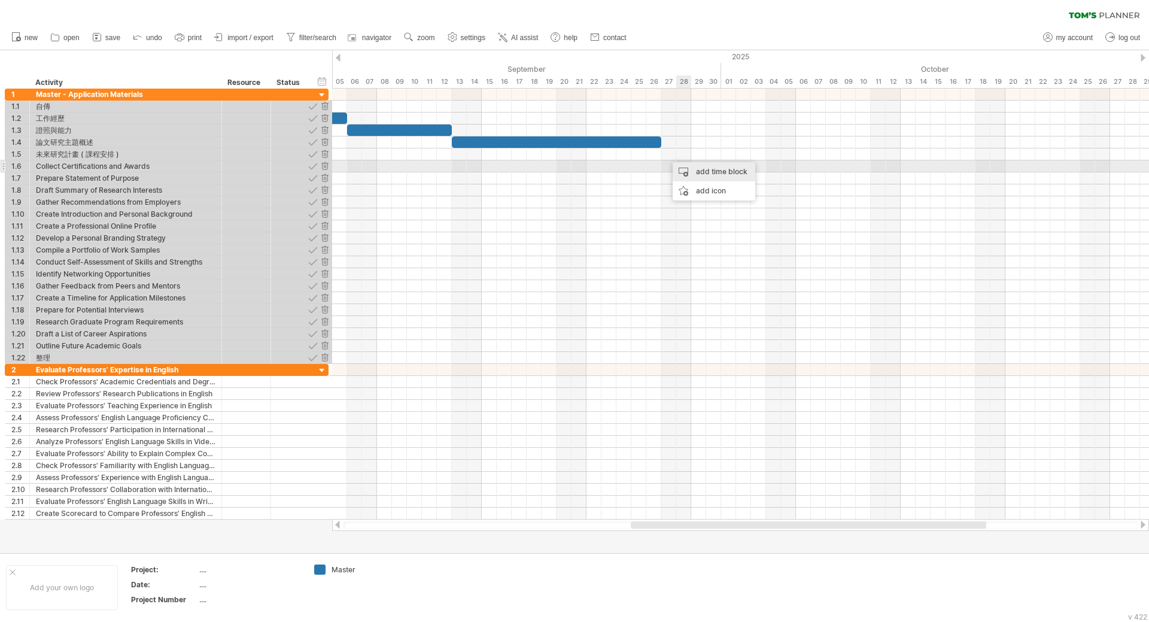
click at [693, 165] on div "add time block" at bounding box center [714, 171] width 83 height 19
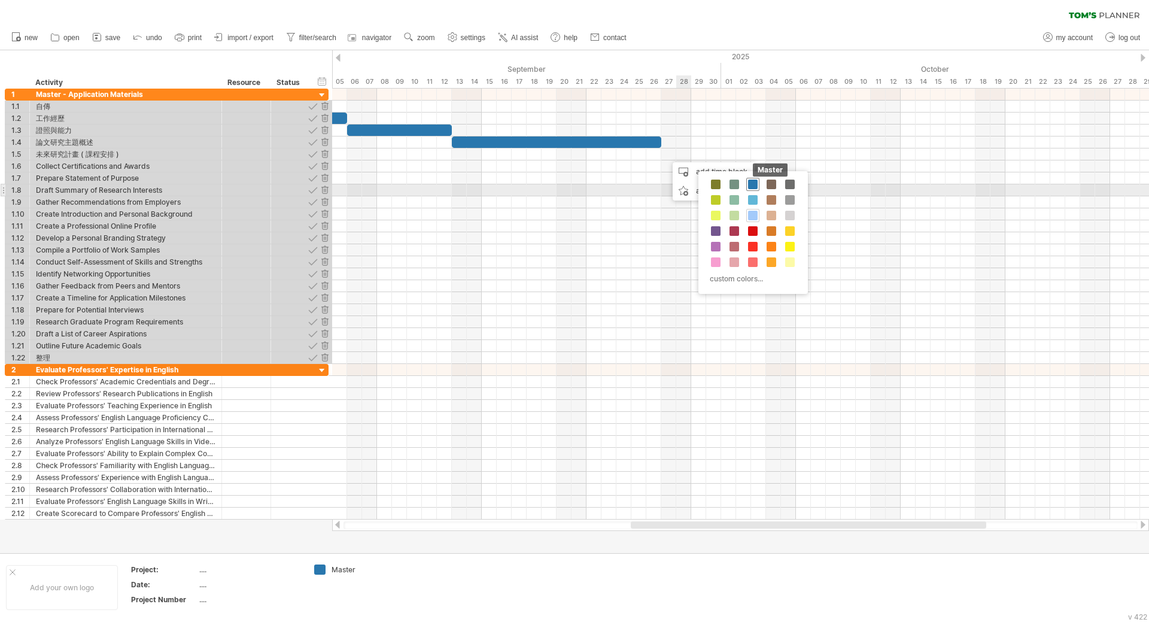
click at [749, 185] on span at bounding box center [753, 185] width 10 height 10
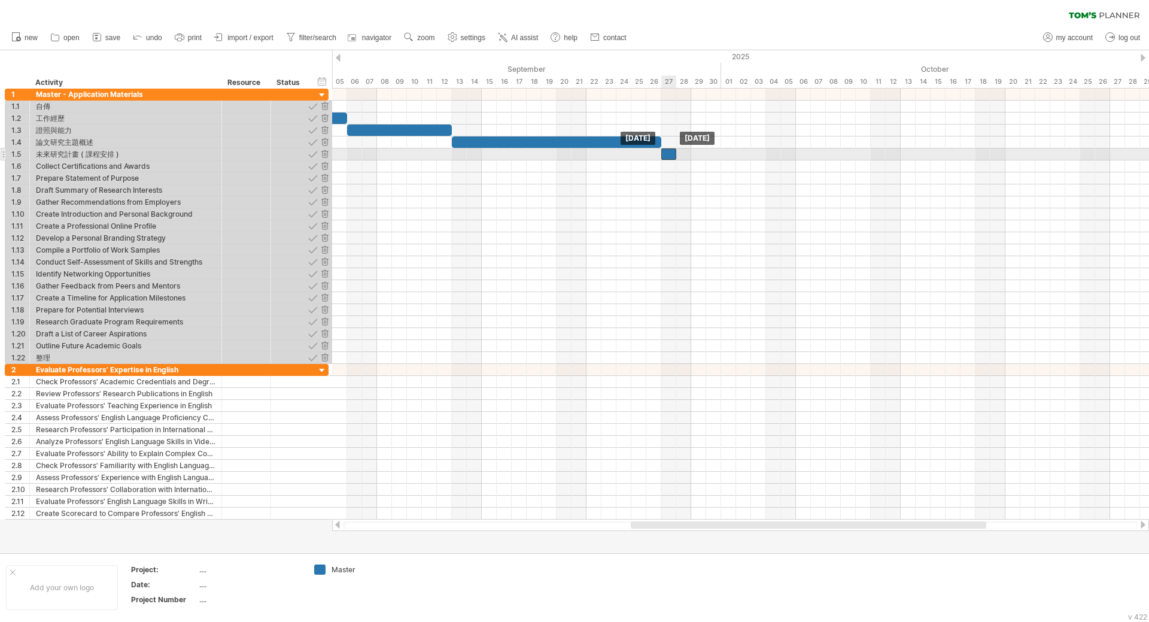
drag, startPoint x: 676, startPoint y: 151, endPoint x: 670, endPoint y: 152, distance: 6.0
click at [670, 152] on div at bounding box center [668, 153] width 15 height 11
drag, startPoint x: 674, startPoint y: 154, endPoint x: 764, endPoint y: 159, distance: 89.9
click at [764, 159] on span at bounding box center [766, 153] width 5 height 11
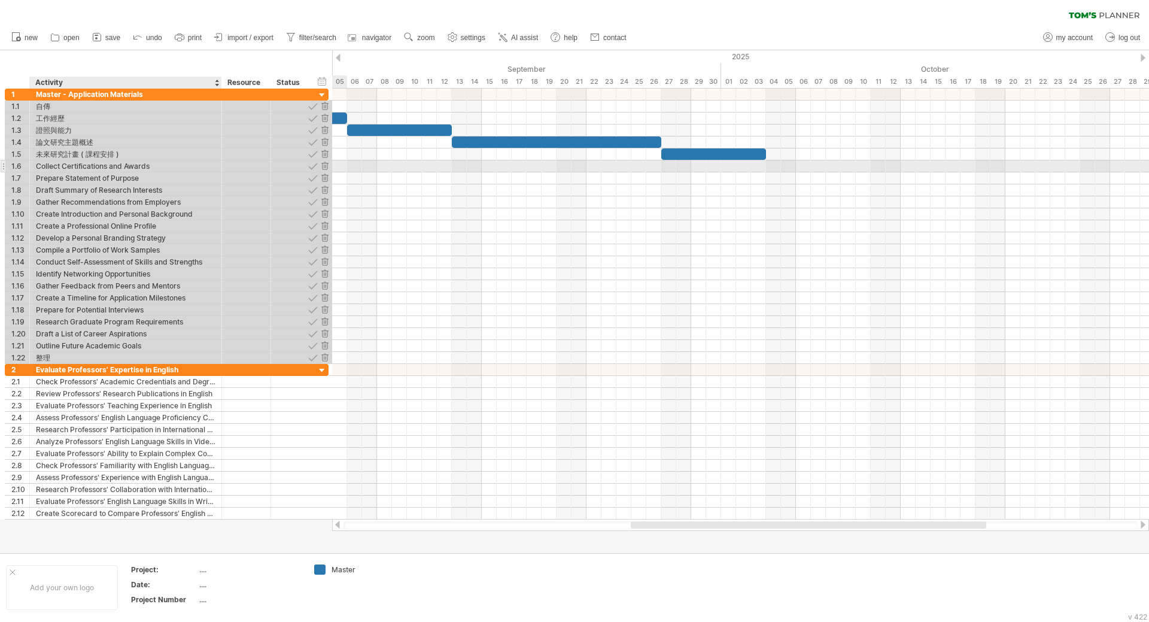
click at [125, 169] on div "Collect Certifications and Awards" at bounding box center [126, 165] width 180 height 11
click at [125, 169] on input "**********" at bounding box center [126, 165] width 180 height 11
type input "**"
click at [773, 170] on div at bounding box center [740, 166] width 817 height 13
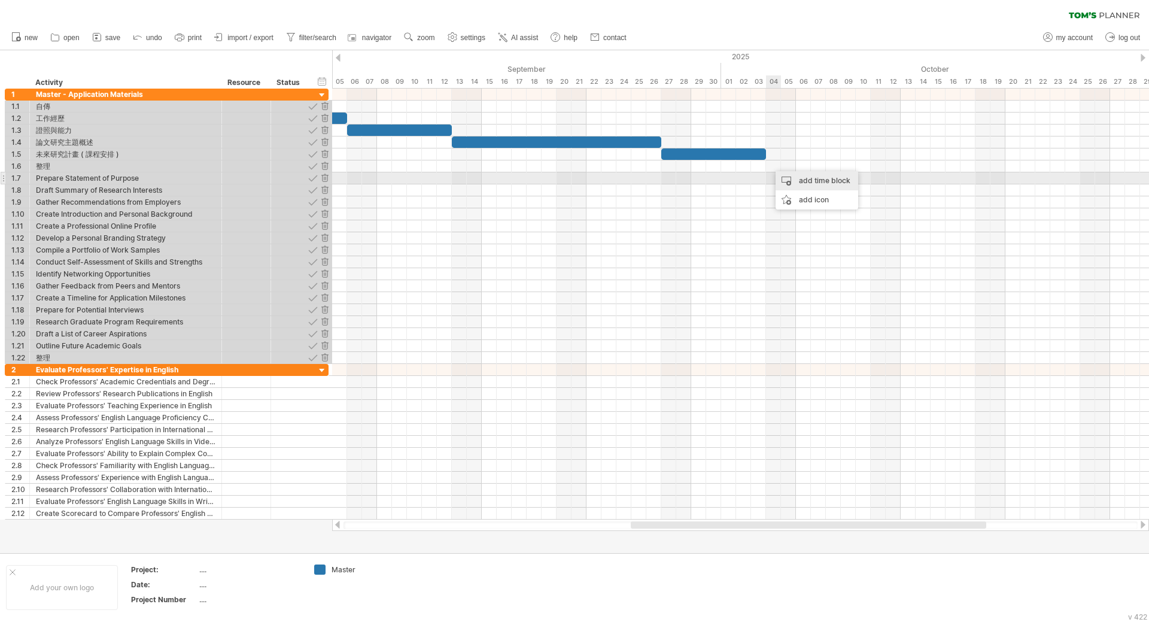
click at [782, 176] on div "add time block" at bounding box center [817, 180] width 83 height 19
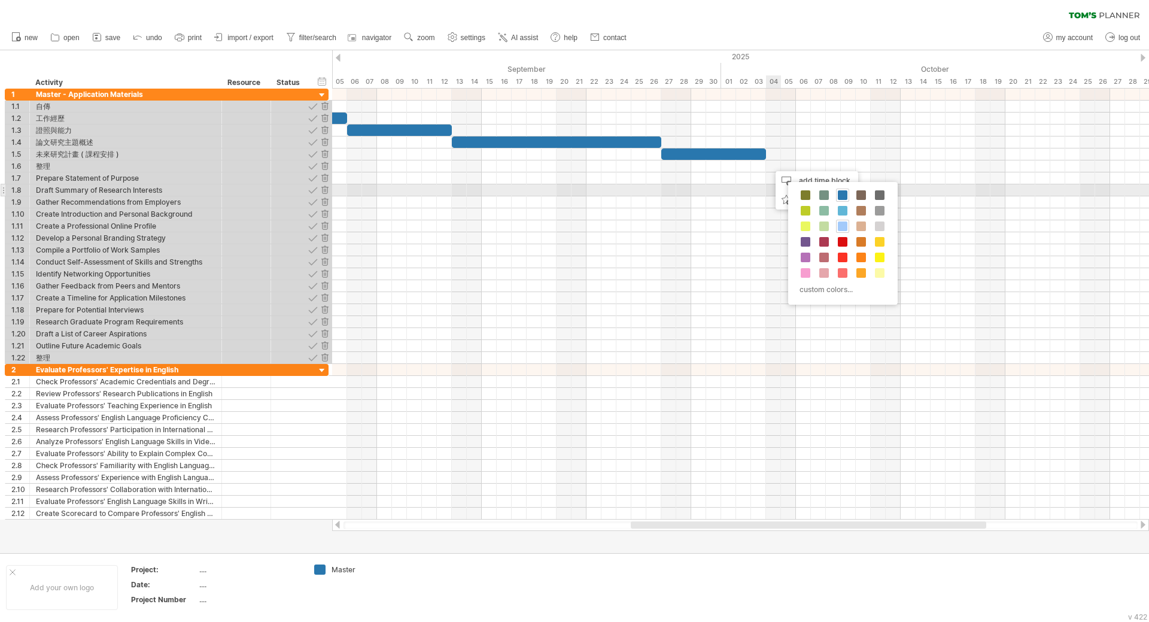
click at [837, 193] on div "Master" at bounding box center [842, 195] width 13 height 13
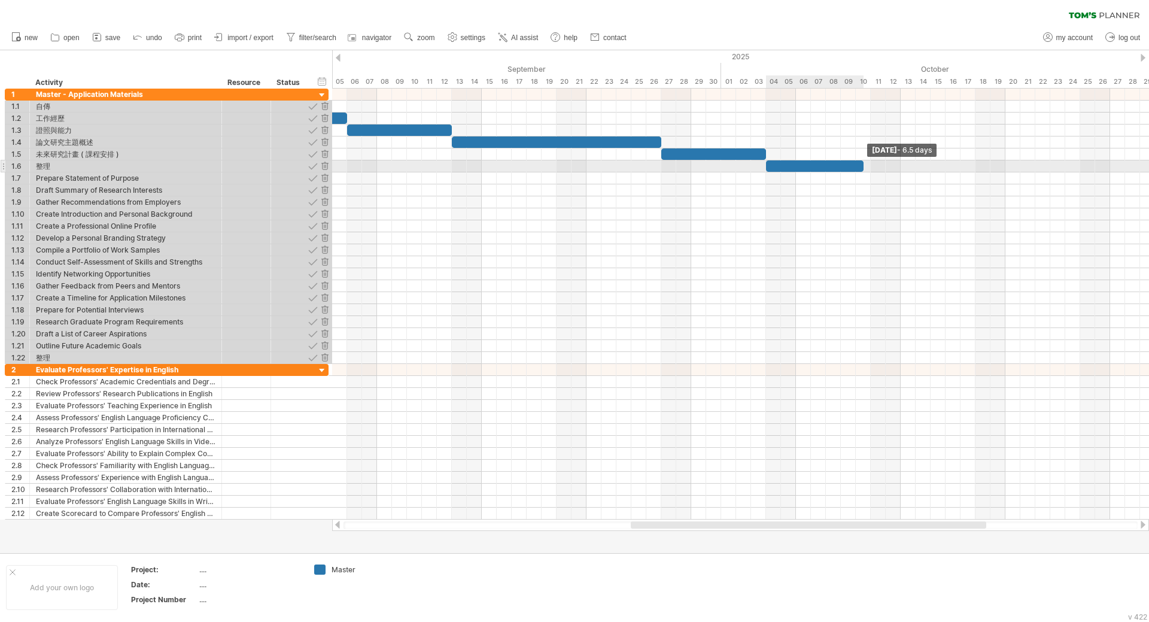
drag, startPoint x: 782, startPoint y: 171, endPoint x: 868, endPoint y: 171, distance: 85.6
click at [868, 171] on div "[DATE] - 6.5 days [DATE]" at bounding box center [740, 304] width 817 height 431
drag, startPoint x: 861, startPoint y: 166, endPoint x: 868, endPoint y: 166, distance: 7.2
click at [868, 166] on div at bounding box center [818, 165] width 105 height 11
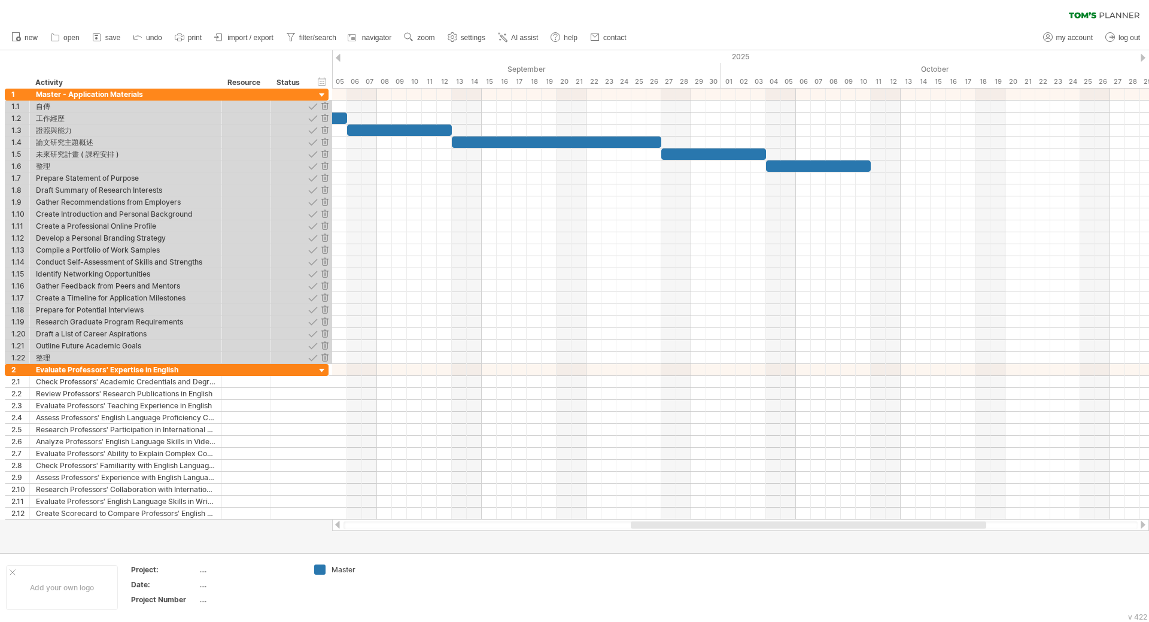
drag, startPoint x: 875, startPoint y: 530, endPoint x: 933, endPoint y: 526, distance: 58.2
click at [933, 526] on div at bounding box center [740, 525] width 817 height 12
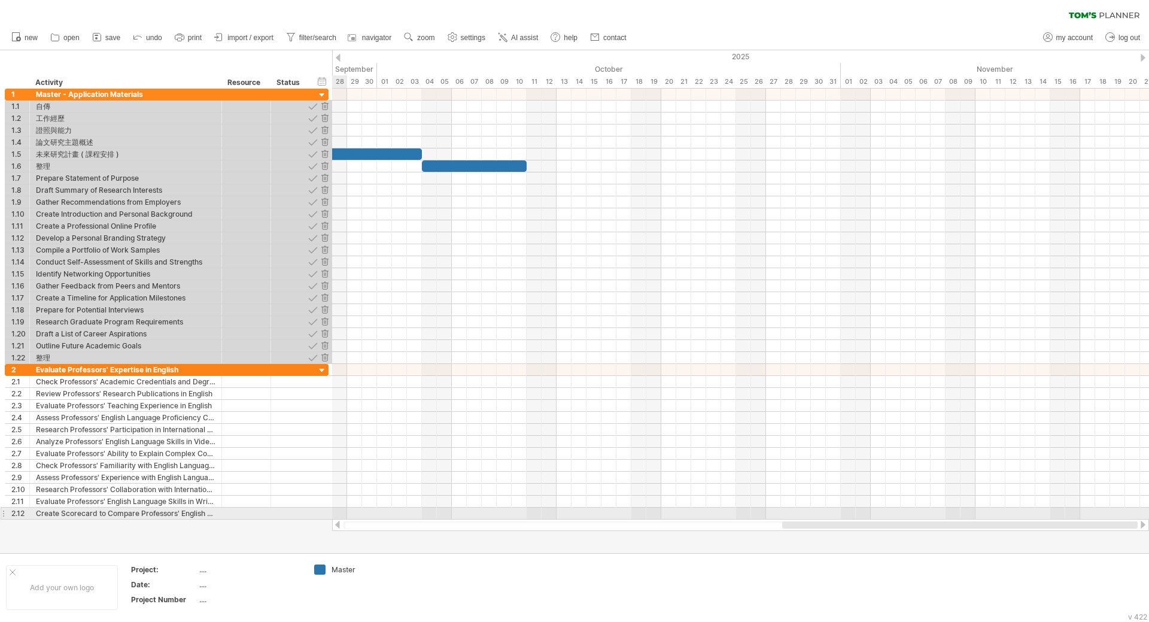
drag, startPoint x: 927, startPoint y: 523, endPoint x: 1106, endPoint y: 520, distance: 179.6
click at [1106, 520] on div at bounding box center [740, 525] width 817 height 12
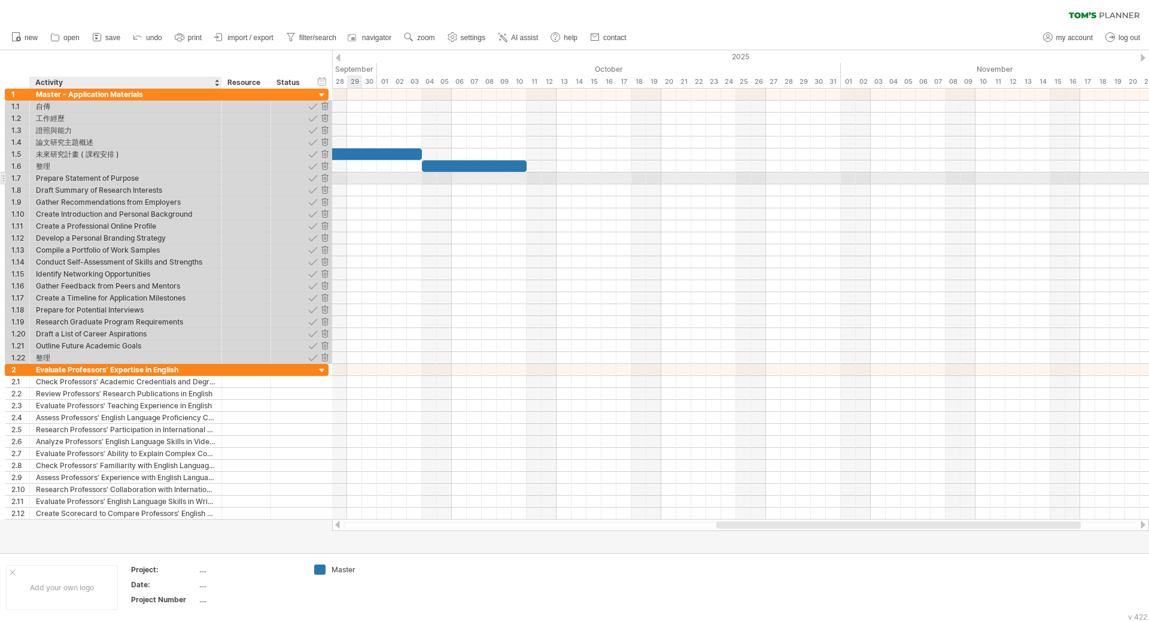
click at [91, 177] on div "Prepare Statement of Purpose" at bounding box center [126, 177] width 180 height 11
click at [91, 177] on input "**********" at bounding box center [126, 177] width 180 height 11
type input "**********"
click at [532, 175] on div at bounding box center [740, 178] width 817 height 12
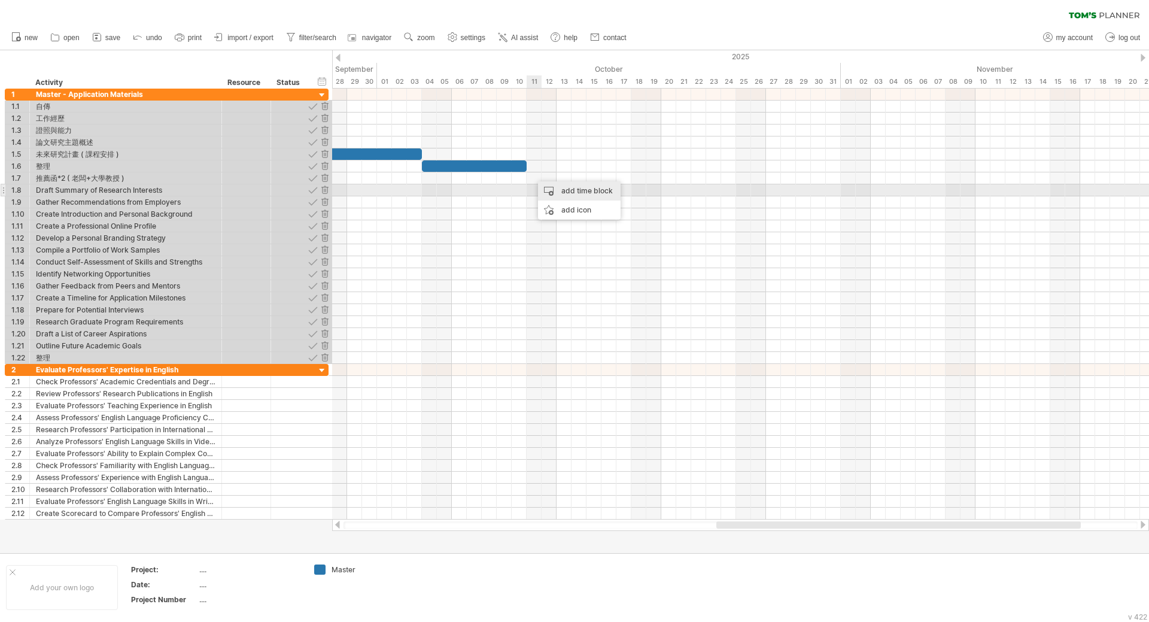
click at [556, 192] on div "add time block" at bounding box center [579, 190] width 83 height 19
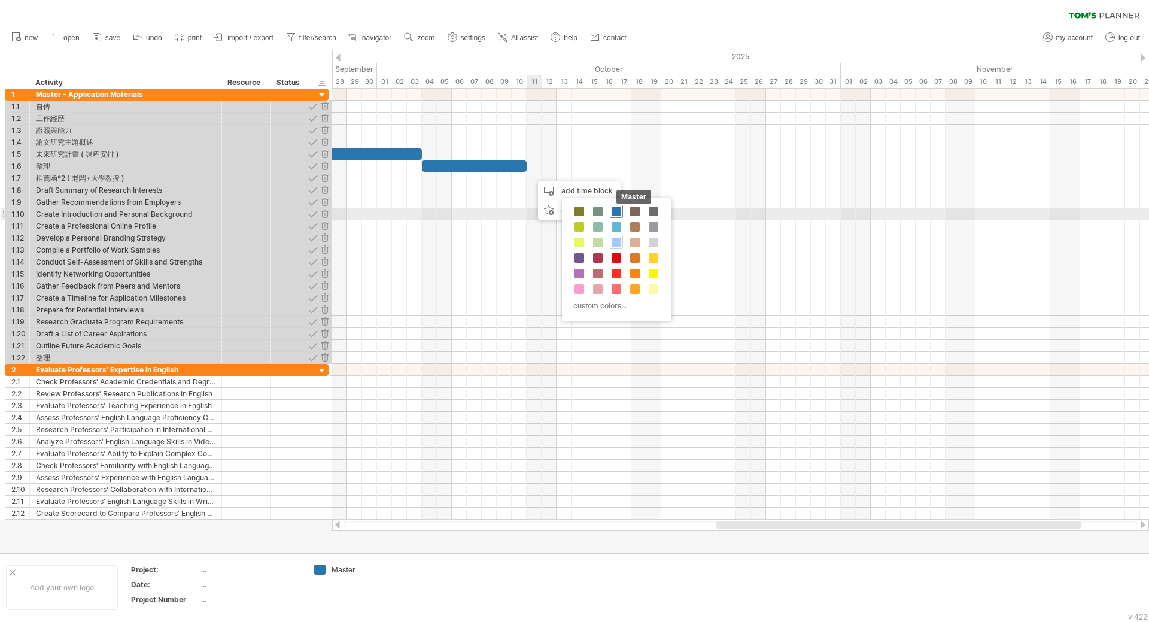
click at [619, 213] on span at bounding box center [617, 212] width 10 height 10
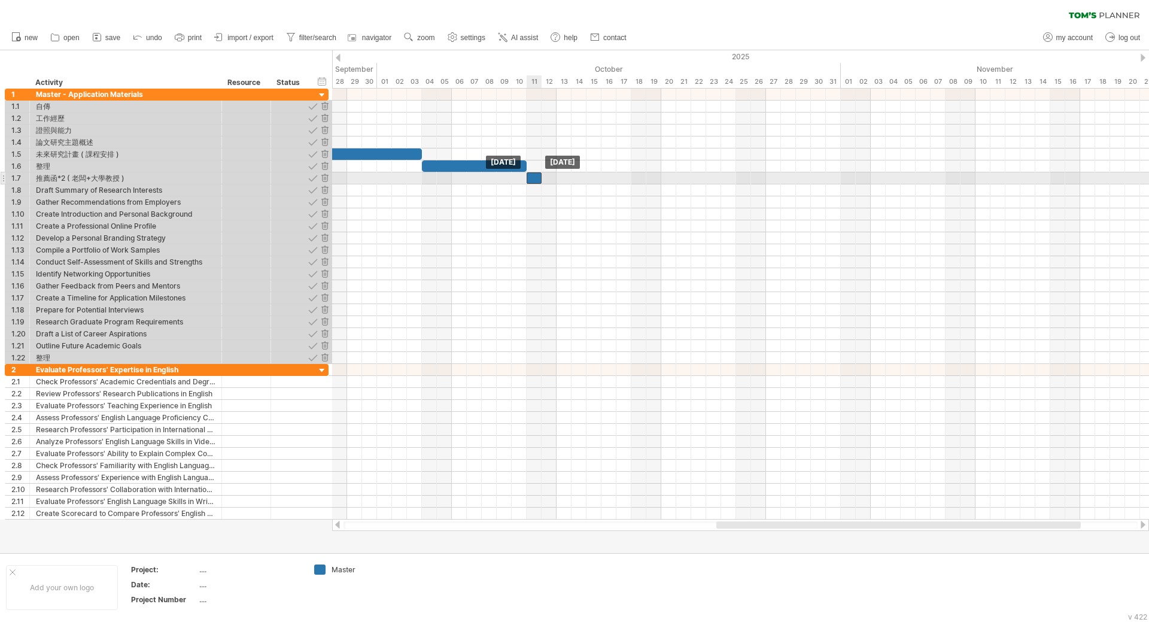
drag, startPoint x: 541, startPoint y: 178, endPoint x: 535, endPoint y: 178, distance: 6.6
click at [535, 178] on div at bounding box center [534, 177] width 15 height 11
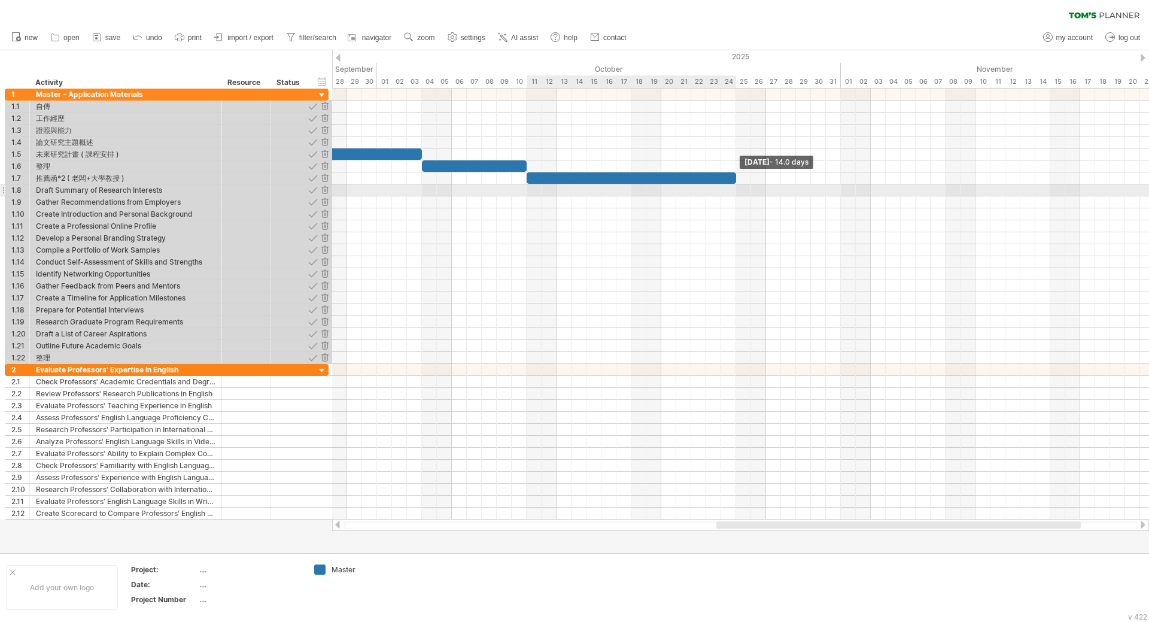
drag, startPoint x: 544, startPoint y: 177, endPoint x: 737, endPoint y: 186, distance: 193.6
click at [737, 186] on div "[DATE] - 14.0 days [DATE]" at bounding box center [740, 304] width 817 height 431
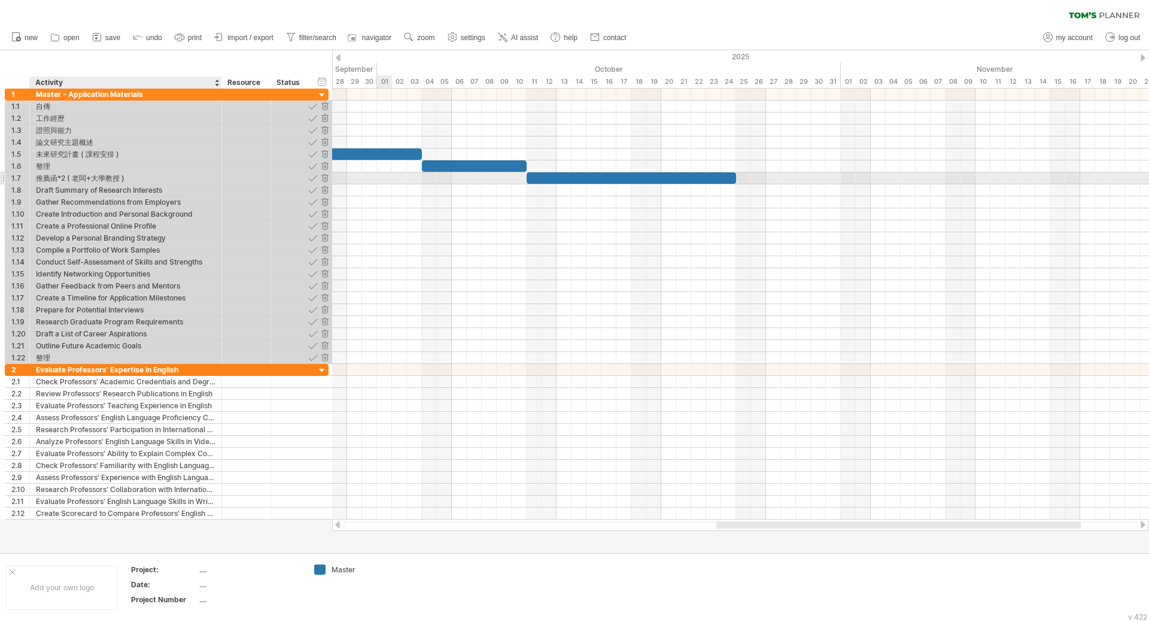
click at [97, 178] on div "推薦函*2 ( 老闆+大學教授 )" at bounding box center [126, 177] width 180 height 11
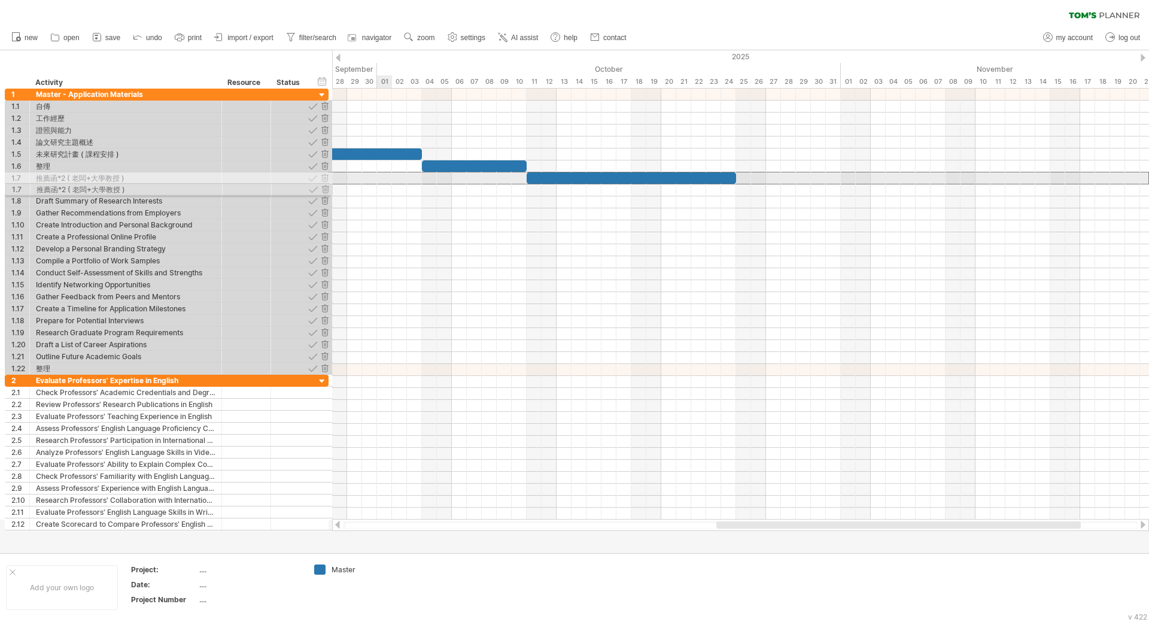
drag, startPoint x: 4, startPoint y: 180, endPoint x: 1, endPoint y: 187, distance: 7.8
click at [1, 187] on div "**********" at bounding box center [164, 310] width 329 height 442
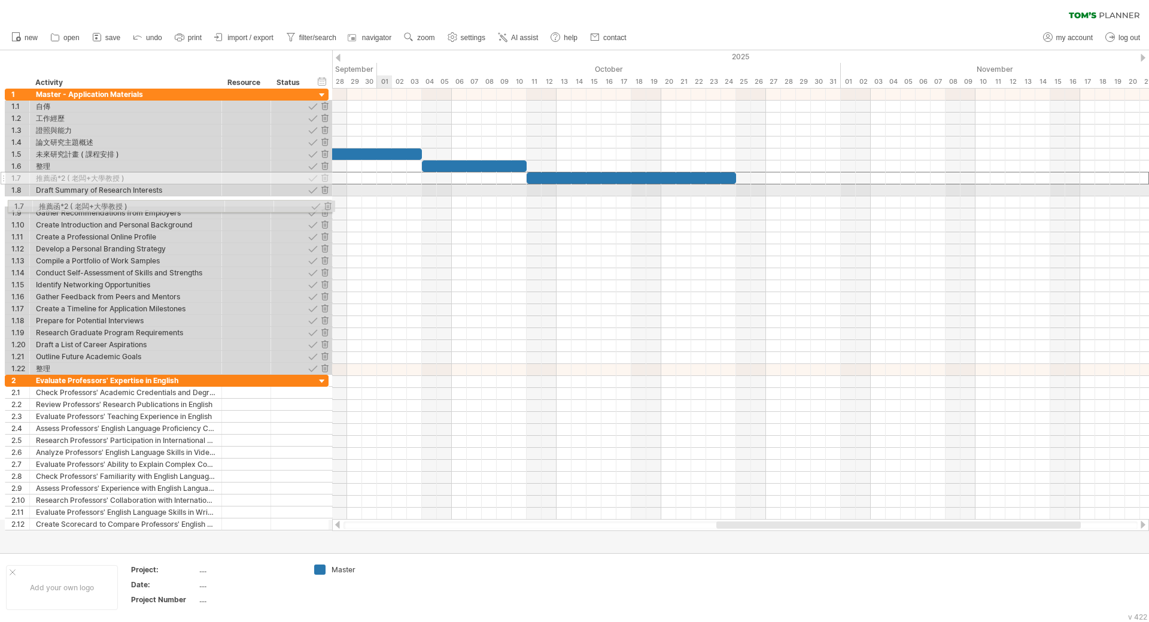
drag, startPoint x: 5, startPoint y: 179, endPoint x: 4, endPoint y: 204, distance: 25.2
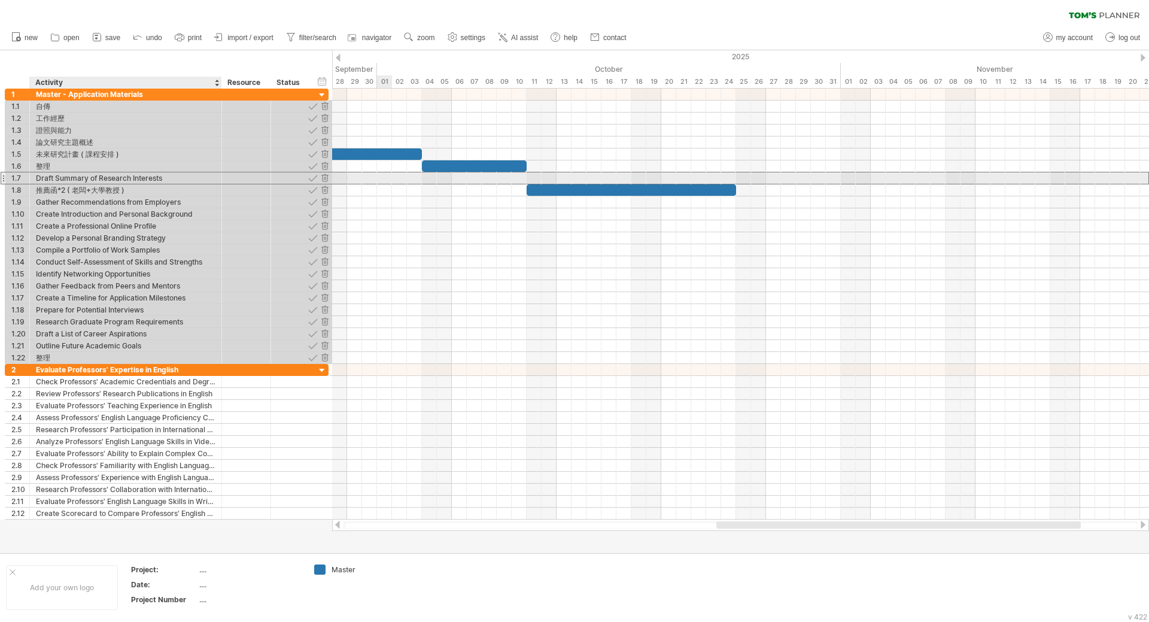
click at [47, 180] on div "Draft Summary of Research Interests" at bounding box center [126, 177] width 180 height 11
click at [0, 0] on input "**********" at bounding box center [0, 0] width 0 height 0
click at [47, 180] on input "**********" at bounding box center [126, 177] width 180 height 11
click at [172, 181] on input "**********" at bounding box center [126, 177] width 180 height 11
type input "**********"
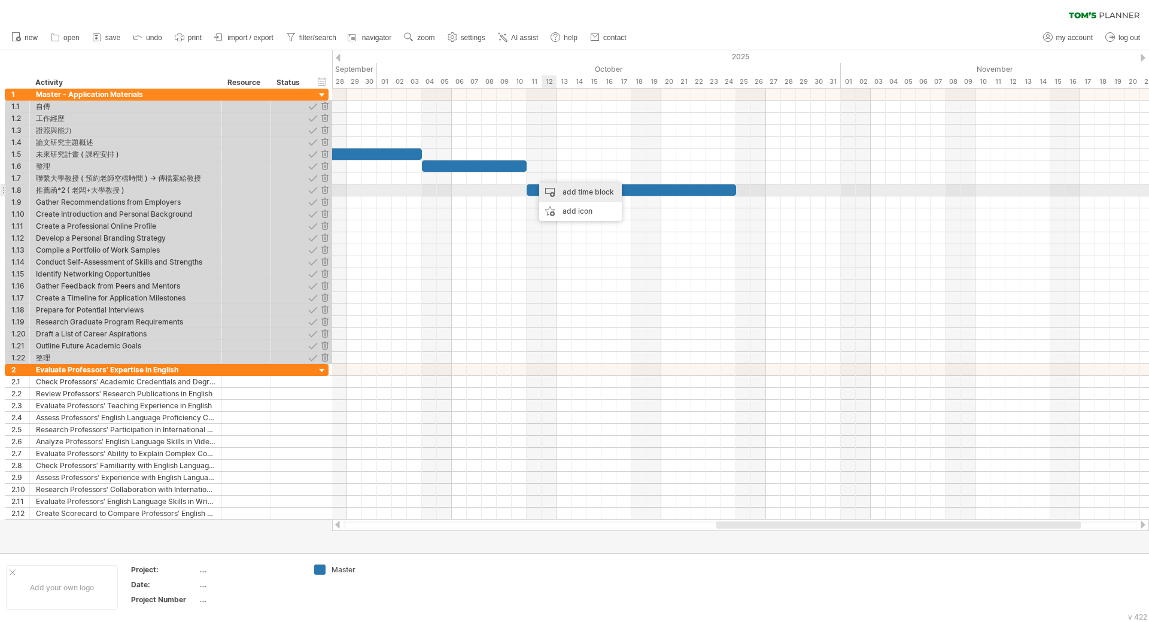
click at [570, 189] on div "add time block" at bounding box center [580, 192] width 83 height 19
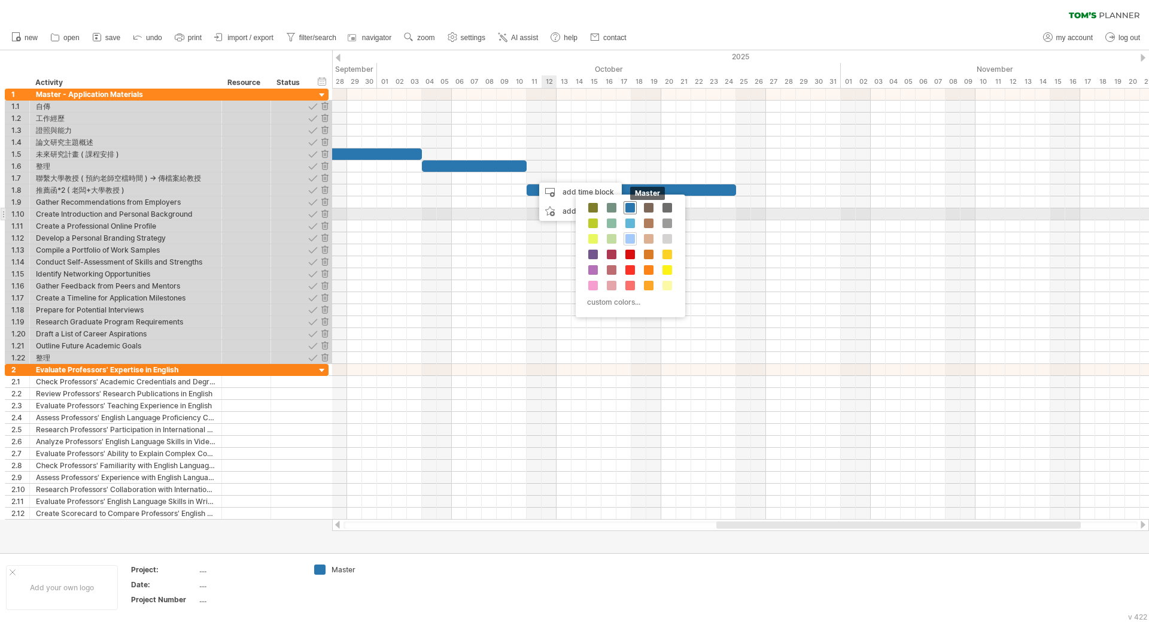
click at [624, 210] on div "Master" at bounding box center [630, 207] width 13 height 13
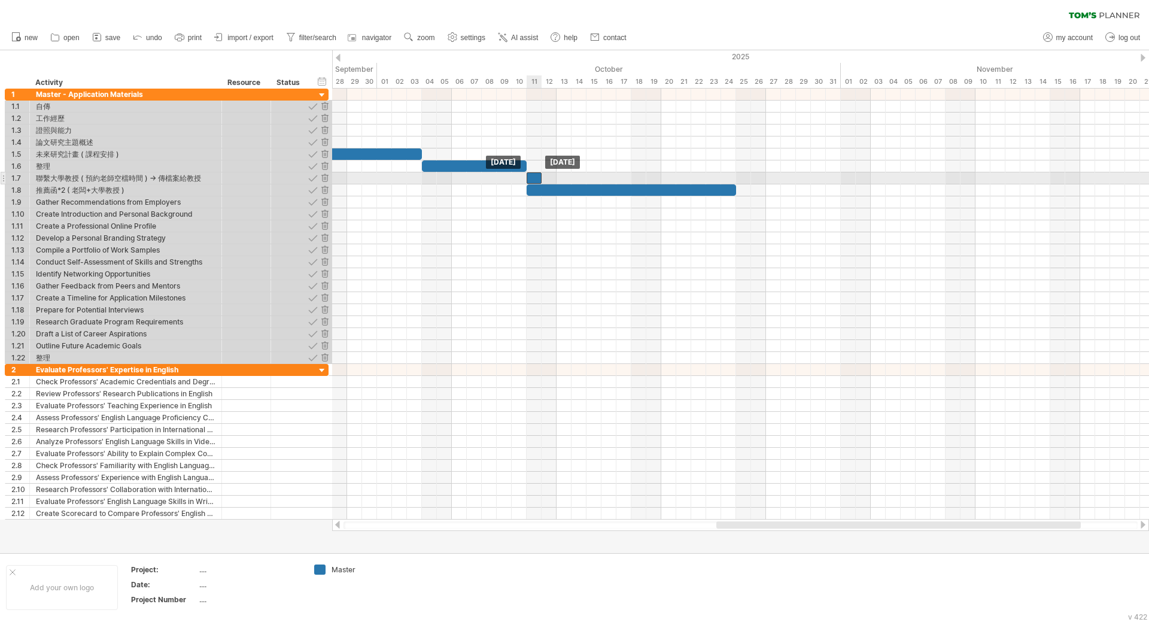
drag, startPoint x: 545, startPoint y: 178, endPoint x: 538, endPoint y: 178, distance: 7.2
click at [538, 178] on div at bounding box center [534, 177] width 15 height 11
drag, startPoint x: 541, startPoint y: 177, endPoint x: 658, endPoint y: 181, distance: 118.0
click at [658, 181] on div at bounding box center [594, 177] width 135 height 11
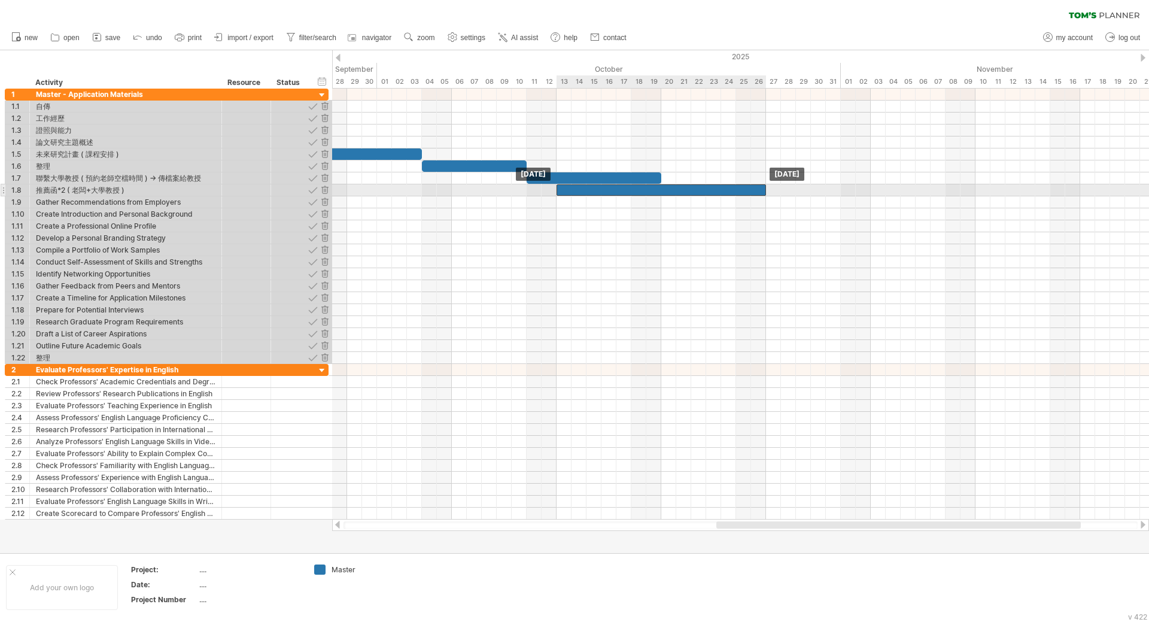
drag, startPoint x: 556, startPoint y: 193, endPoint x: 588, endPoint y: 196, distance: 31.9
click at [588, 196] on div "[DATE] [DATE]" at bounding box center [740, 304] width 817 height 431
drag, startPoint x: 767, startPoint y: 191, endPoint x: 871, endPoint y: 190, distance: 103.6
click at [871, 190] on span at bounding box center [871, 189] width 5 height 11
click at [103, 196] on div "**********" at bounding box center [167, 190] width 324 height 13
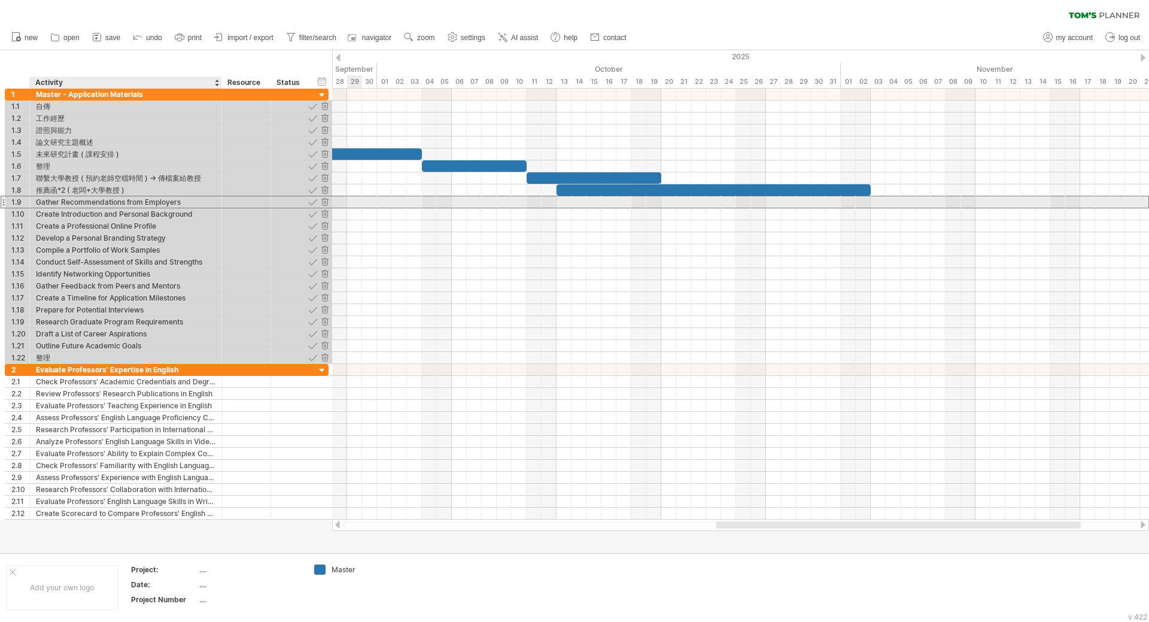
click at [111, 202] on div "Gather Recommendations from Employers" at bounding box center [126, 201] width 180 height 11
click at [0, 0] on input "**********" at bounding box center [0, 0] width 0 height 0
click at [111, 202] on input "**********" at bounding box center [126, 201] width 180 height 11
type input "**"
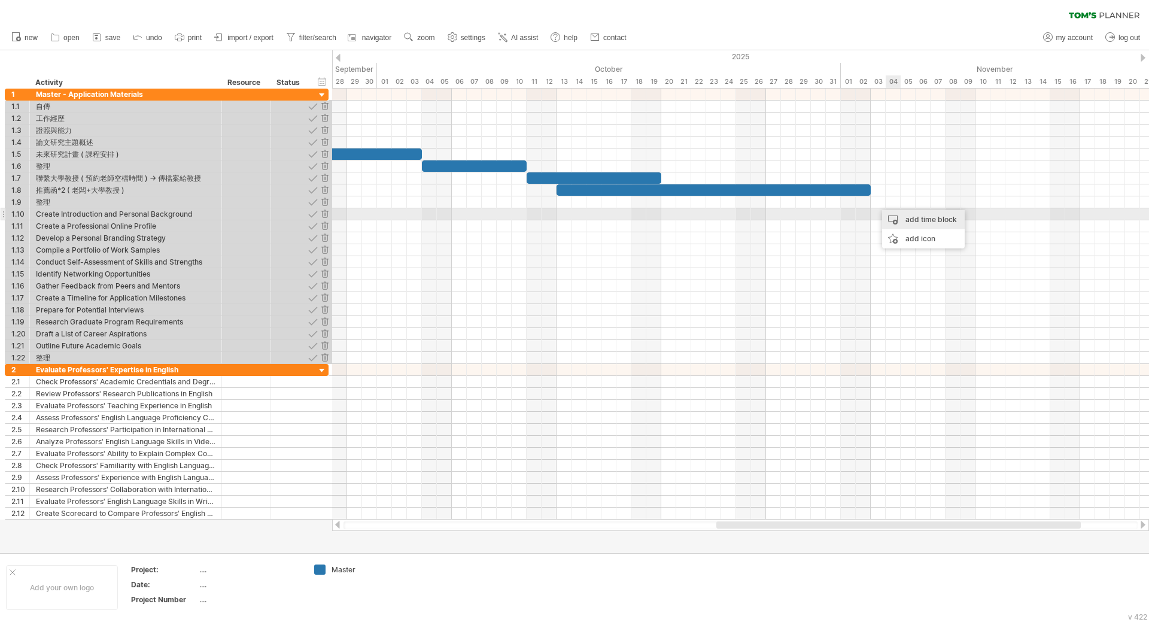
click at [902, 215] on div "add time block" at bounding box center [923, 219] width 83 height 19
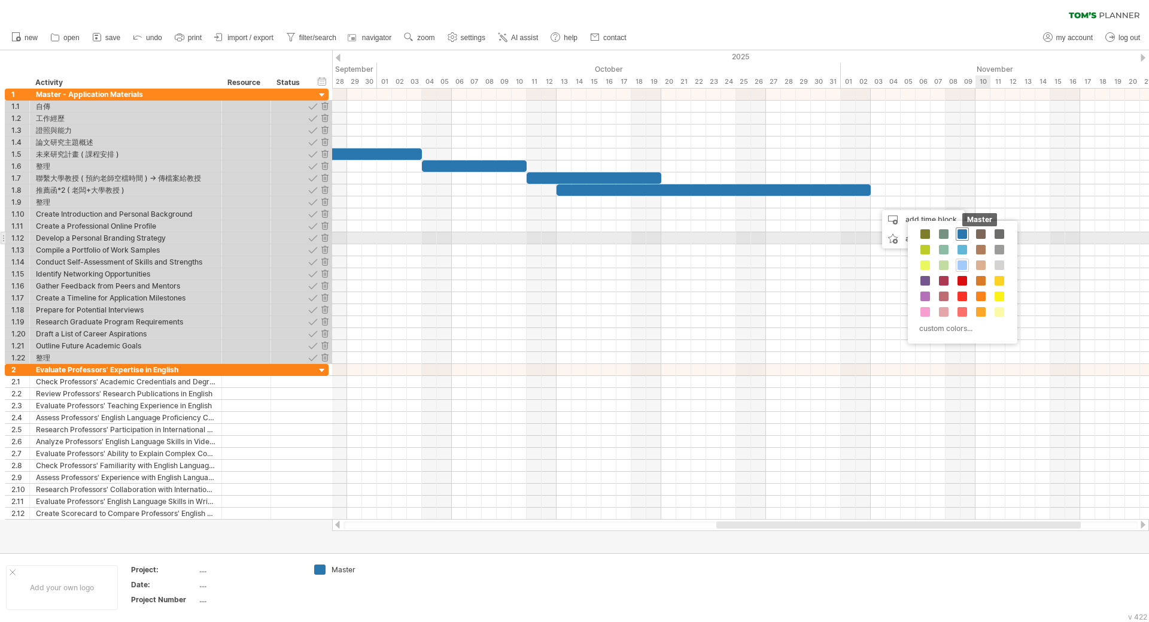
click at [958, 234] on span at bounding box center [963, 234] width 10 height 10
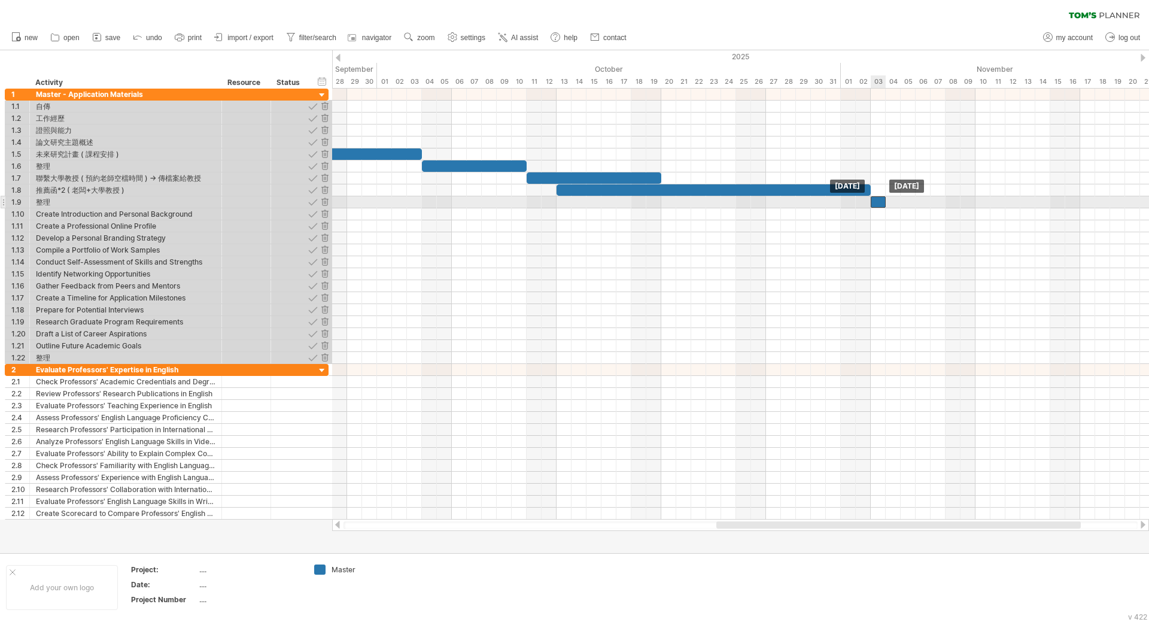
click at [880, 204] on div at bounding box center [878, 201] width 15 height 11
drag, startPoint x: 887, startPoint y: 199, endPoint x: 946, endPoint y: 205, distance: 59.6
click at [946, 205] on span at bounding box center [945, 201] width 5 height 11
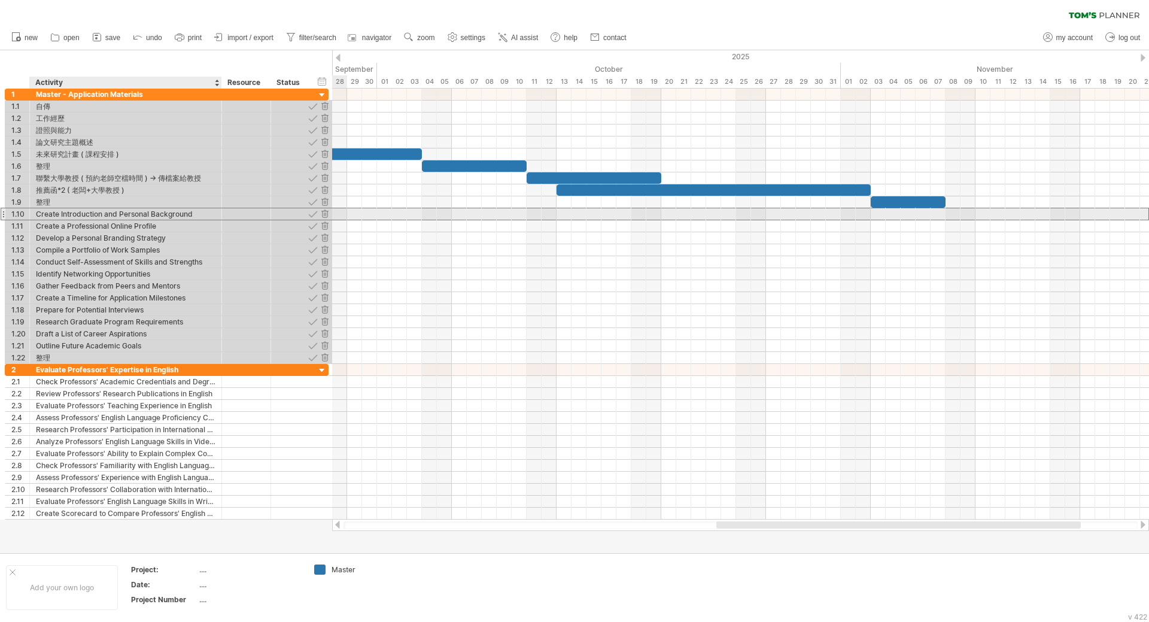
click at [112, 217] on div "Create Introduction and Personal Background" at bounding box center [126, 213] width 180 height 11
click at [112, 217] on input "**********" at bounding box center [126, 213] width 180 height 11
type input "*"
type input "*******"
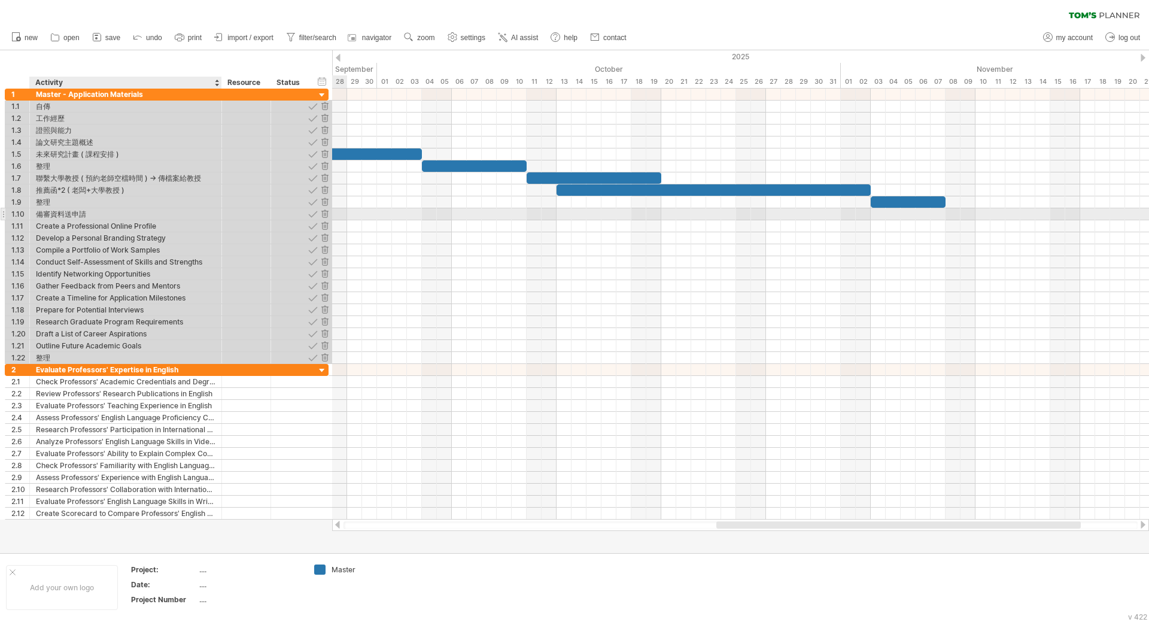
click at [95, 216] on div "備審資料送申請" at bounding box center [126, 213] width 180 height 11
click at [95, 216] on input "*******" at bounding box center [126, 213] width 180 height 11
click at [80, 204] on div "整理" at bounding box center [126, 201] width 180 height 11
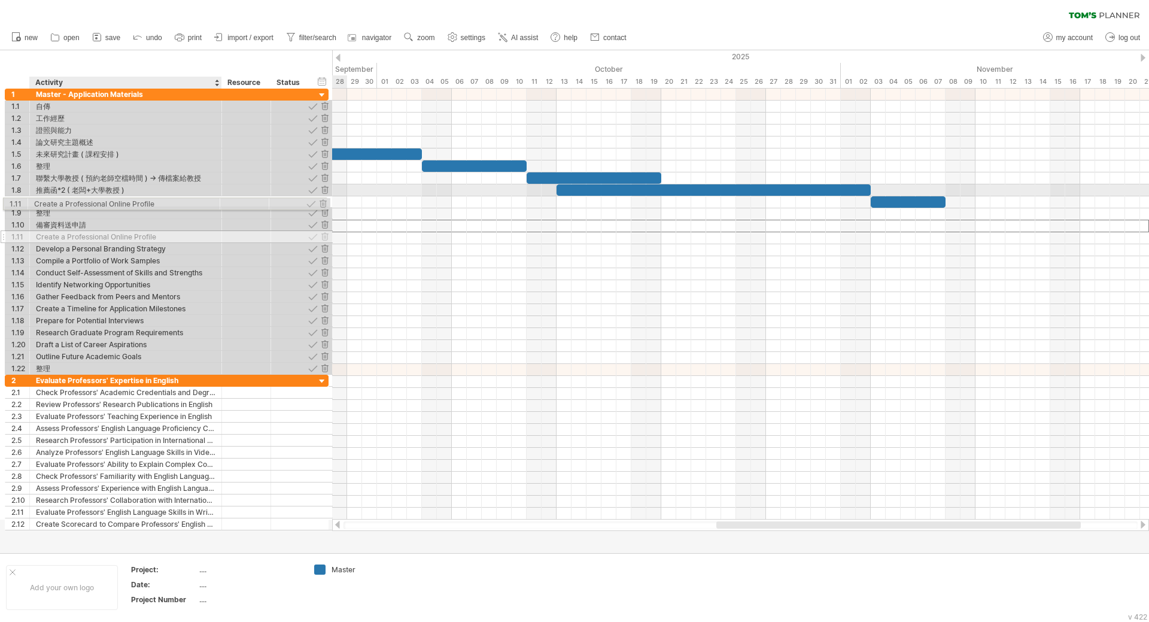
drag, startPoint x: 53, startPoint y: 222, endPoint x: 48, endPoint y: 202, distance: 20.9
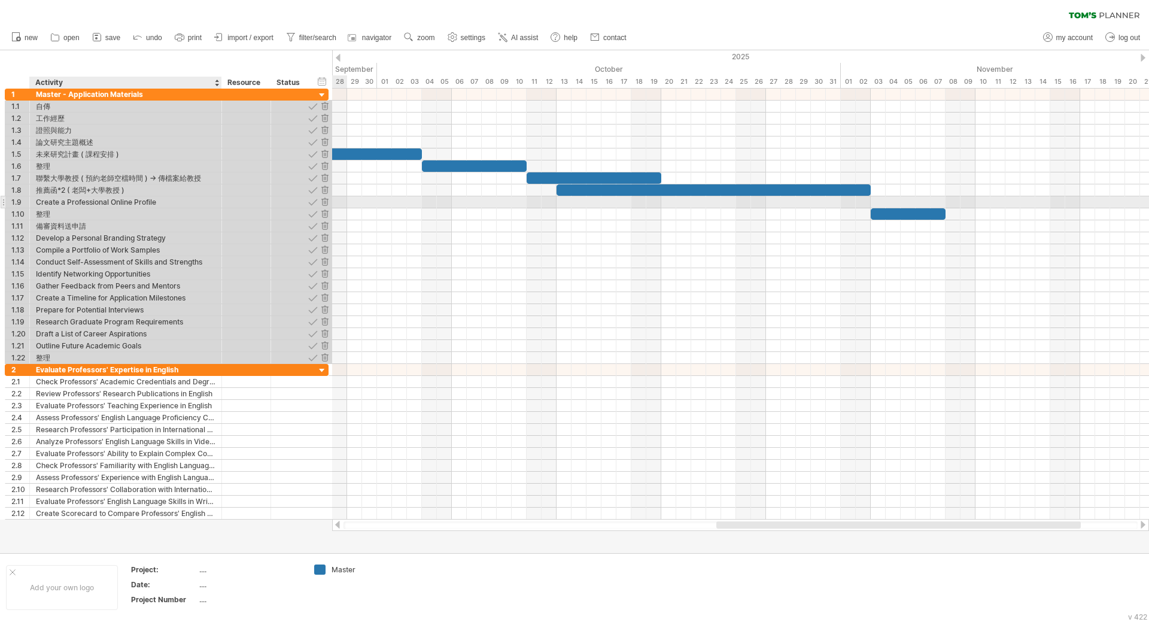
click at [57, 201] on div "Create a Professional Online Profile" at bounding box center [126, 201] width 180 height 11
click at [57, 201] on input "**********" at bounding box center [126, 201] width 180 height 11
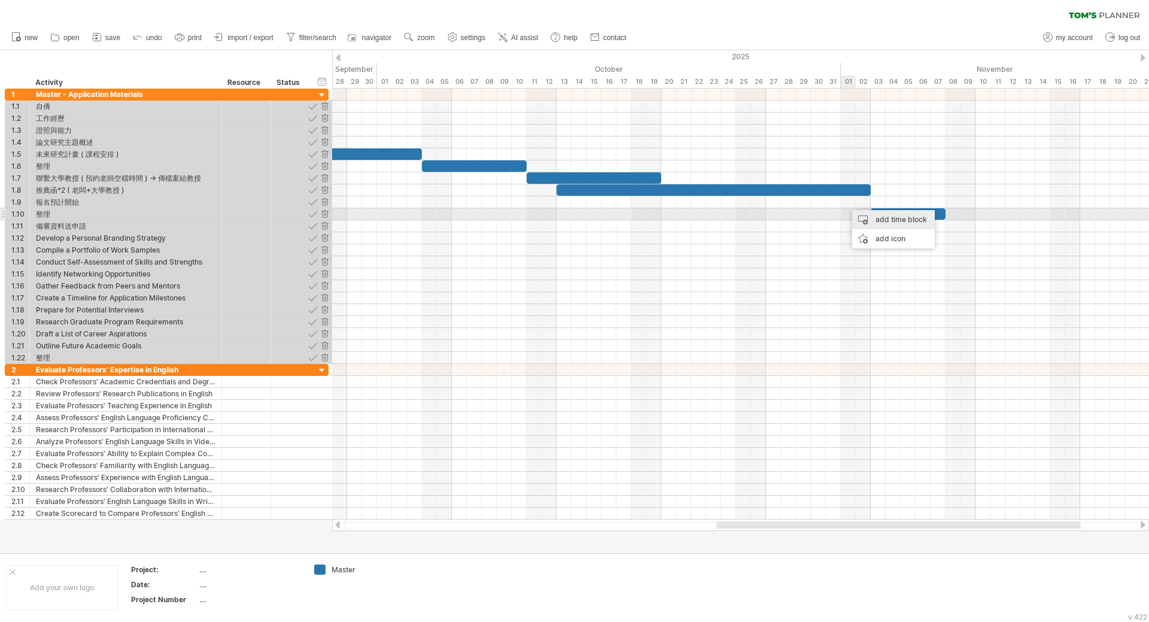
click at [859, 212] on div "add time block" at bounding box center [893, 219] width 83 height 19
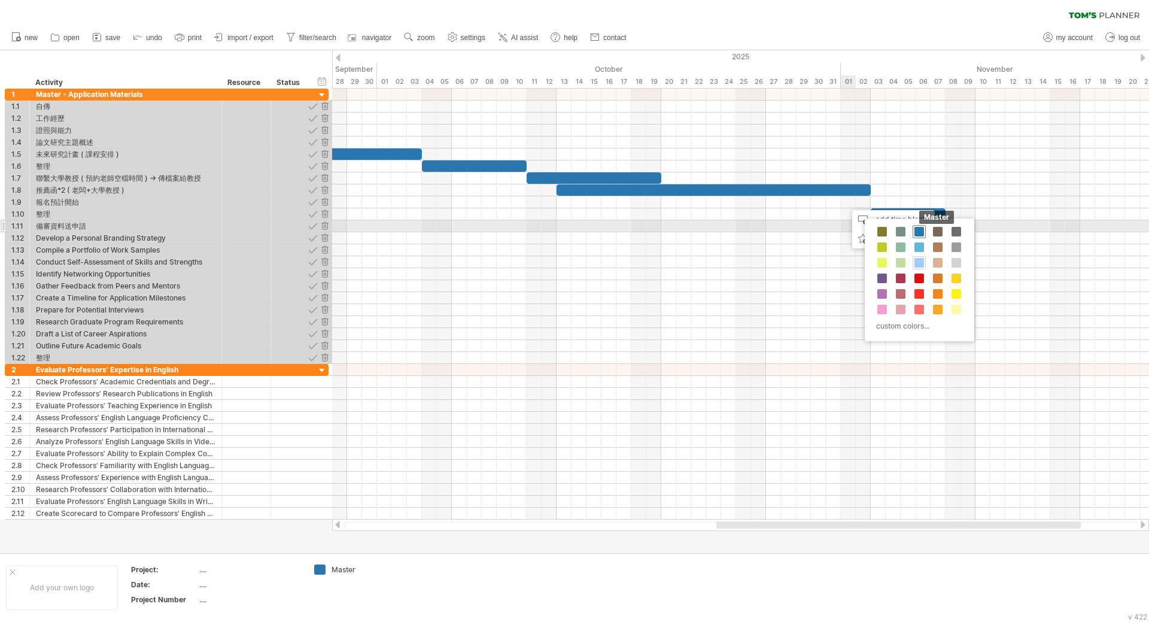
click at [917, 230] on span at bounding box center [920, 232] width 10 height 10
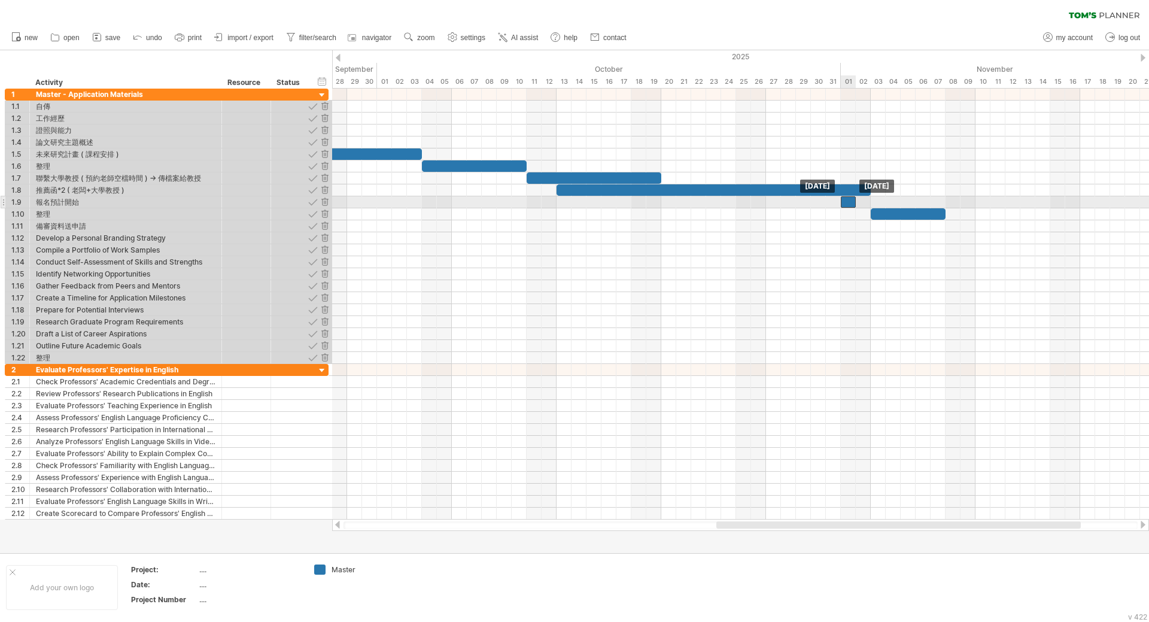
drag, startPoint x: 857, startPoint y: 201, endPoint x: 851, endPoint y: 201, distance: 6.6
click at [851, 201] on div at bounding box center [848, 201] width 15 height 11
drag, startPoint x: 856, startPoint y: 201, endPoint x: 977, endPoint y: 207, distance: 121.7
click at [977, 207] on span at bounding box center [975, 201] width 5 height 11
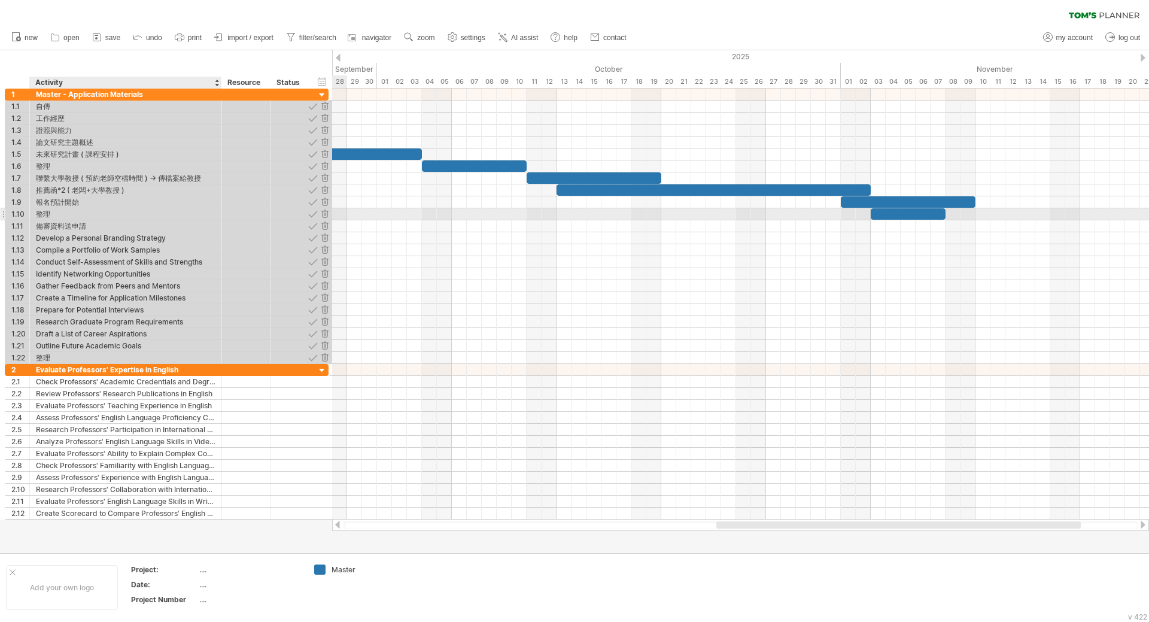
click at [160, 214] on div "整理" at bounding box center [126, 213] width 180 height 11
click at [148, 202] on div "報名預計開始" at bounding box center [126, 201] width 180 height 11
click at [148, 202] on input "******" at bounding box center [126, 201] width 180 height 11
type input "**********"
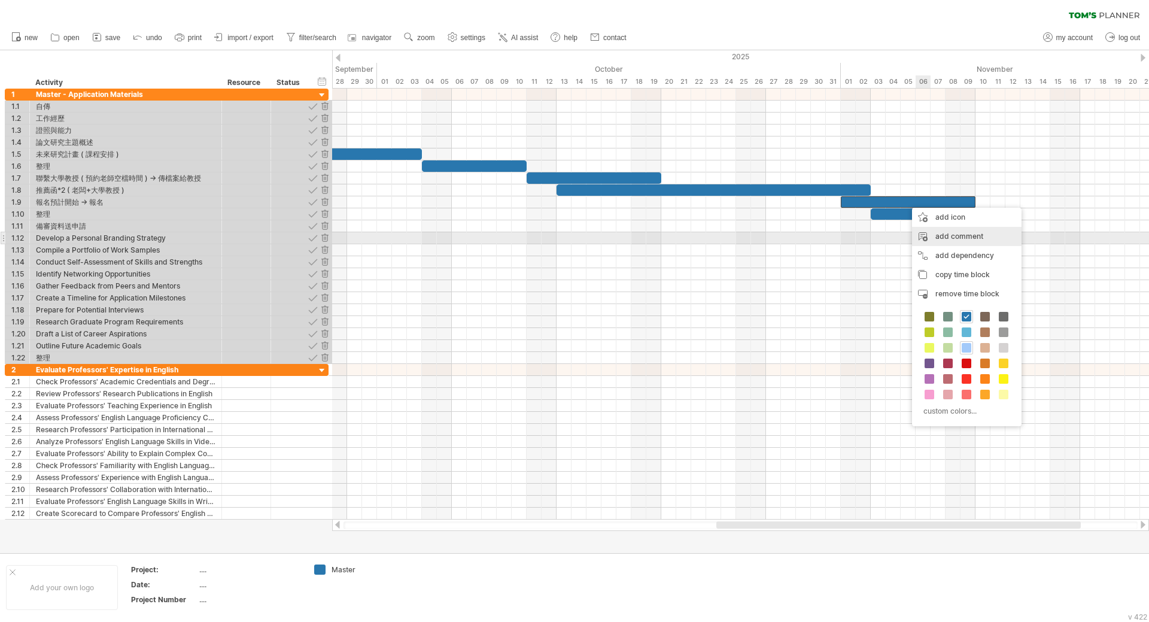
click at [964, 238] on div "add comment" at bounding box center [967, 236] width 110 height 19
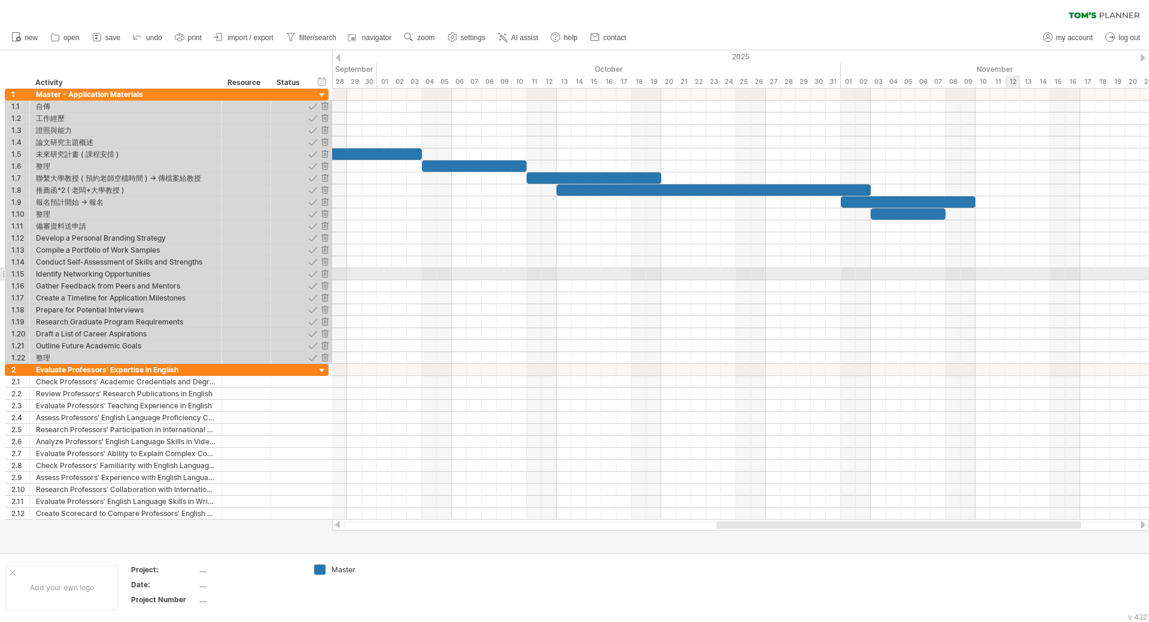
click at [1013, 271] on div at bounding box center [740, 274] width 817 height 12
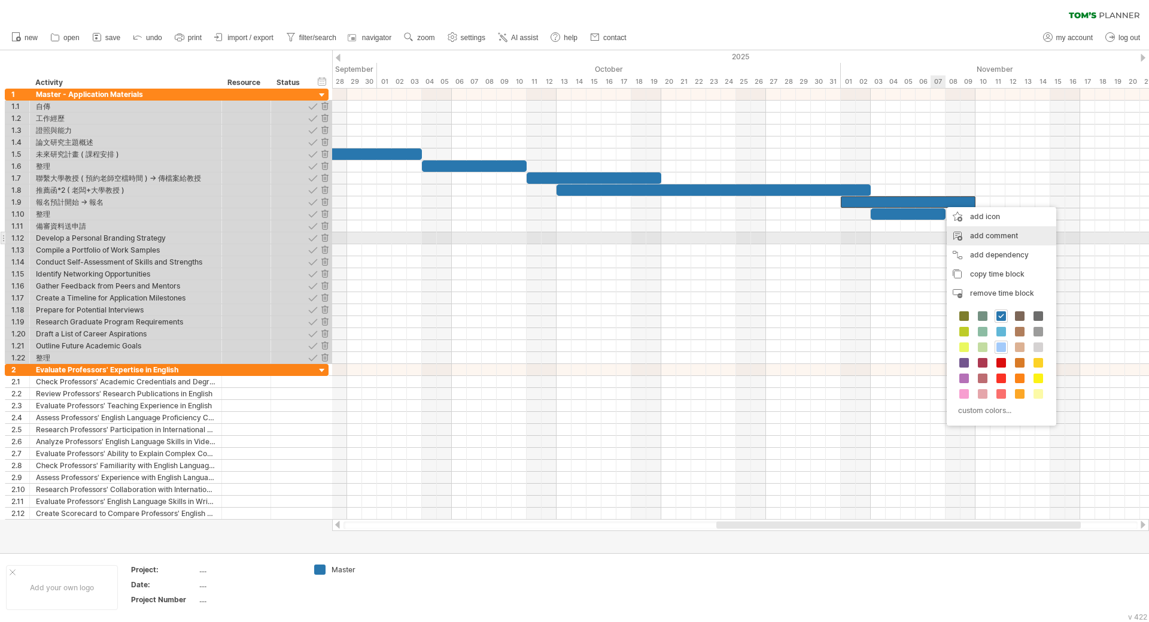
click at [980, 238] on div "add comment" at bounding box center [1002, 235] width 110 height 19
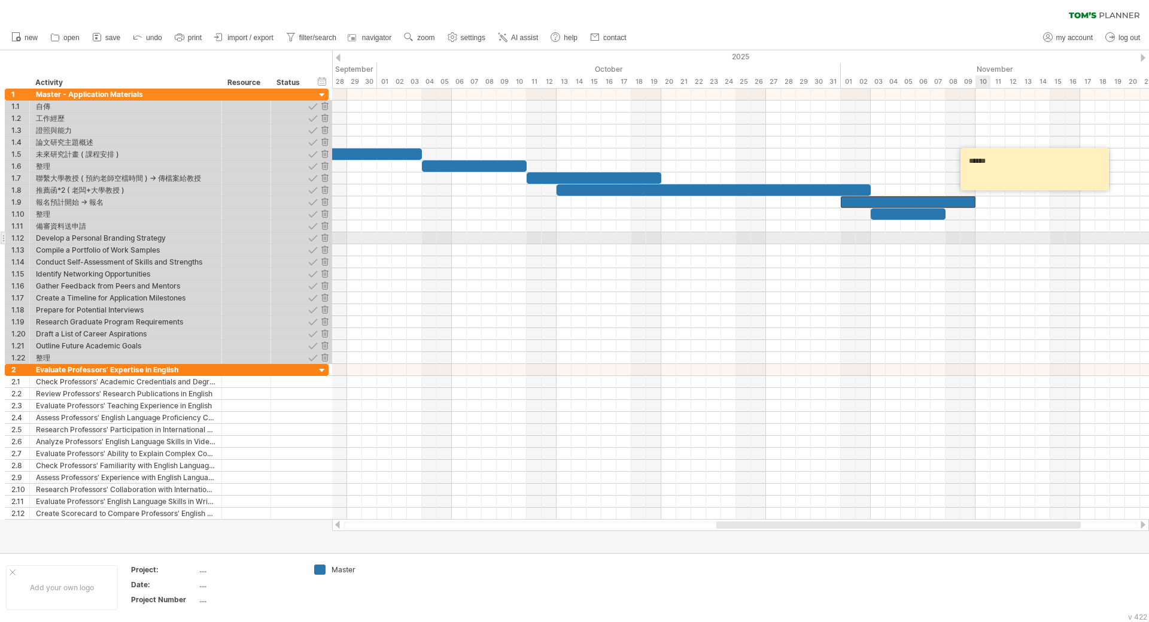
type textarea "******"
click at [980, 238] on div at bounding box center [740, 238] width 817 height 12
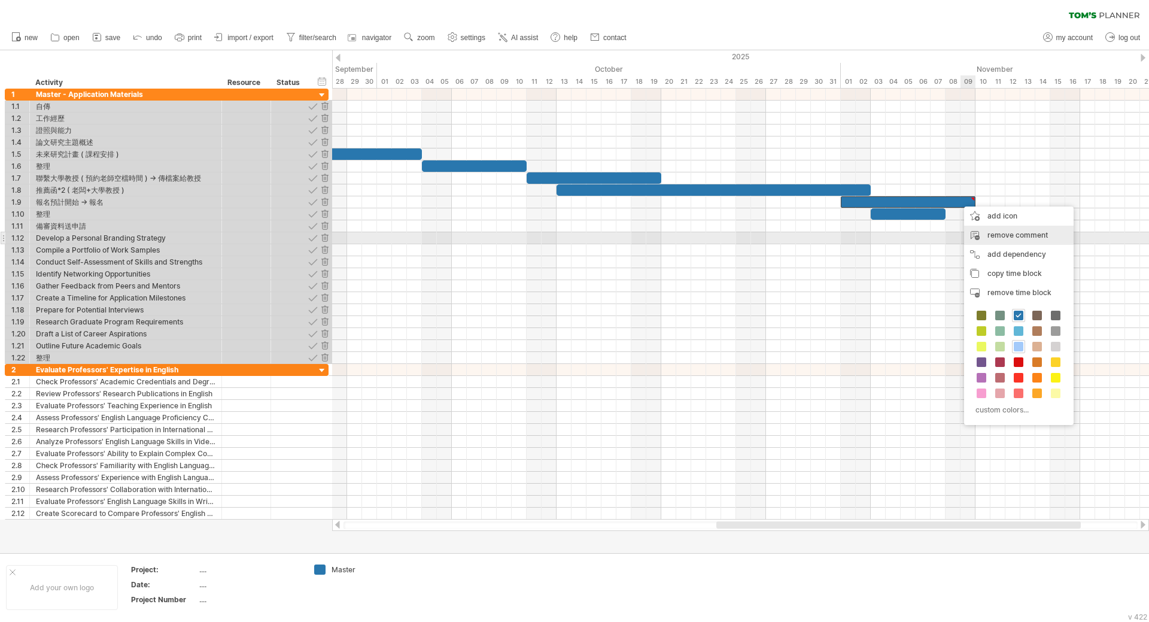
click at [989, 239] on div "remove comment" at bounding box center [1019, 235] width 110 height 19
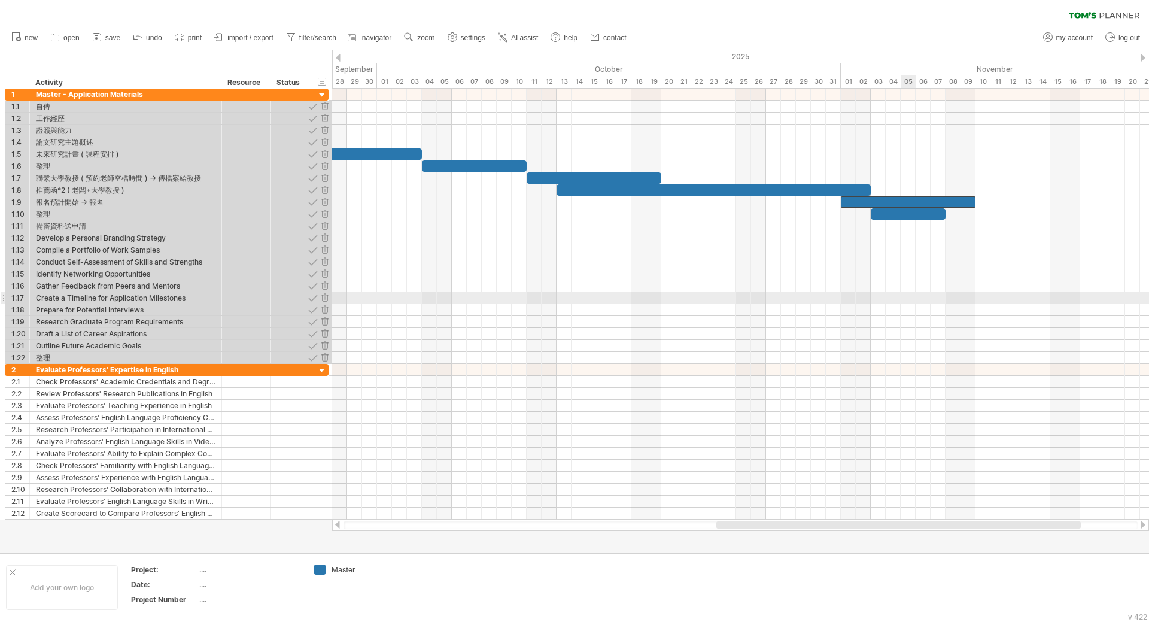
click at [904, 293] on div at bounding box center [740, 298] width 817 height 12
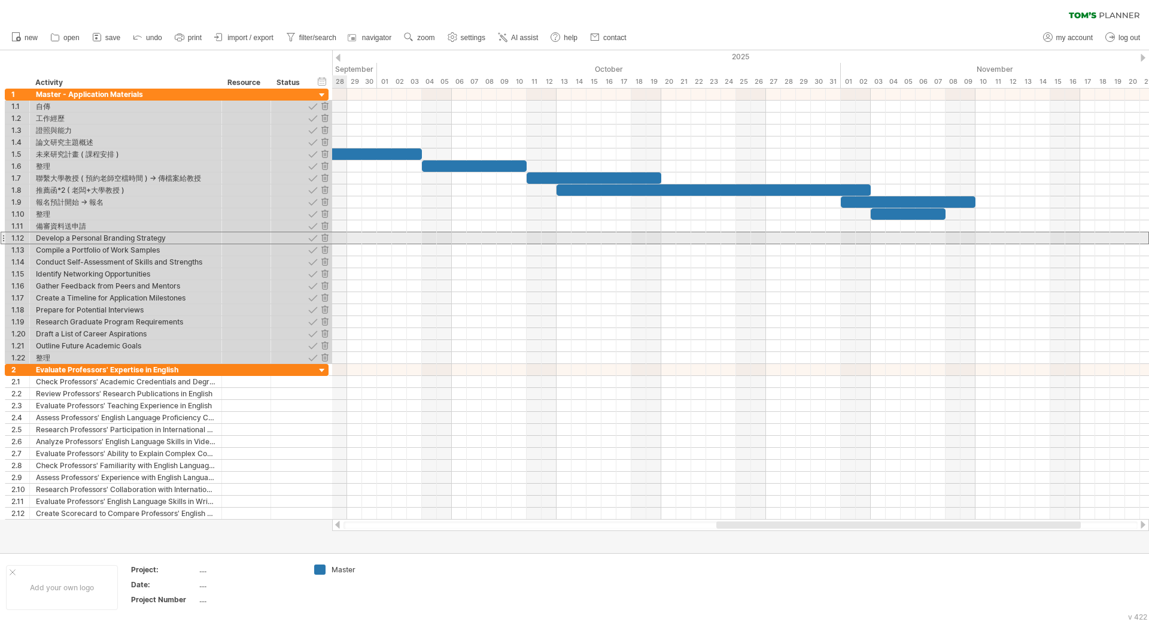
click at [2, 238] on div at bounding box center [3, 238] width 5 height 13
click at [322, 239] on div at bounding box center [324, 237] width 11 height 11
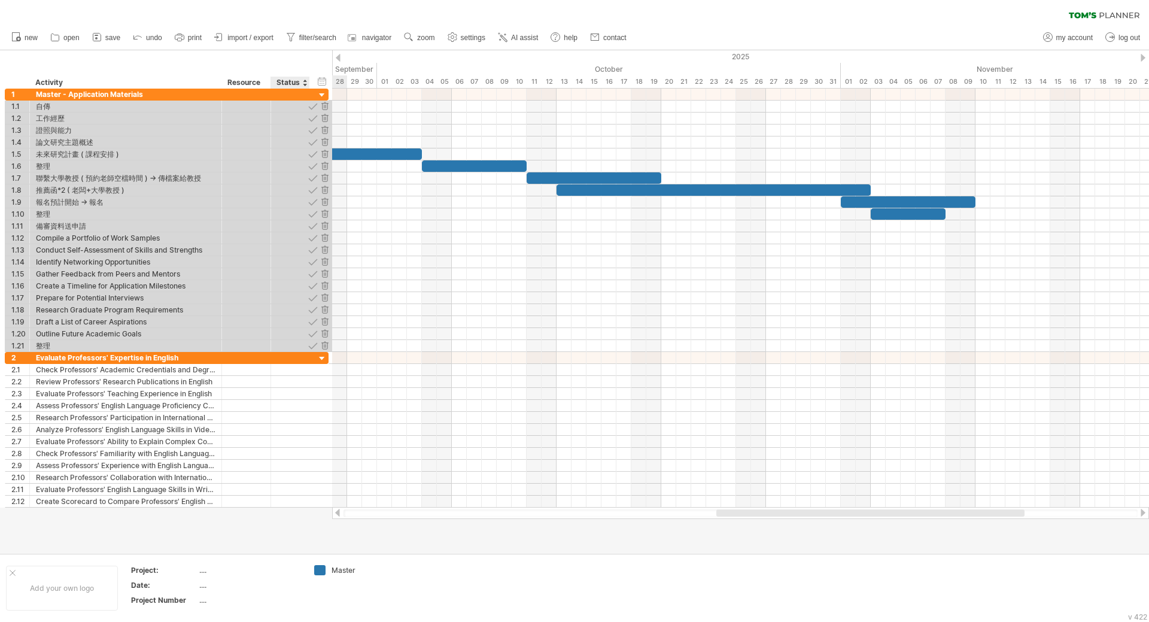
click at [322, 239] on div at bounding box center [324, 237] width 11 height 11
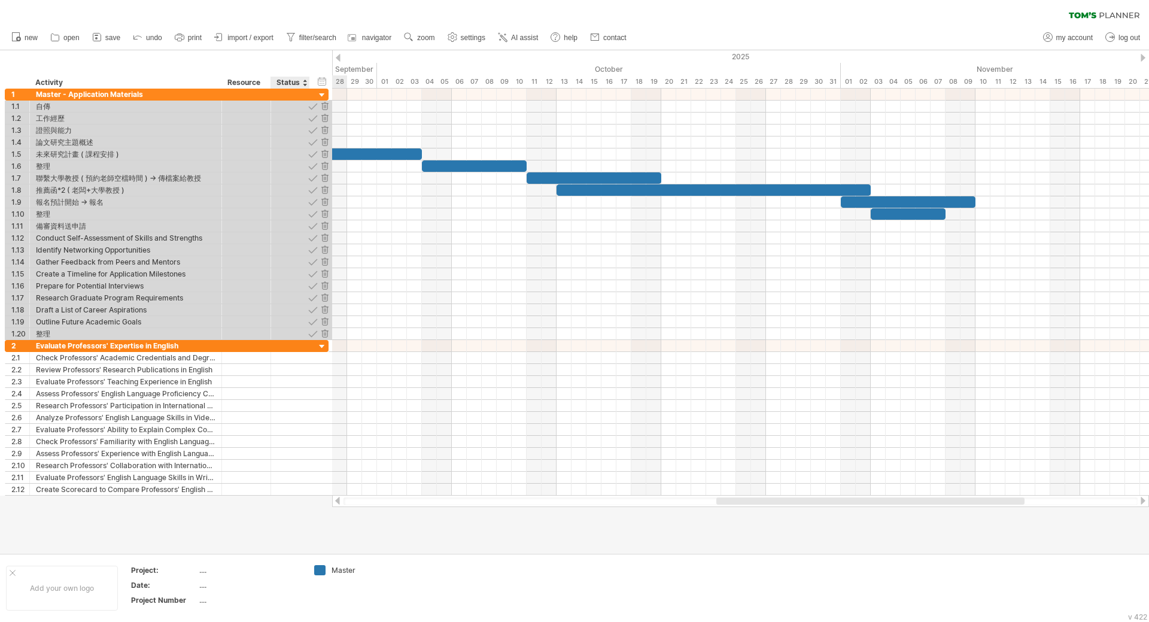
click at [322, 239] on div at bounding box center [324, 237] width 11 height 11
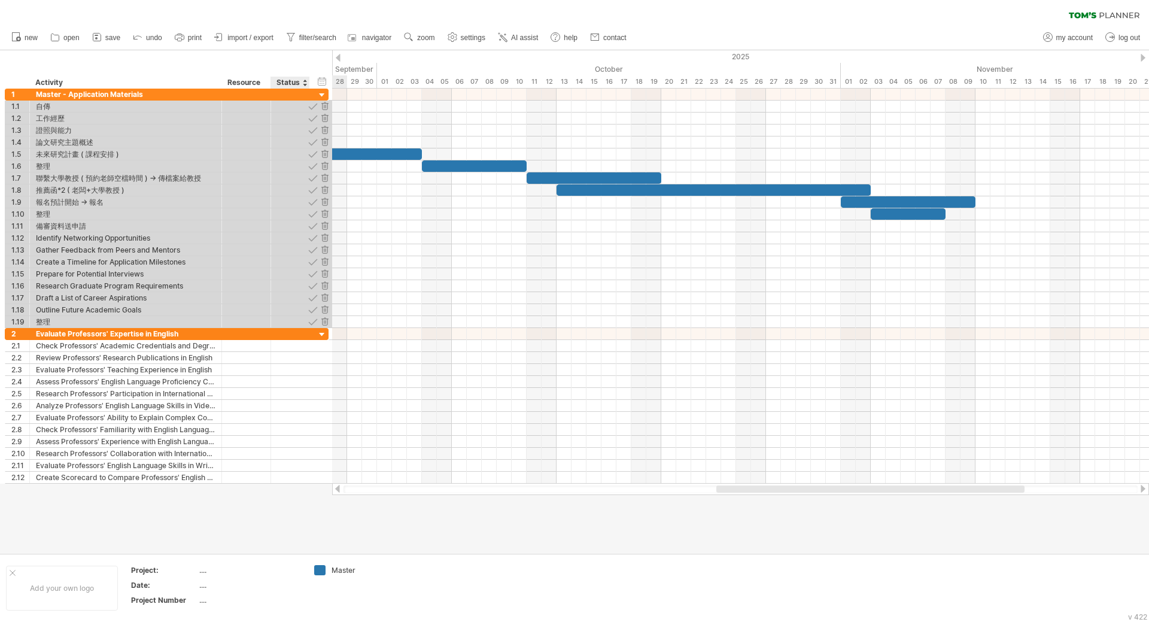
click at [322, 239] on div at bounding box center [324, 237] width 11 height 11
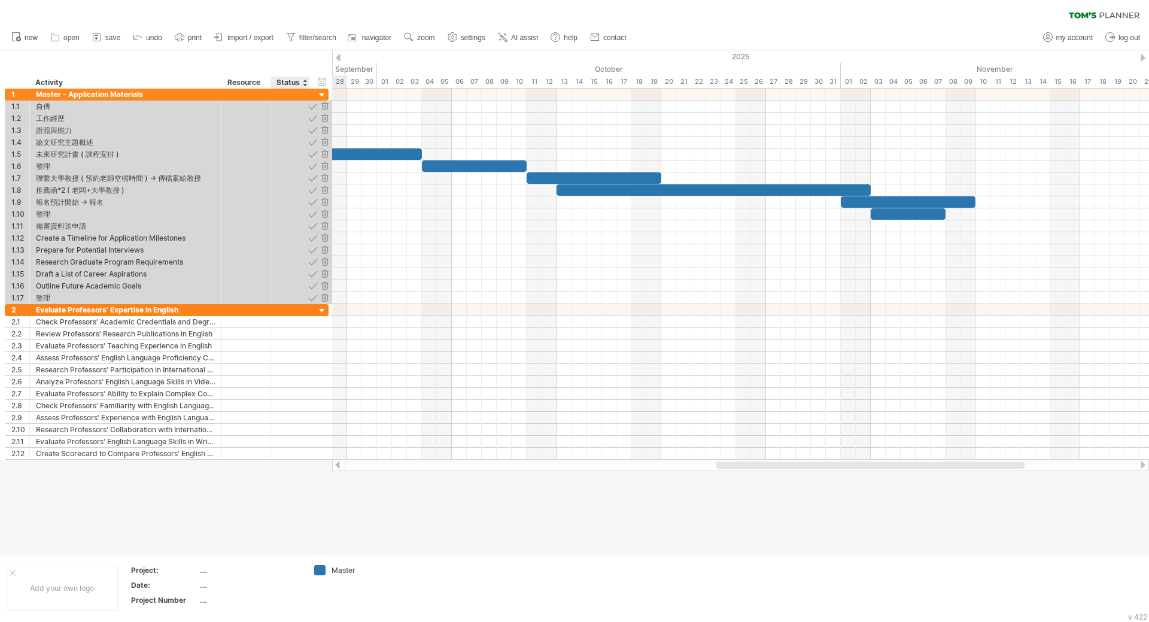
click at [322, 239] on div at bounding box center [324, 237] width 11 height 11
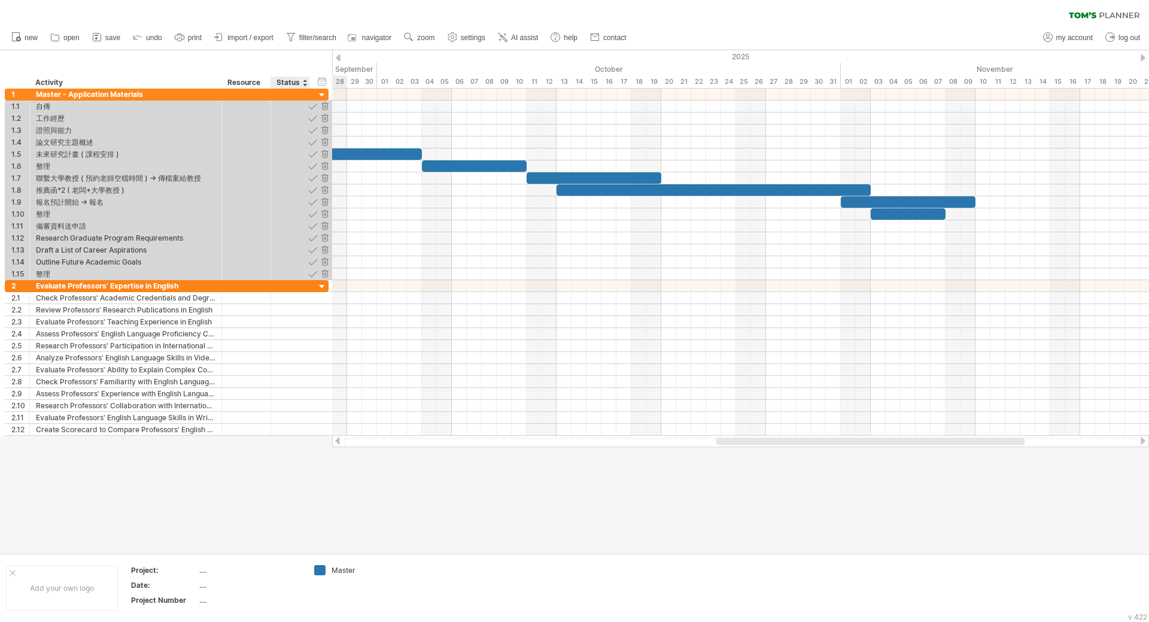
click at [322, 239] on div at bounding box center [324, 237] width 11 height 11
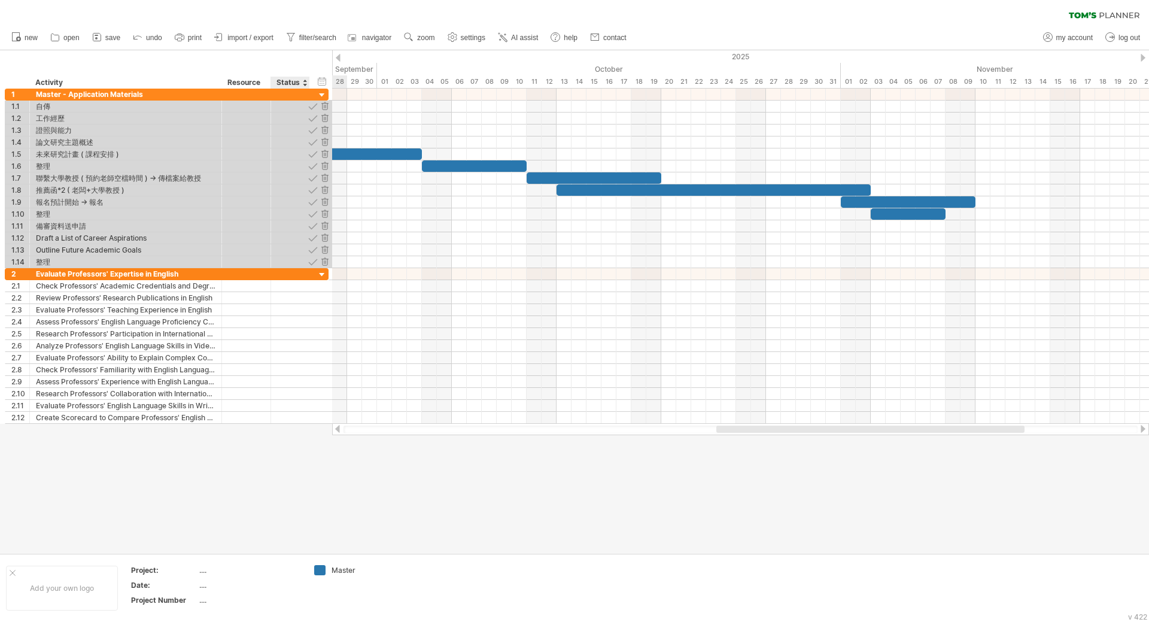
click at [322, 239] on div at bounding box center [324, 237] width 11 height 11
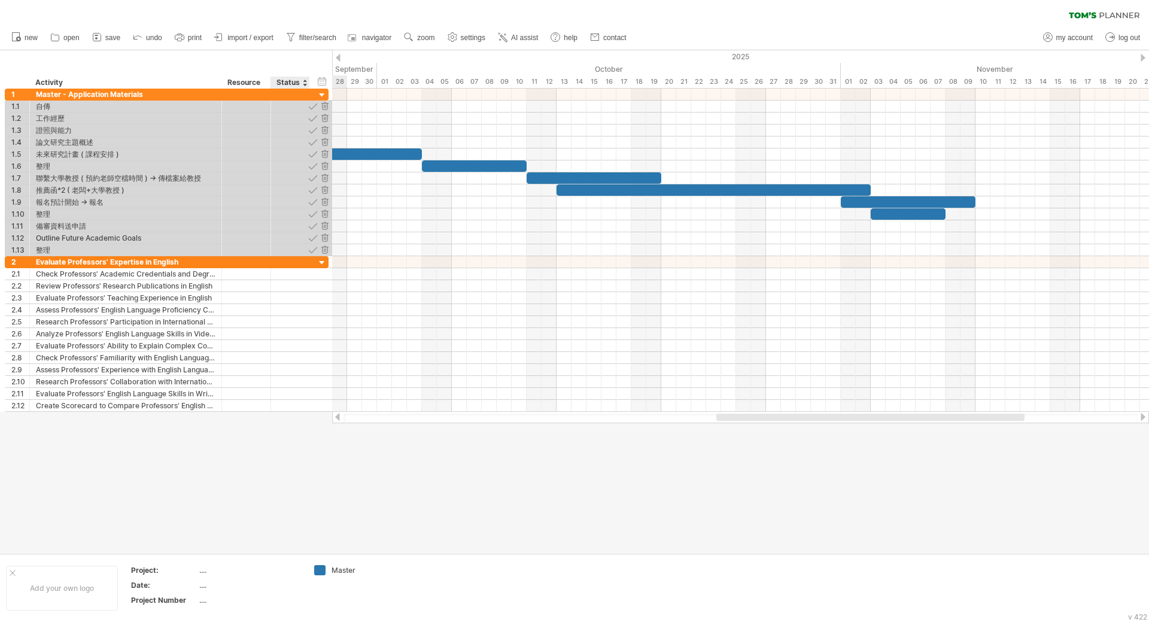
click at [322, 239] on div at bounding box center [324, 237] width 11 height 11
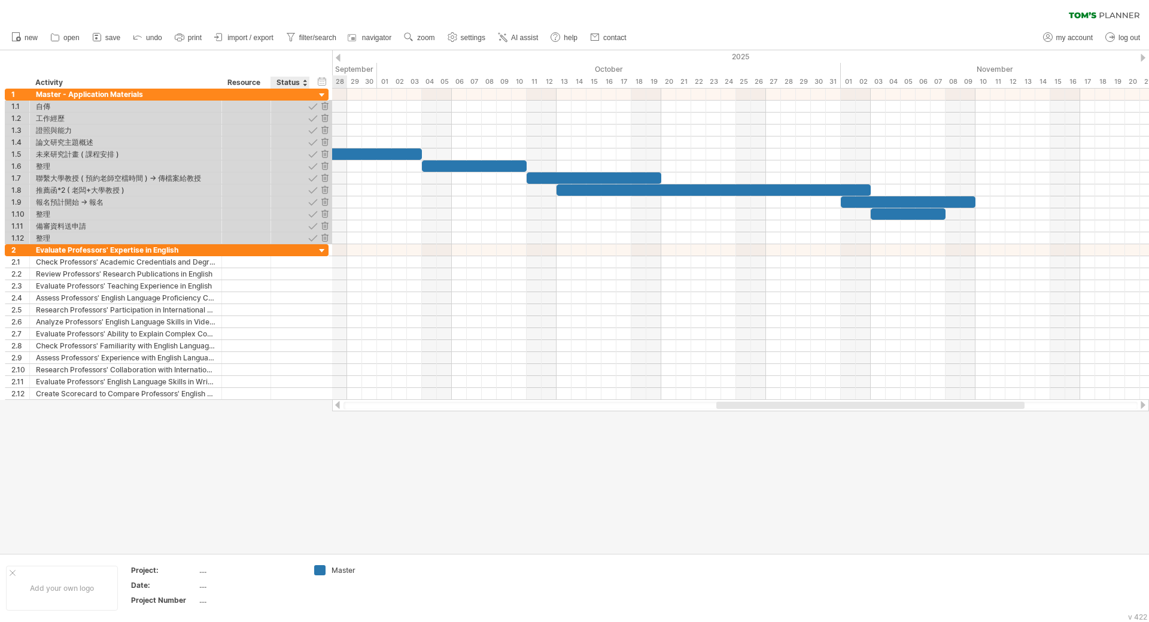
click at [322, 239] on div at bounding box center [324, 237] width 11 height 11
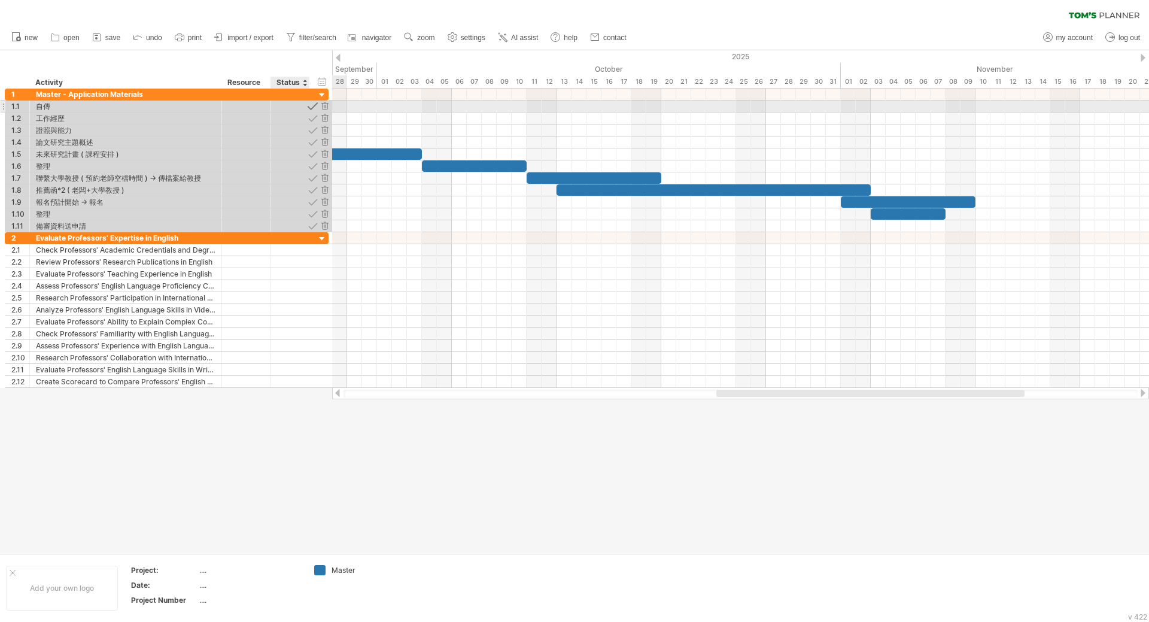
click at [312, 109] on div at bounding box center [312, 106] width 11 height 11
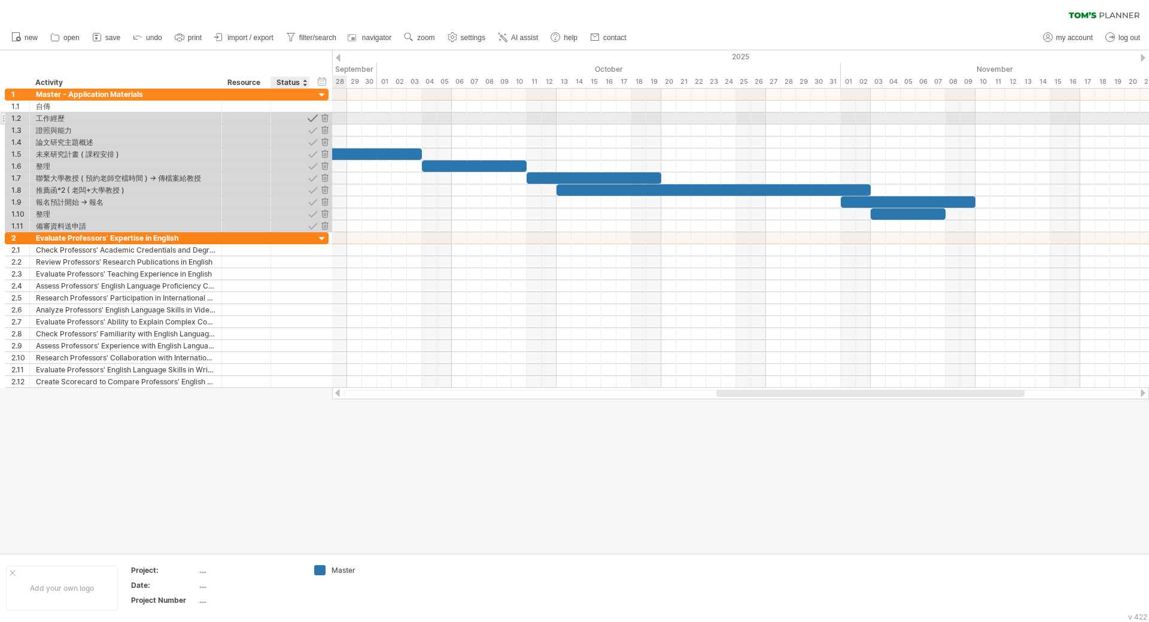
click at [312, 122] on div at bounding box center [312, 118] width 11 height 11
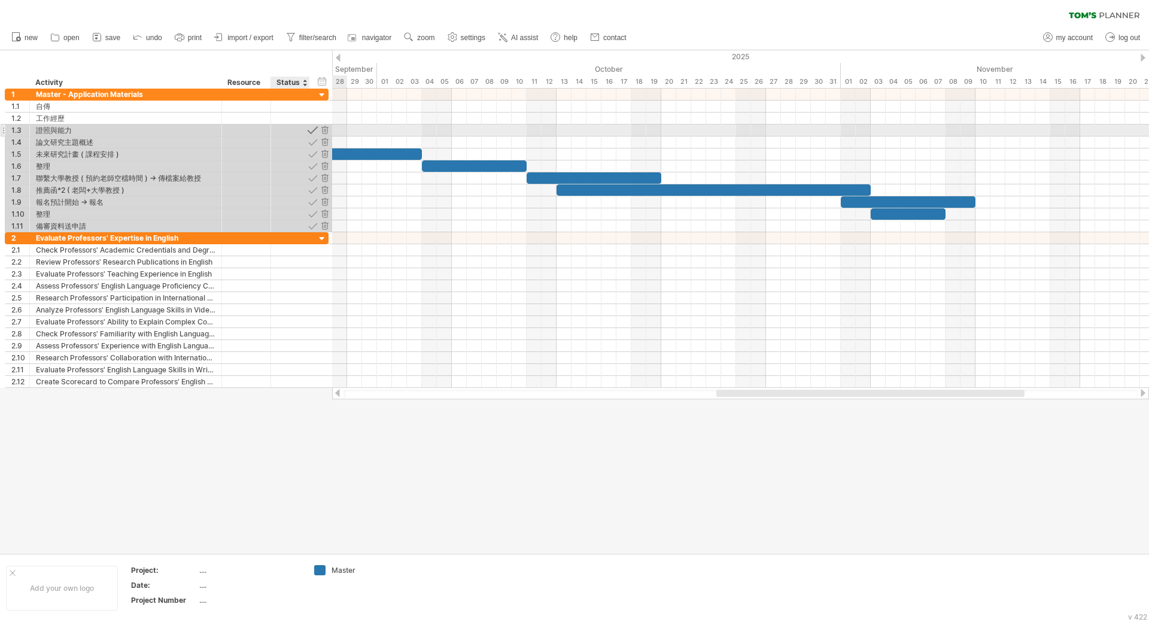
click at [312, 134] on div at bounding box center [312, 130] width 11 height 11
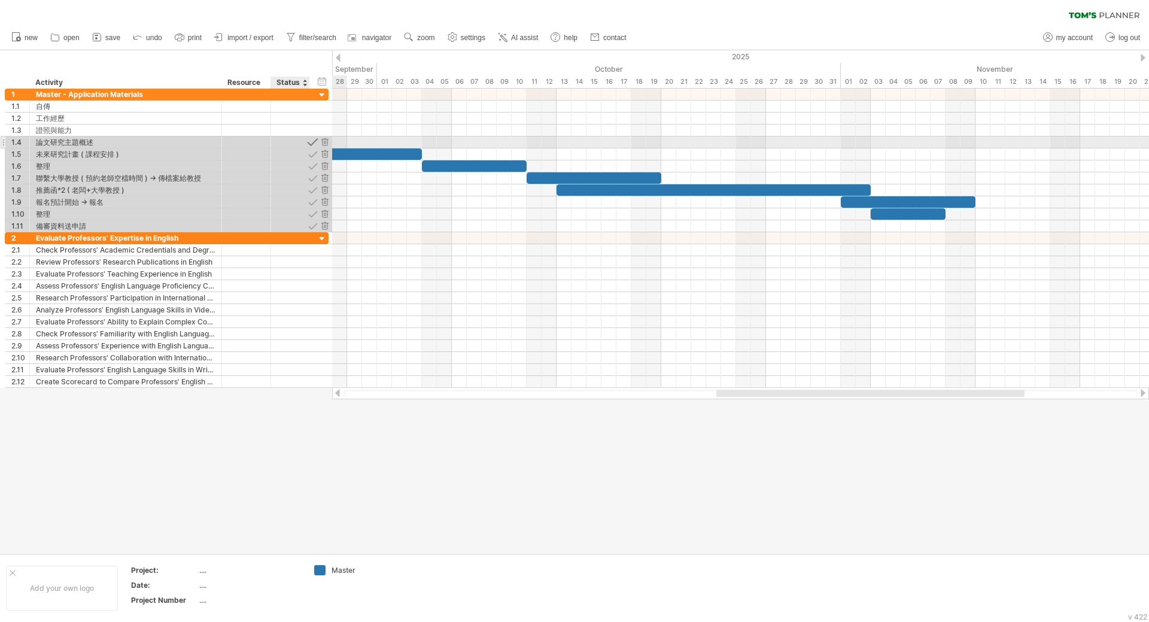
click at [312, 144] on div at bounding box center [312, 141] width 11 height 11
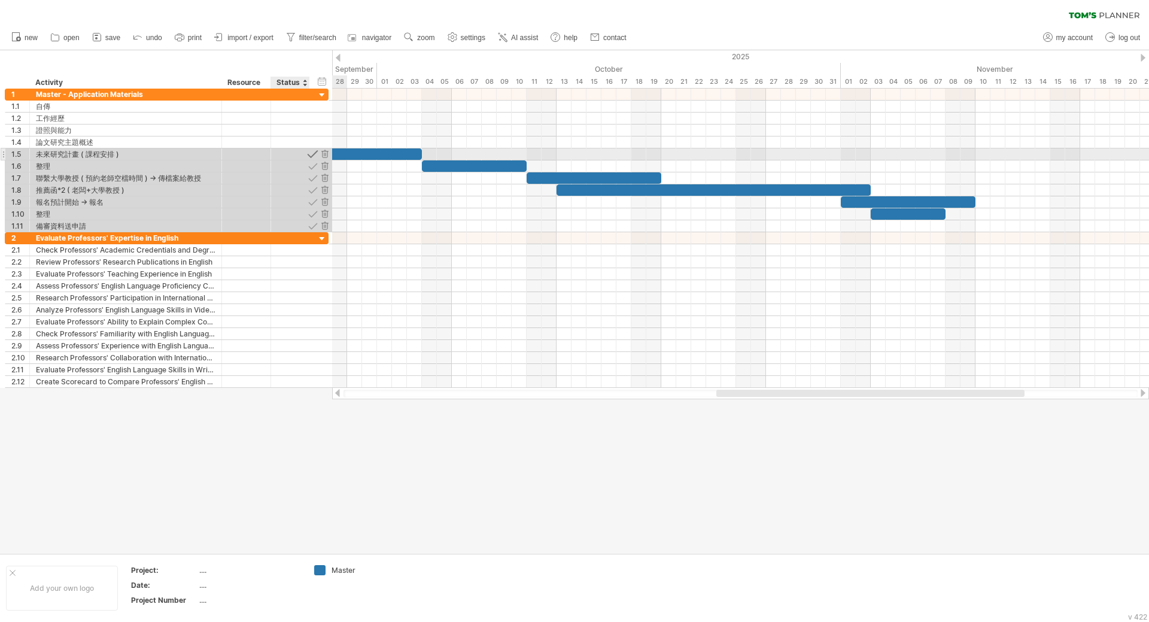
click at [311, 159] on div at bounding box center [312, 153] width 11 height 11
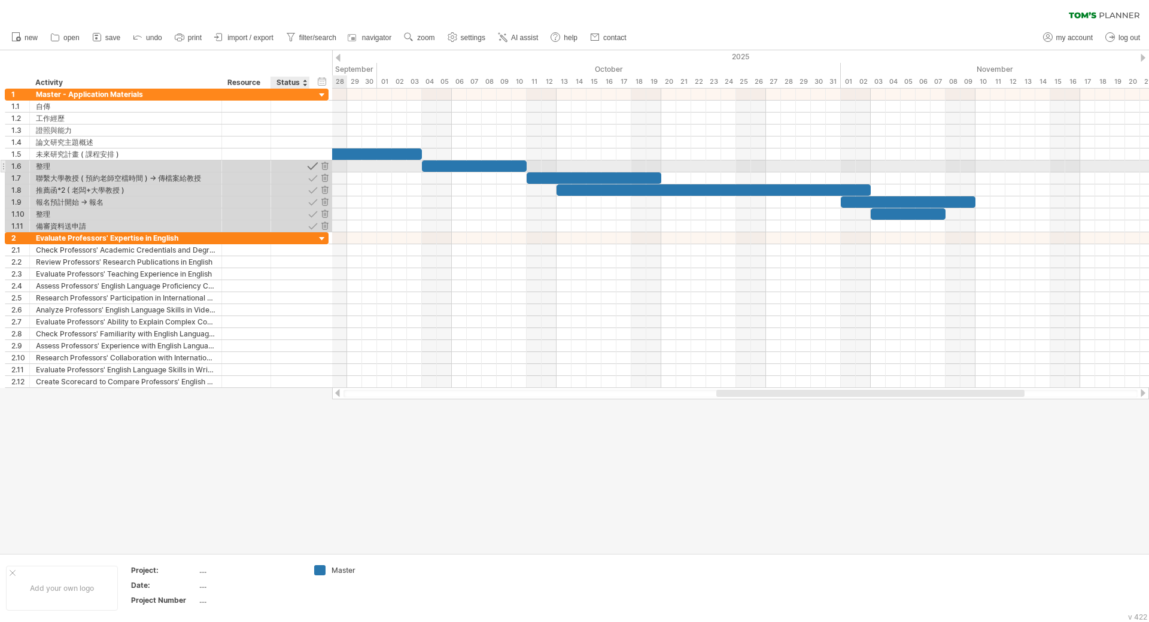
click at [311, 169] on div at bounding box center [312, 165] width 11 height 11
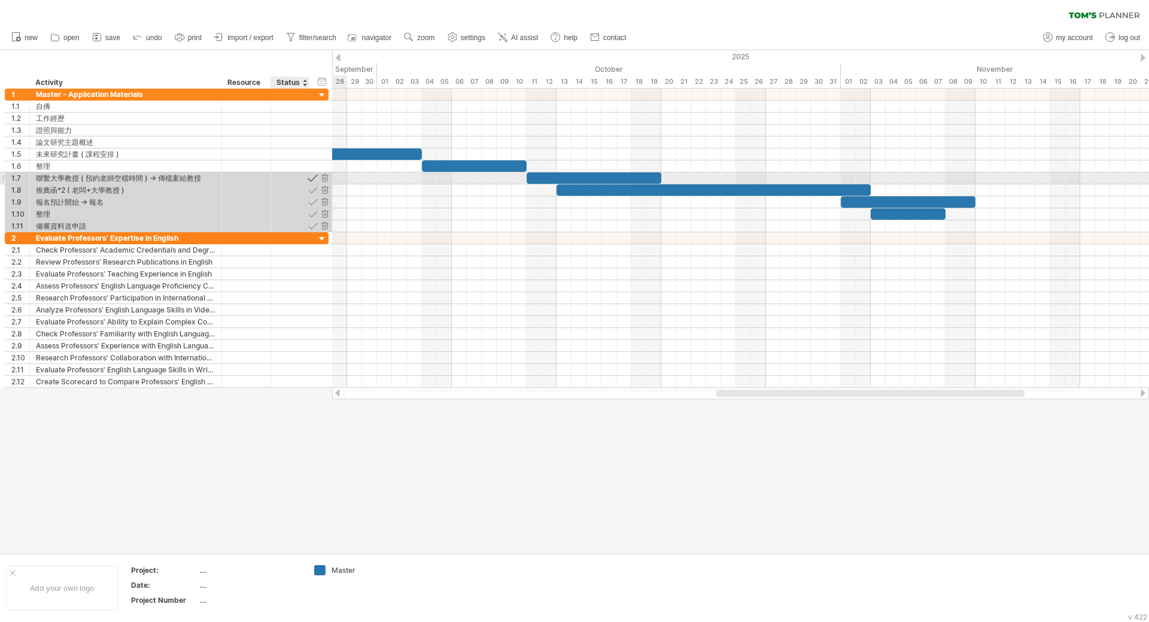
click at [311, 181] on div at bounding box center [312, 177] width 11 height 11
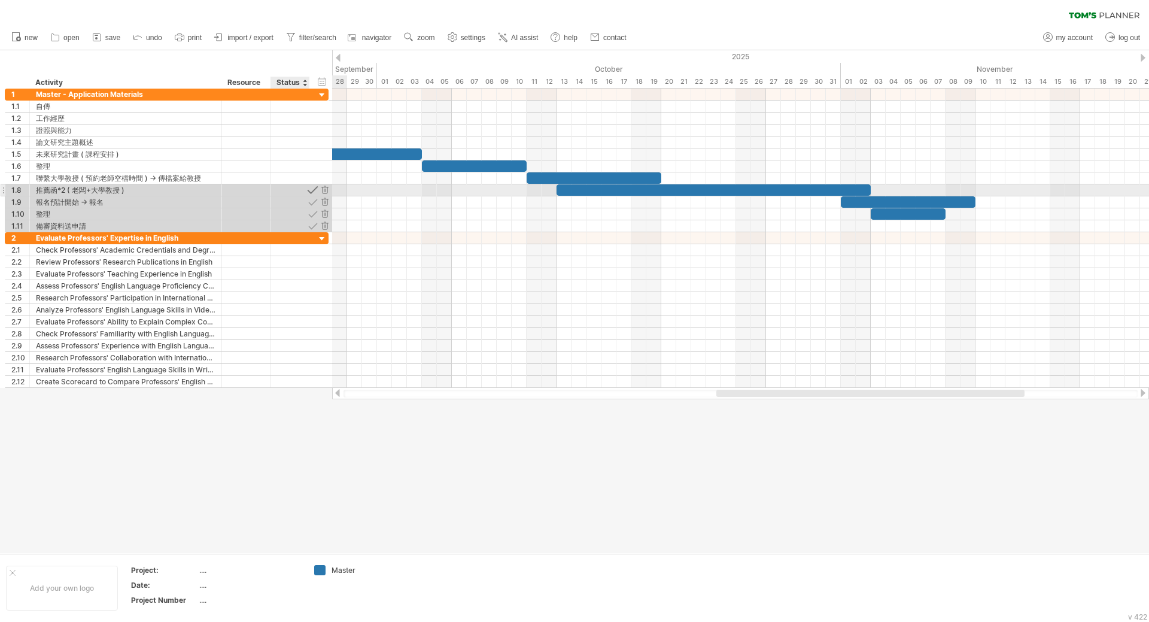
click at [312, 195] on div at bounding box center [312, 189] width 11 height 11
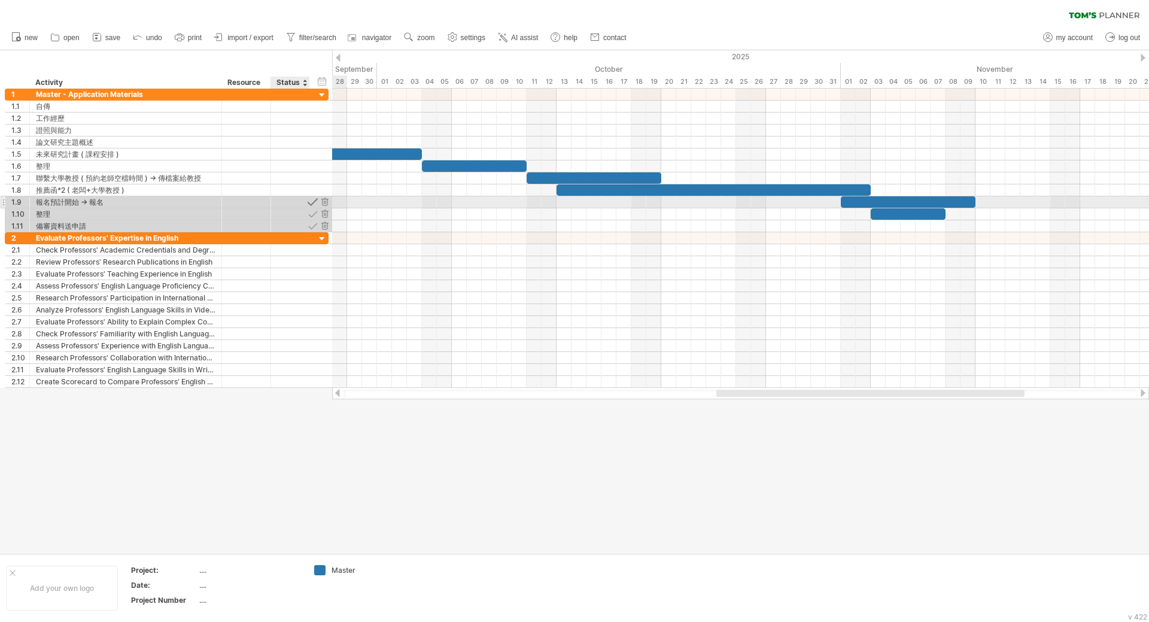
click at [312, 202] on div at bounding box center [312, 201] width 11 height 11
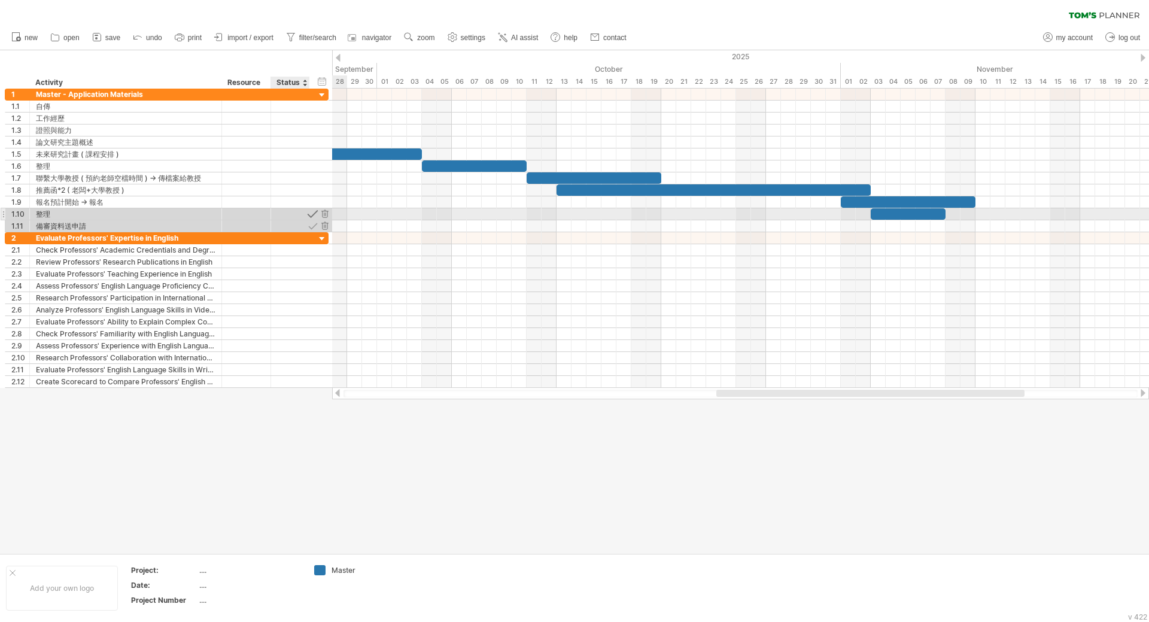
click at [309, 216] on div at bounding box center [312, 213] width 11 height 11
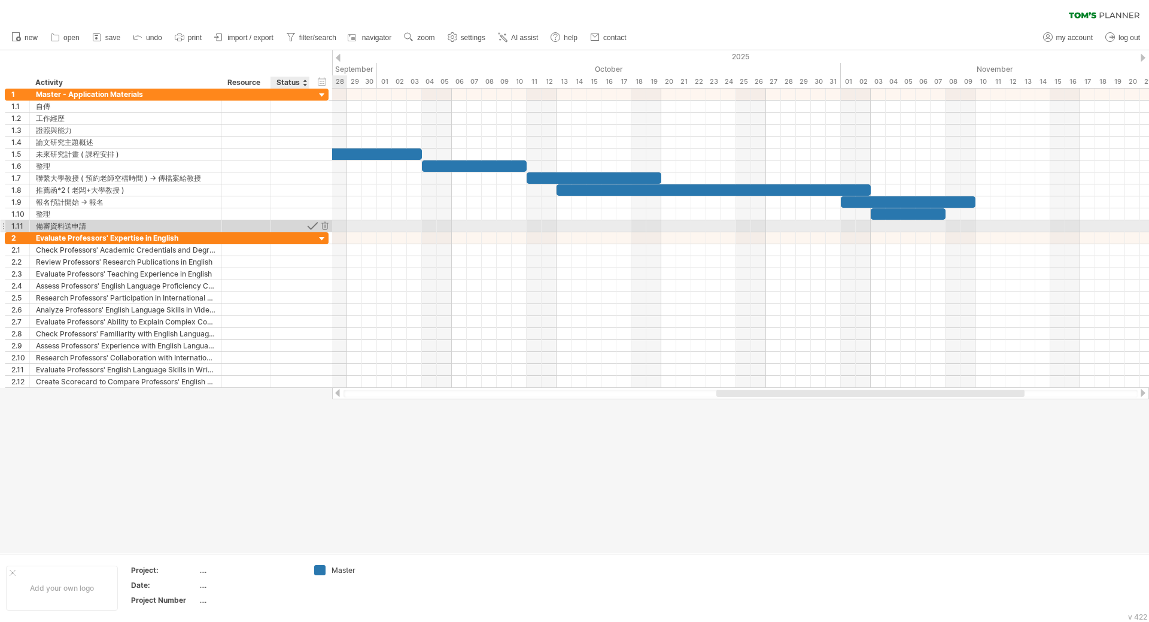
click at [312, 224] on div at bounding box center [312, 225] width 11 height 11
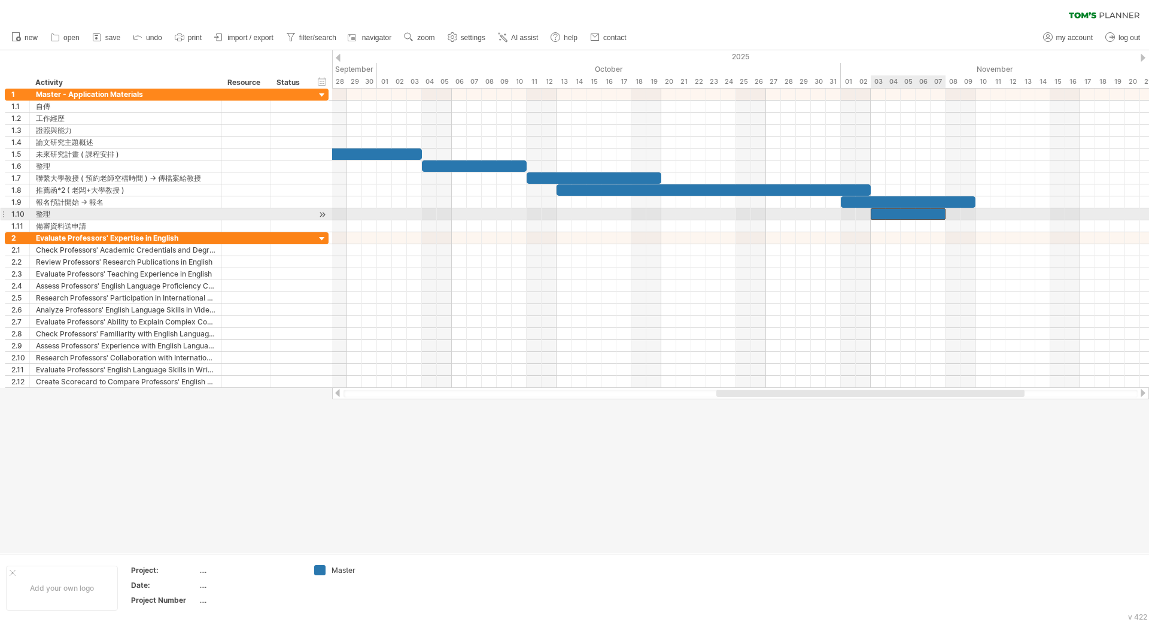
click at [888, 214] on div at bounding box center [908, 213] width 75 height 11
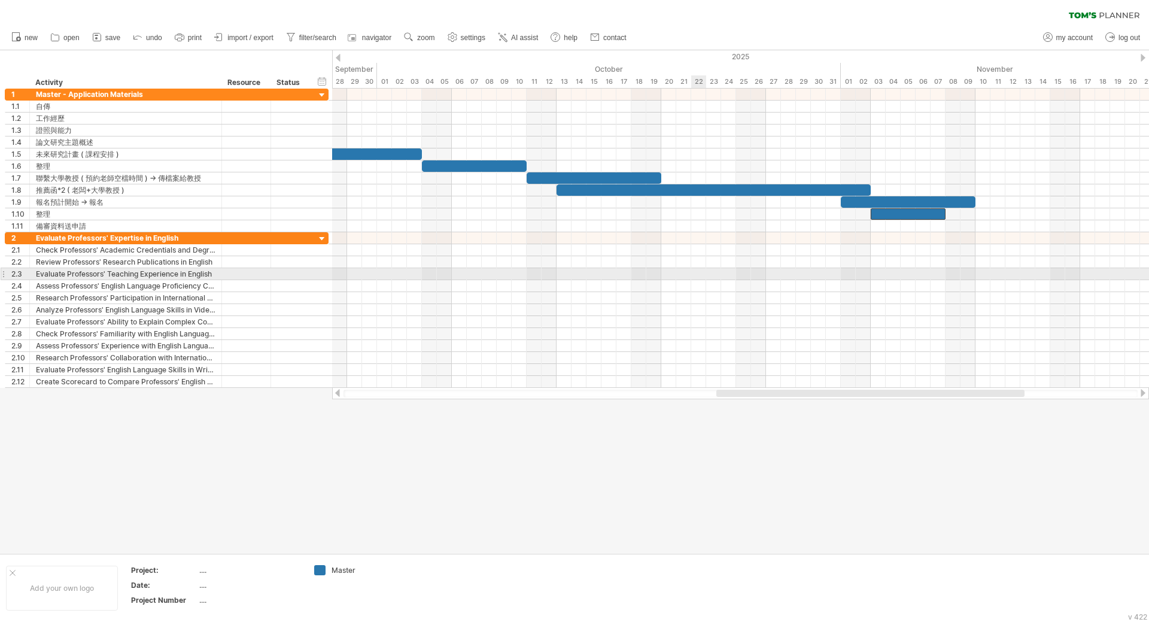
click at [699, 276] on div at bounding box center [740, 274] width 817 height 12
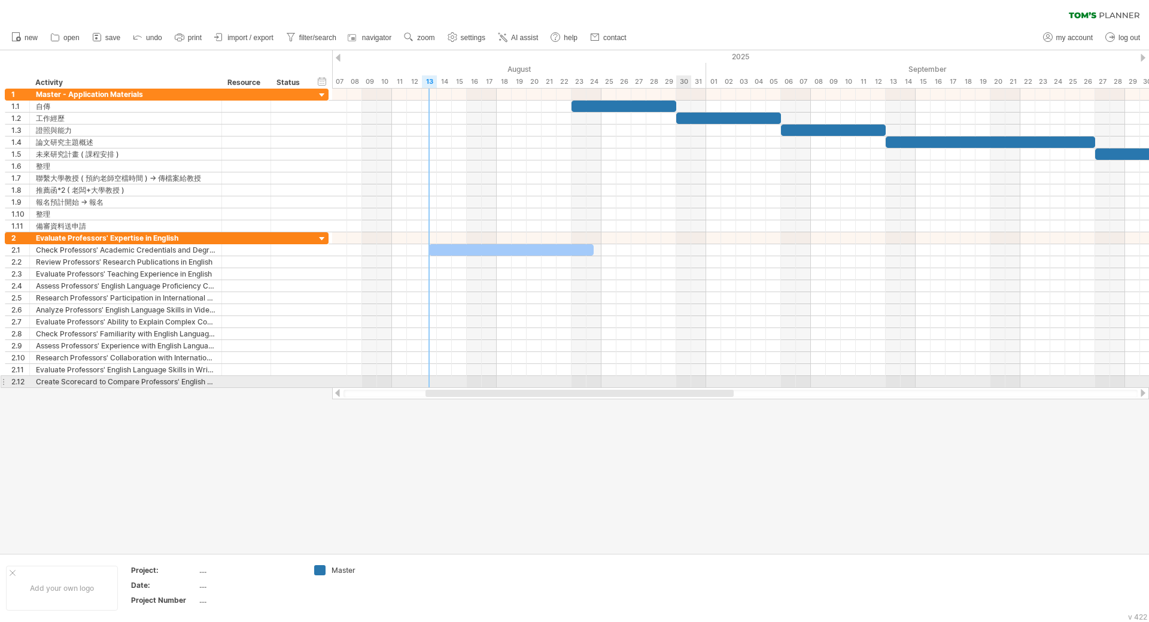
drag, startPoint x: 891, startPoint y: 391, endPoint x: 600, endPoint y: 387, distance: 290.9
click at [600, 387] on div at bounding box center [740, 393] width 817 height 12
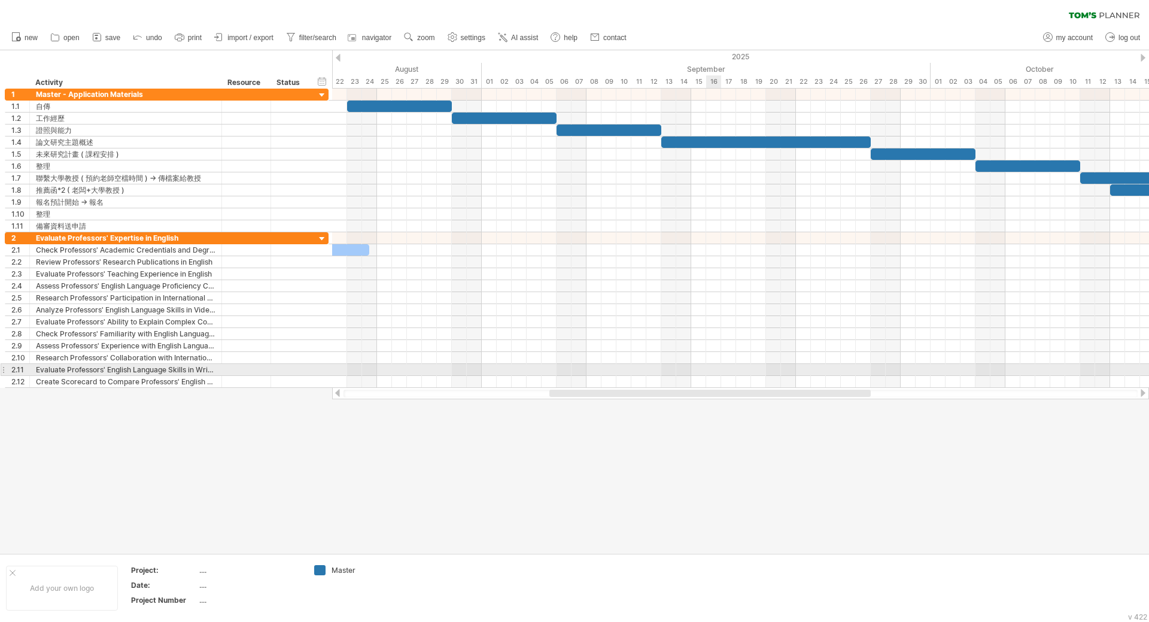
drag, startPoint x: 620, startPoint y: 393, endPoint x: 708, endPoint y: 366, distance: 91.8
click at [708, 366] on div "Trying to reach [DOMAIN_NAME] Connected again... 0% clear filter new 1" at bounding box center [574, 311] width 1149 height 622
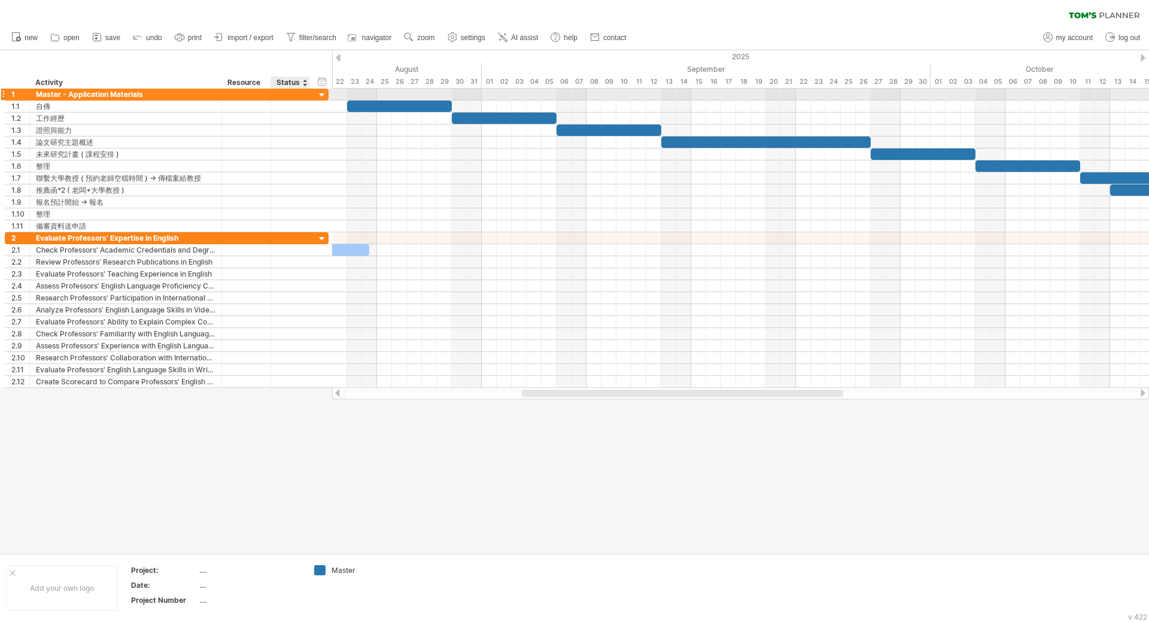
click at [327, 97] on div at bounding box center [322, 95] width 11 height 11
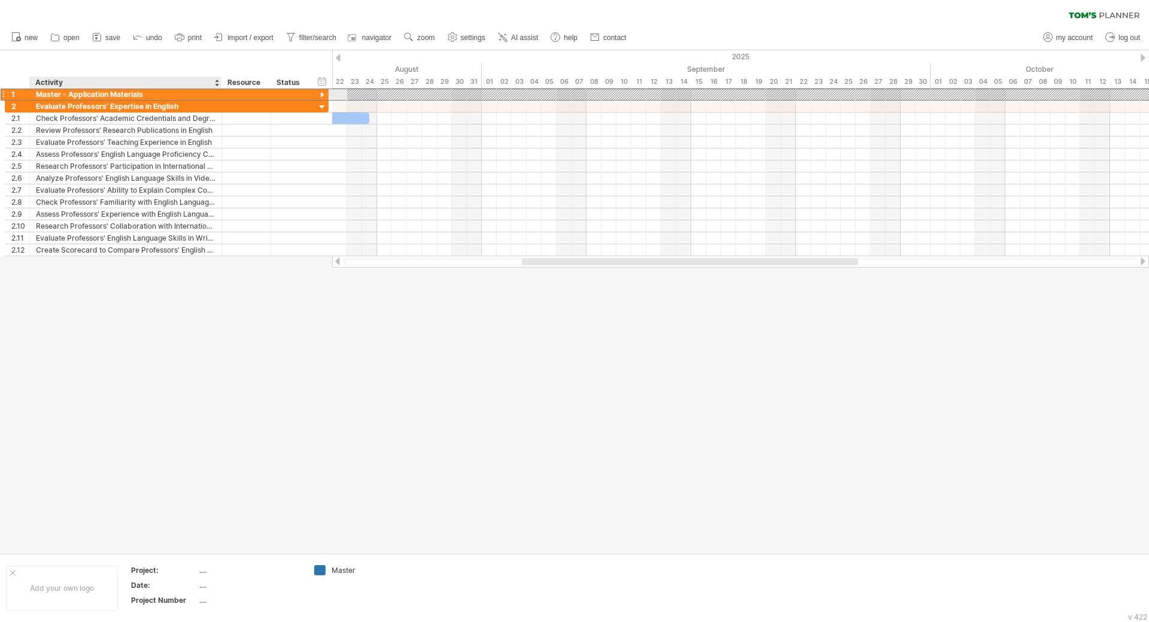
click at [208, 95] on div "Master - Application Materials" at bounding box center [126, 94] width 180 height 11
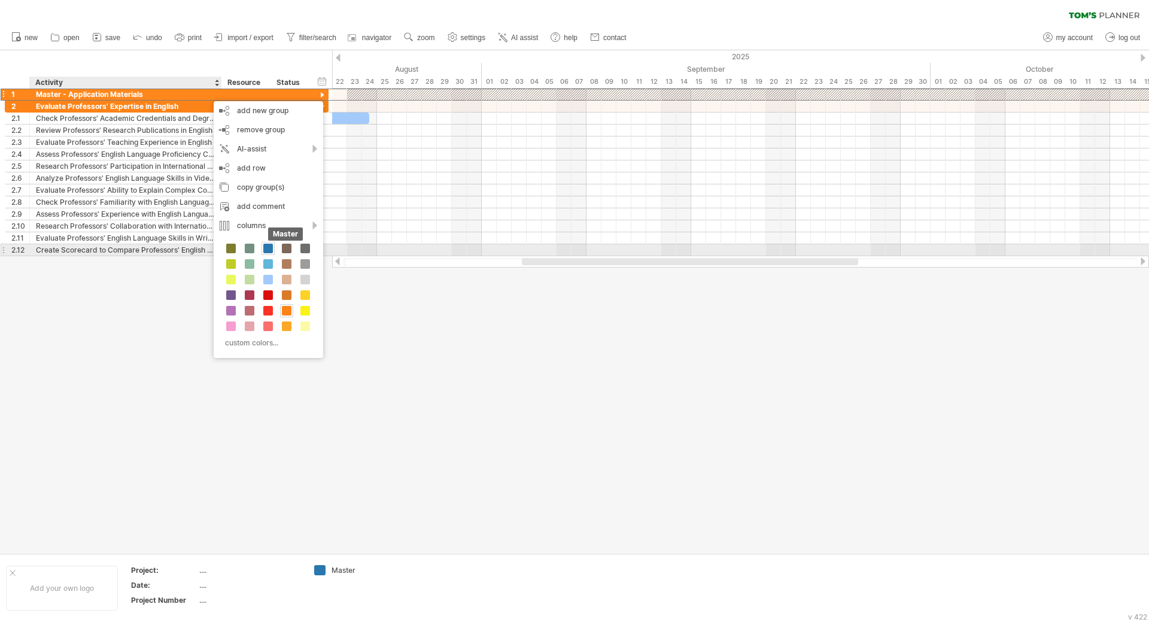
click at [268, 251] on span at bounding box center [268, 249] width 10 height 10
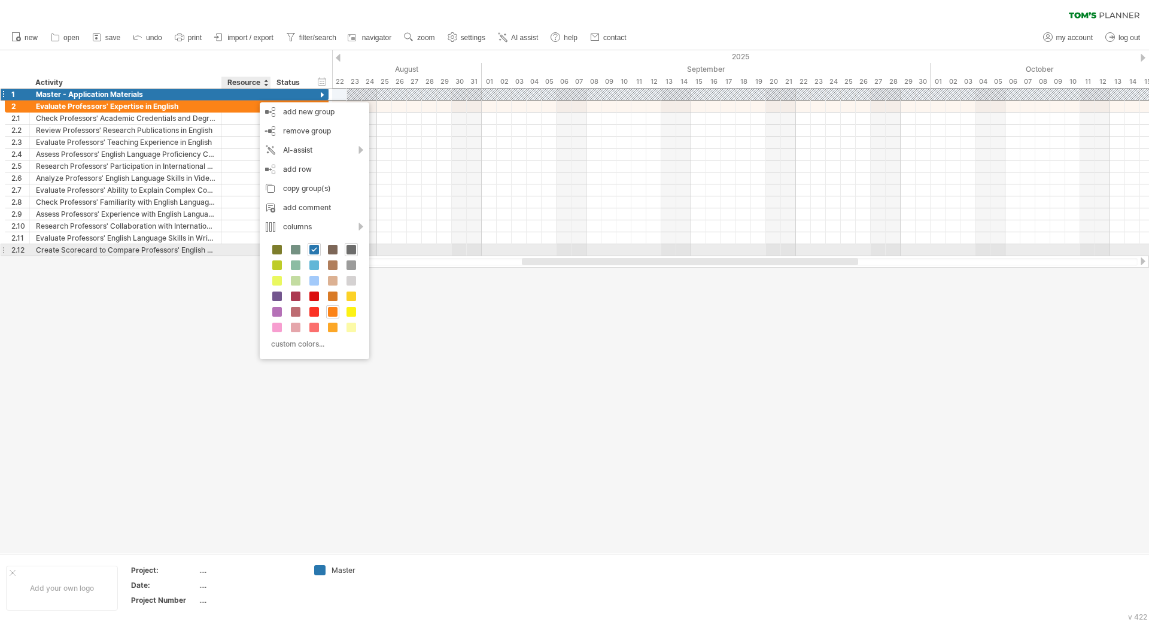
click at [350, 249] on span at bounding box center [352, 250] width 10 height 10
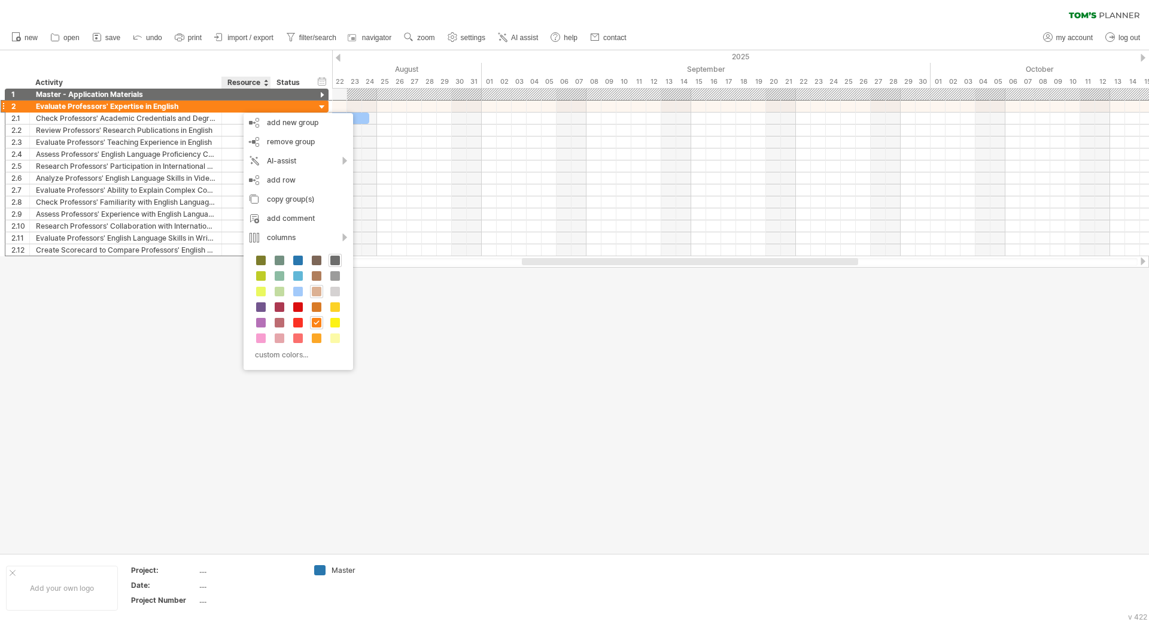
click at [312, 294] on span at bounding box center [317, 292] width 10 height 10
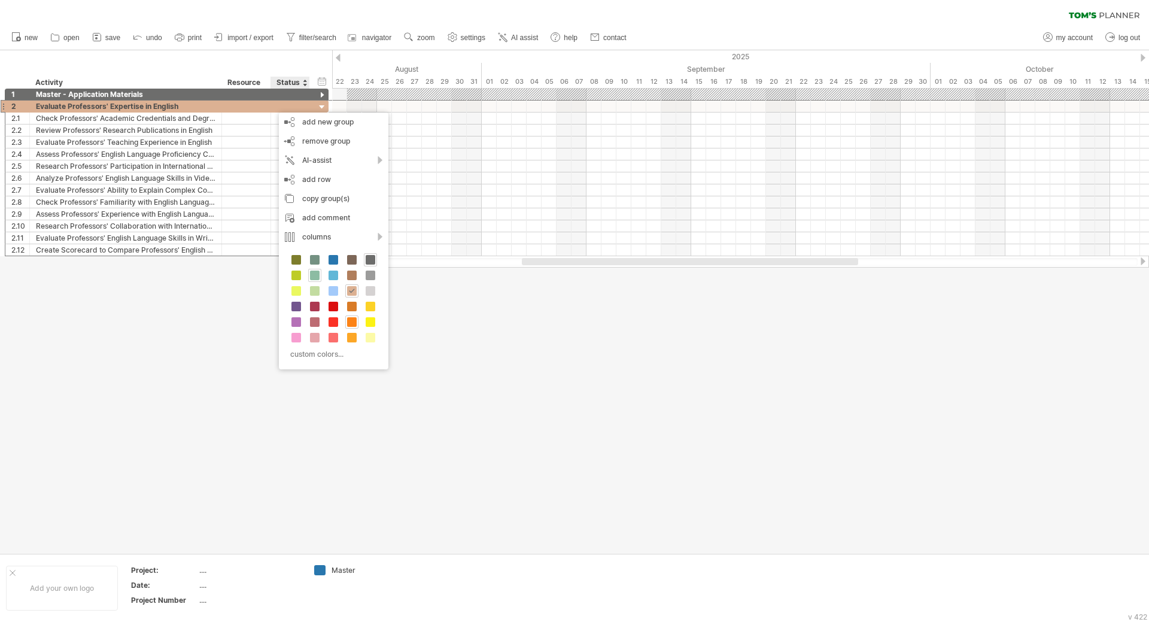
click at [317, 280] on span at bounding box center [315, 276] width 10 height 10
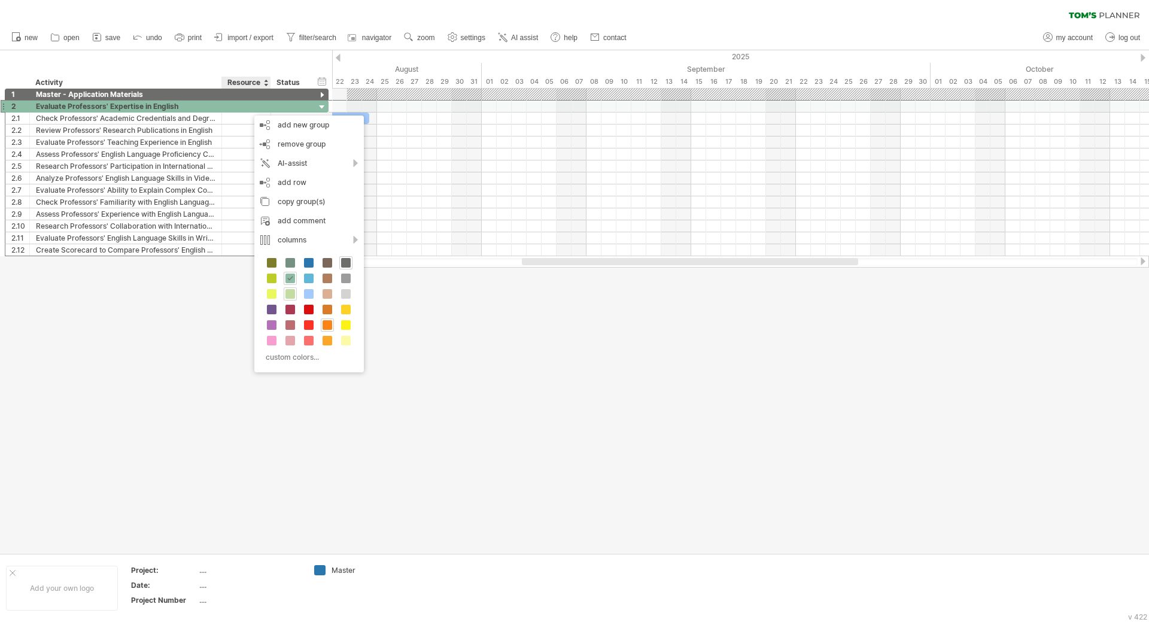
click at [291, 295] on span at bounding box center [291, 294] width 10 height 10
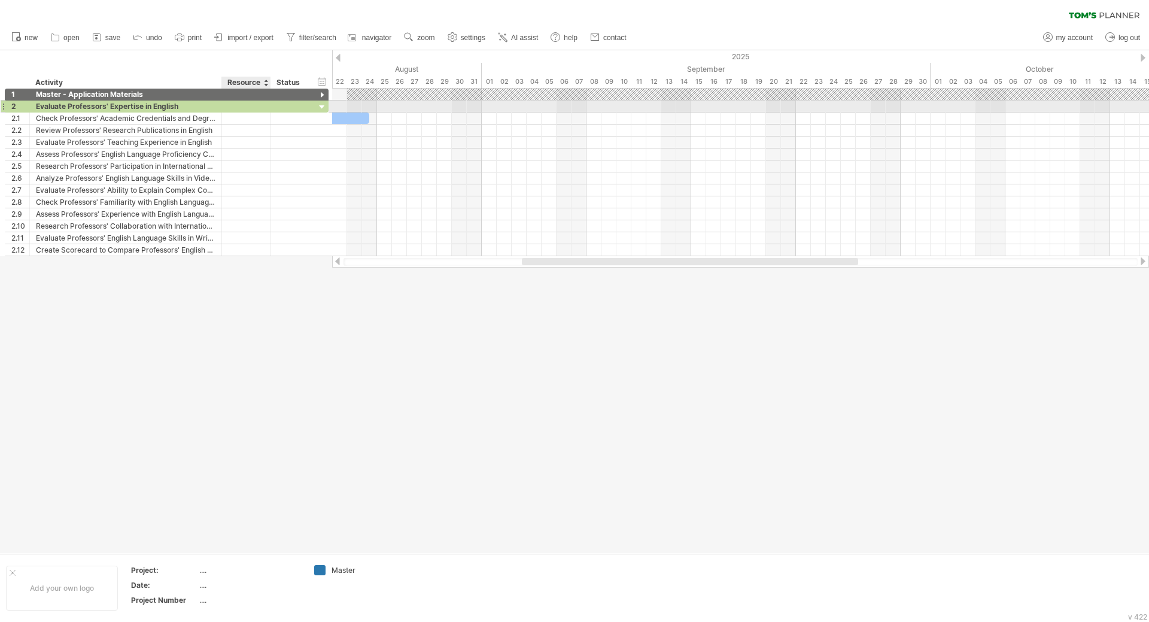
click at [236, 106] on div at bounding box center [246, 106] width 37 height 11
click at [236, 106] on input "text" at bounding box center [246, 106] width 37 height 11
drag, startPoint x: 202, startPoint y: 106, endPoint x: 45, endPoint y: 107, distance: 156.2
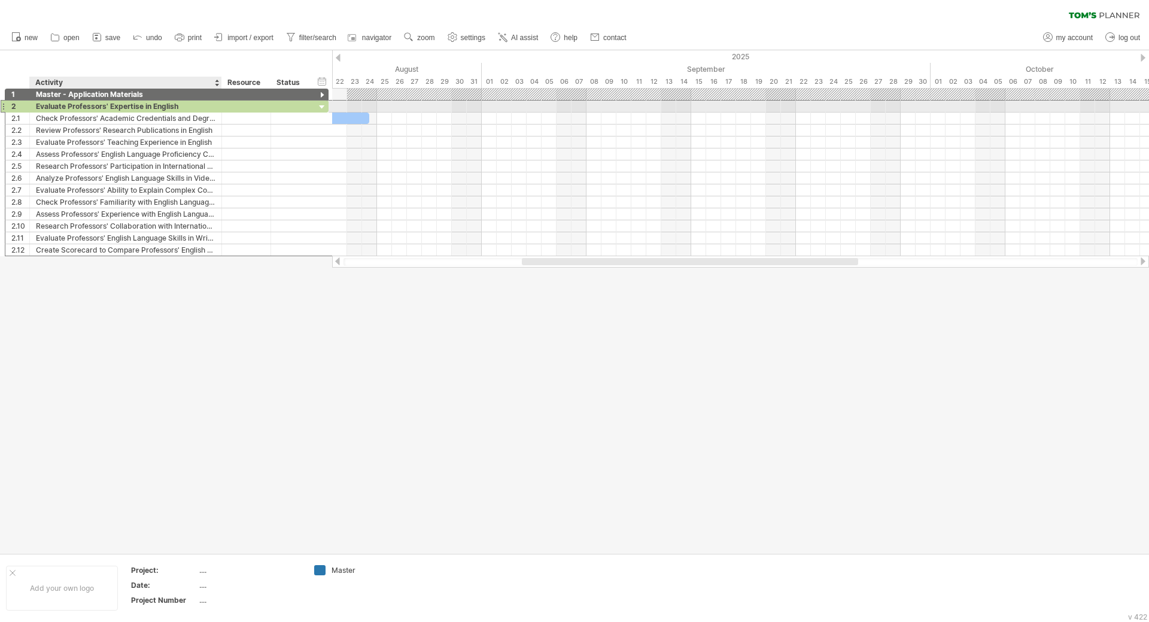
click at [45, 107] on div "Evaluate Professors' Expertise in English" at bounding box center [126, 106] width 180 height 11
click at [71, 111] on input "**********" at bounding box center [126, 106] width 180 height 11
click at [65, 106] on input "**********" at bounding box center [126, 106] width 180 height 11
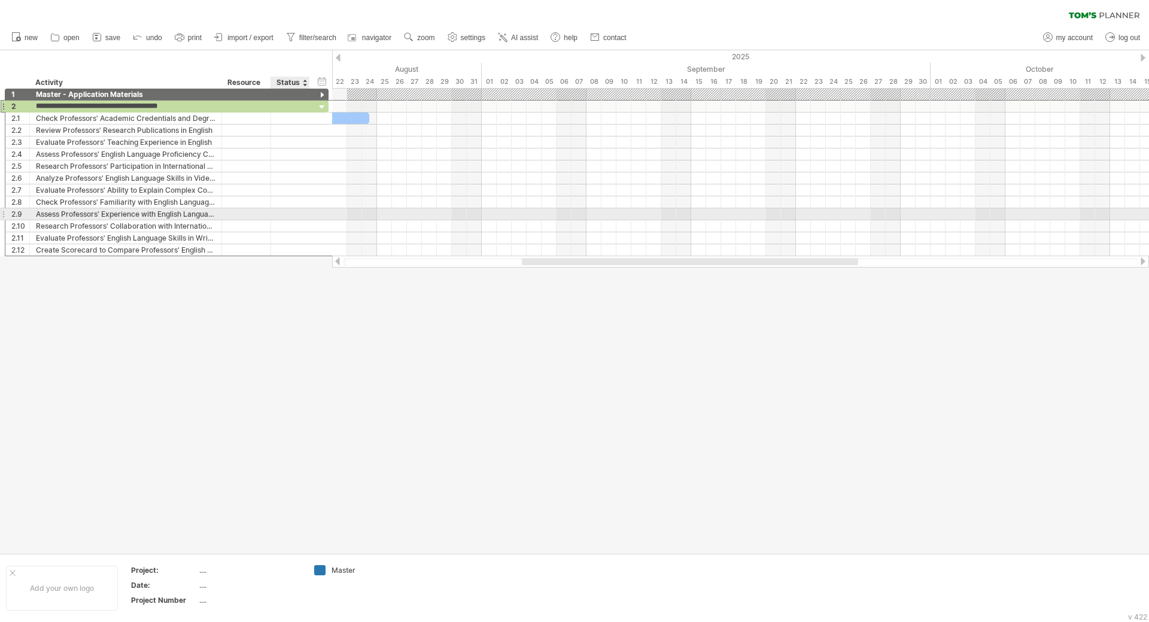
type input "*"
type input "********"
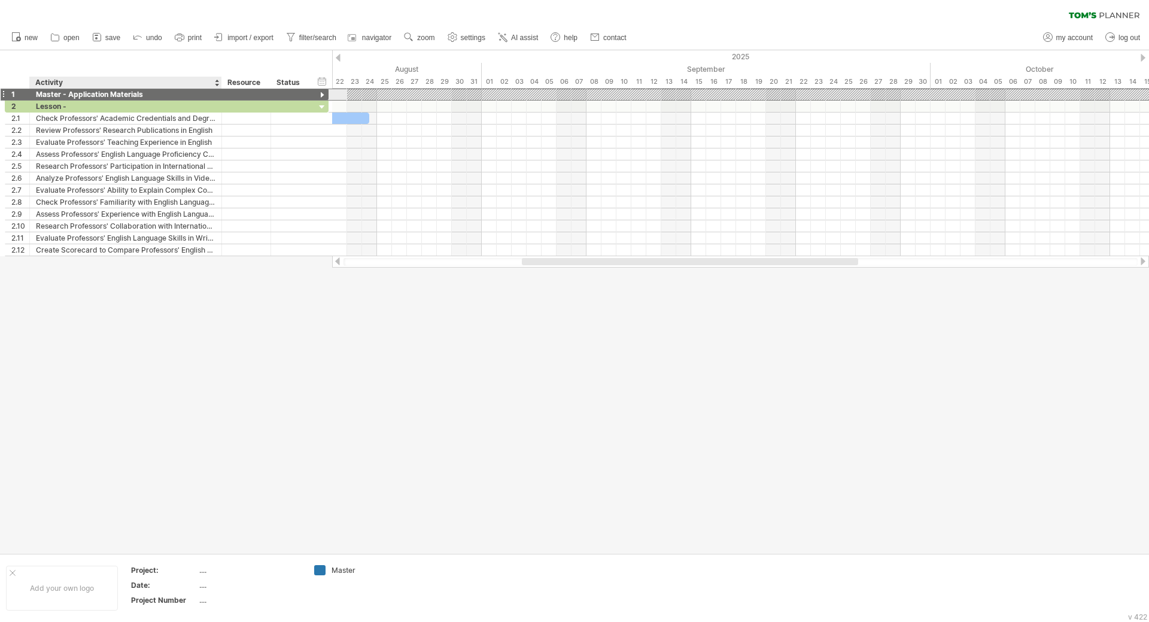
click at [57, 91] on div "Master - Application Materials" at bounding box center [126, 94] width 180 height 11
click at [63, 93] on input "**********" at bounding box center [126, 94] width 180 height 11
click at [68, 96] on input "**********" at bounding box center [126, 94] width 180 height 11
type input "**********"
click at [82, 106] on div "Lesson -" at bounding box center [126, 106] width 180 height 11
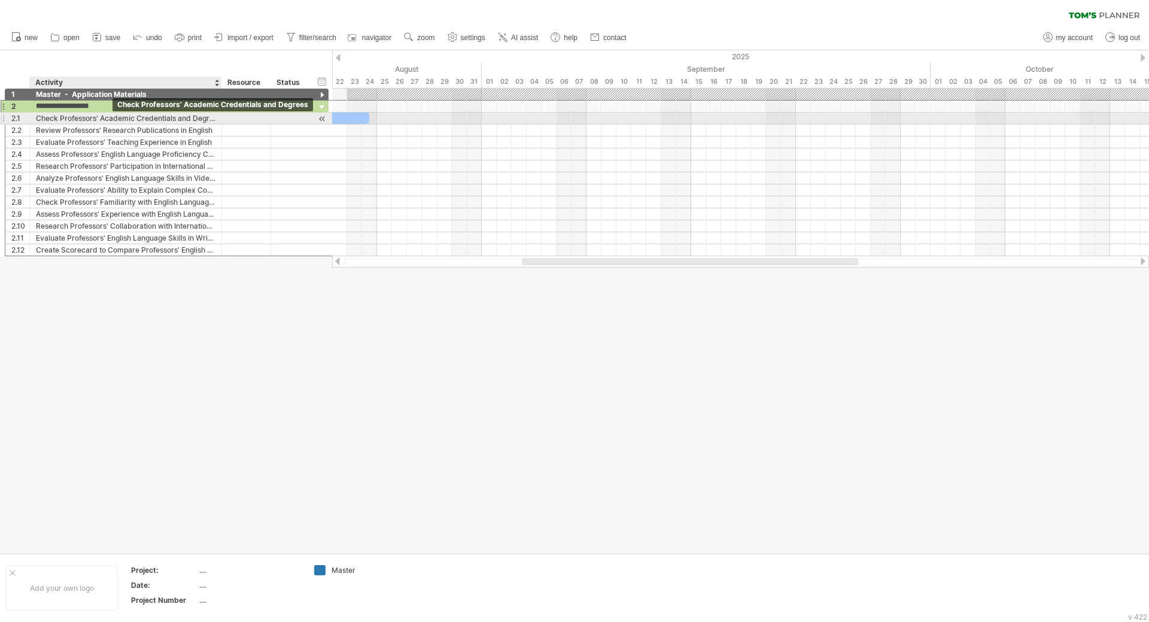
type input "**********"
click at [133, 122] on div "Check Professors' Academic Credentials and Degrees" at bounding box center [126, 118] width 180 height 11
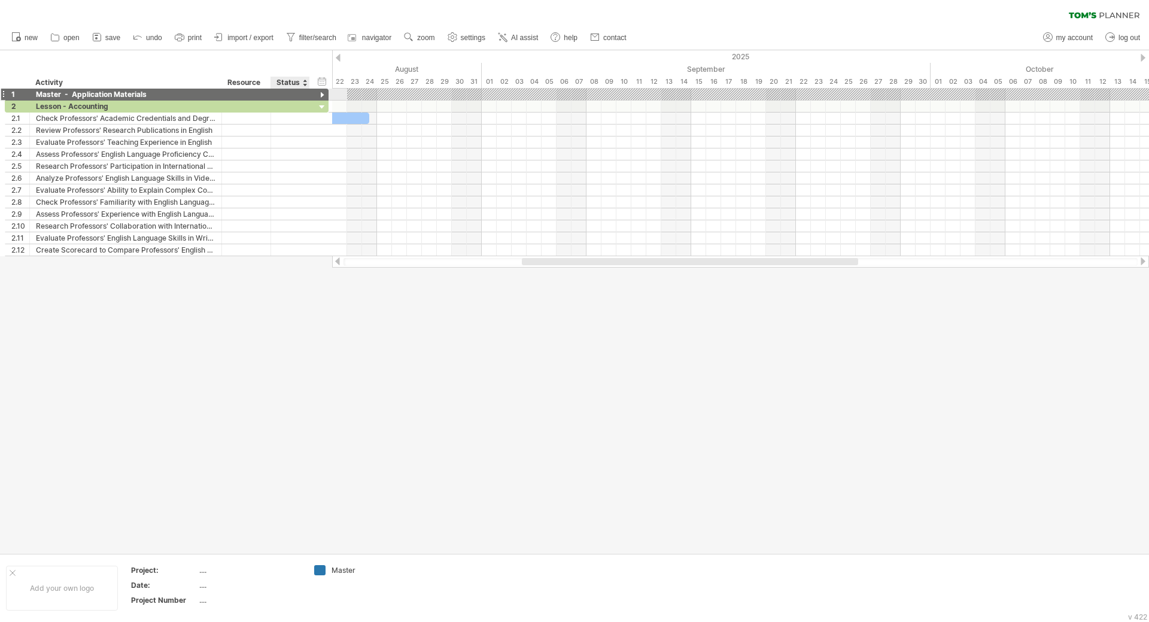
click at [323, 94] on div at bounding box center [322, 95] width 11 height 11
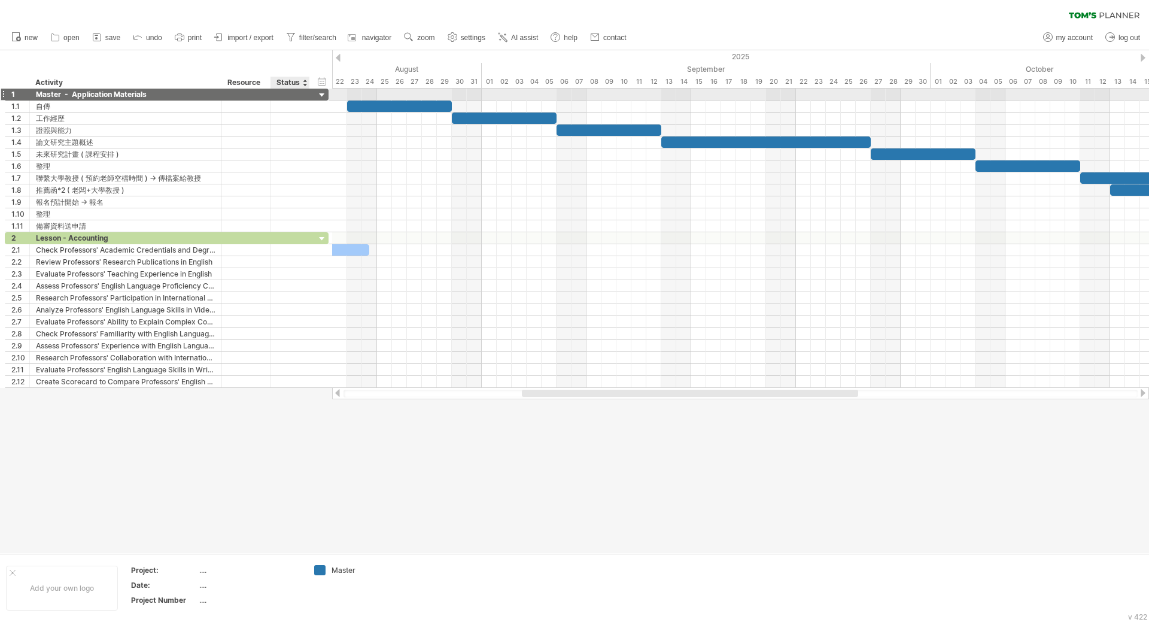
click at [323, 94] on div at bounding box center [322, 95] width 11 height 11
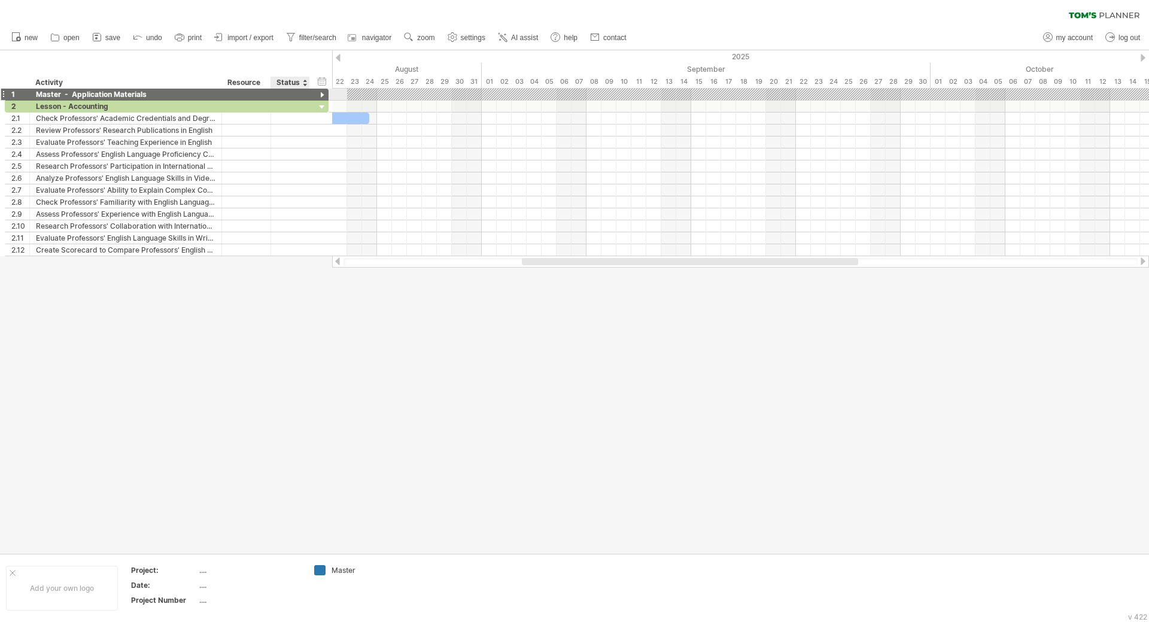
click at [305, 93] on div at bounding box center [308, 95] width 6 height 12
click at [320, 92] on div at bounding box center [322, 95] width 11 height 11
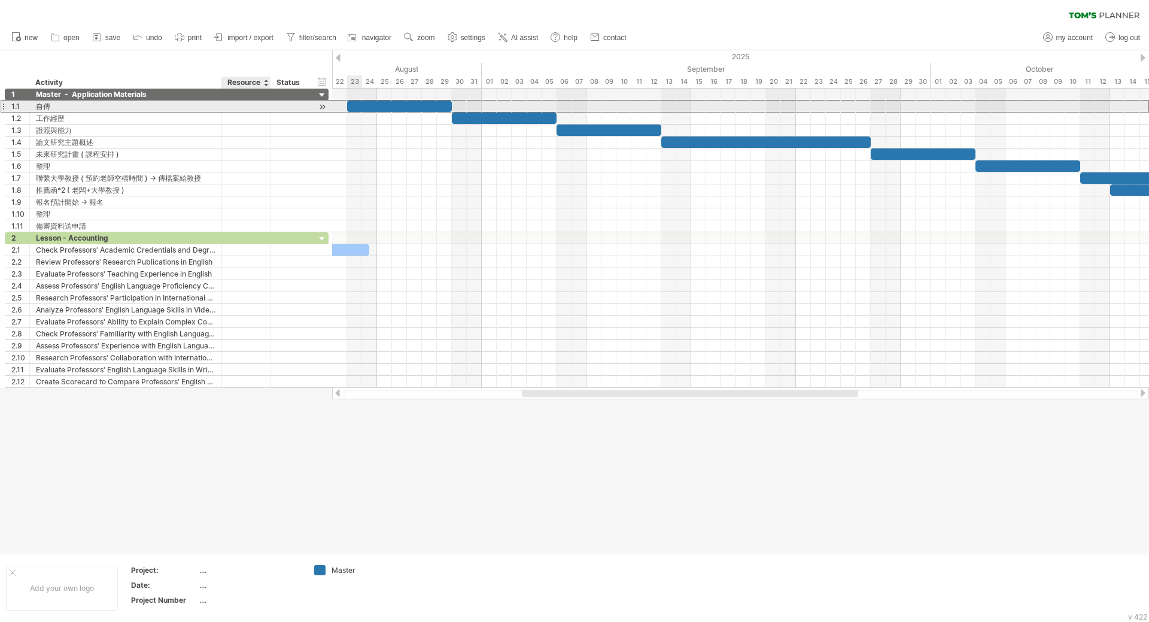
click at [276, 108] on div at bounding box center [290, 106] width 39 height 11
click at [285, 108] on div at bounding box center [290, 106] width 26 height 11
click at [0, 0] on input "text" at bounding box center [0, 0] width 0 height 0
click at [366, 106] on div at bounding box center [399, 106] width 105 height 11
click at [357, 105] on div at bounding box center [399, 106] width 105 height 11
